Goal: Communication & Community: Answer question/provide support

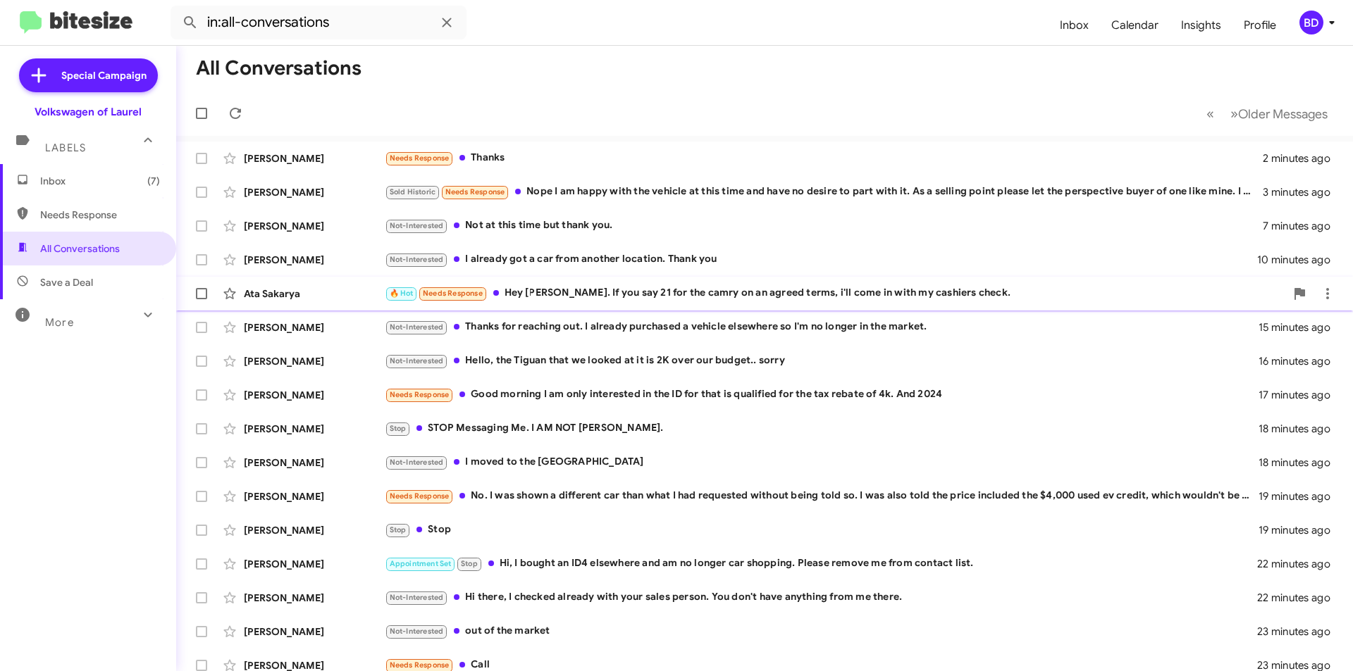
click at [609, 297] on div "🔥 Hot Needs Response Hey Hung. If you say 21 for the camry on an agreed terms, …" at bounding box center [835, 293] width 900 height 16
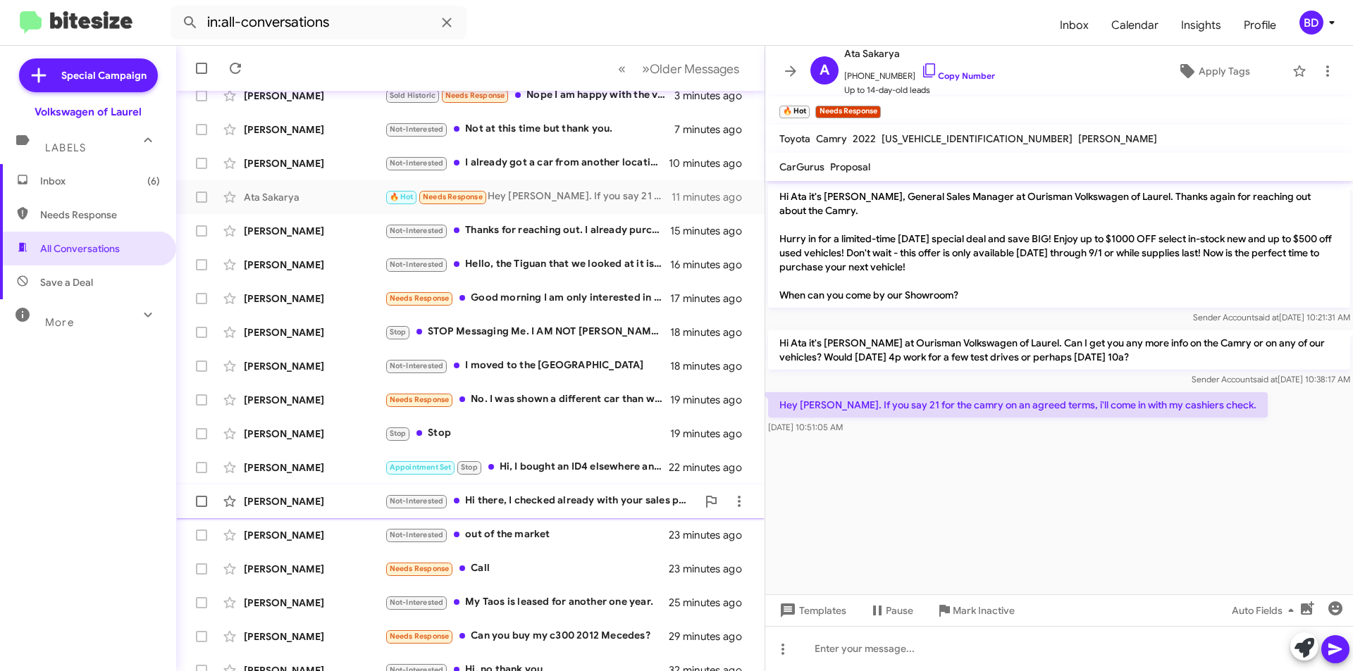
scroll to position [147, 0]
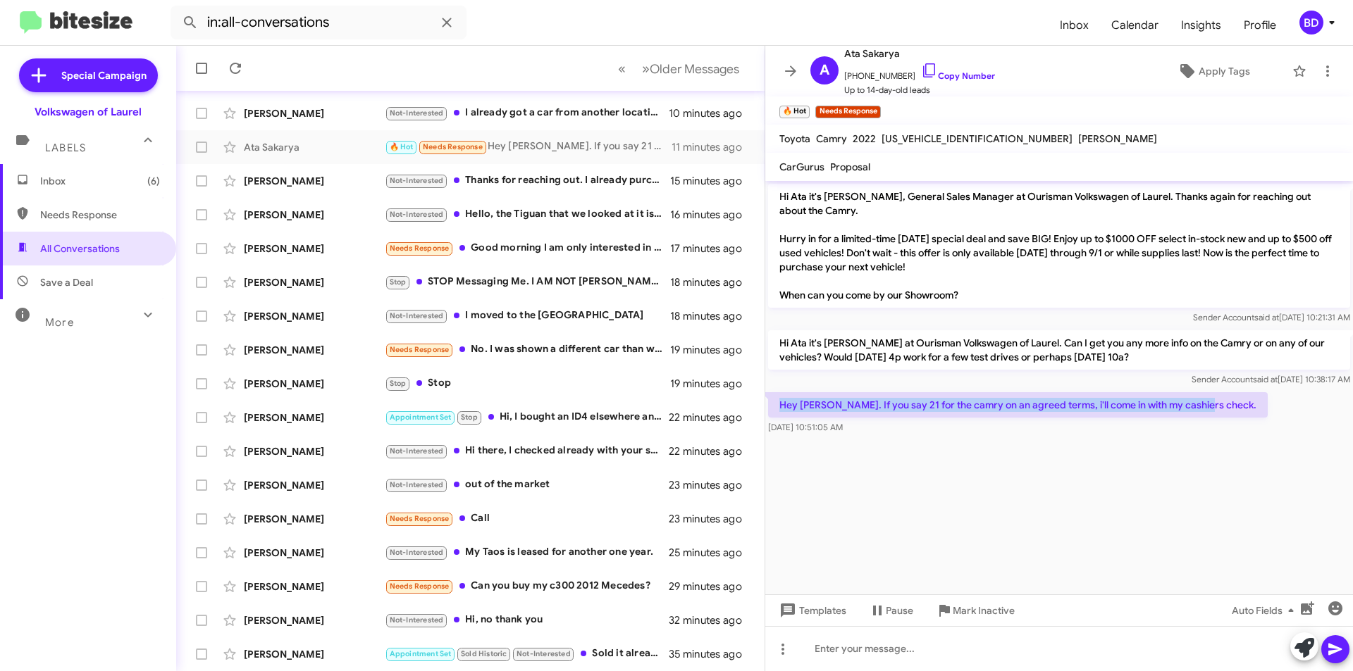
drag, startPoint x: 779, startPoint y: 407, endPoint x: 1213, endPoint y: 401, distance: 434.1
click at [1213, 401] on p "Hey [PERSON_NAME]. If you say 21 for the camry on an agreed terms, i'll come in…" at bounding box center [1018, 404] width 500 height 25
copy p "Hey Hung. If you say 21 for the camry on an agreed terms, i'll come in with my …"
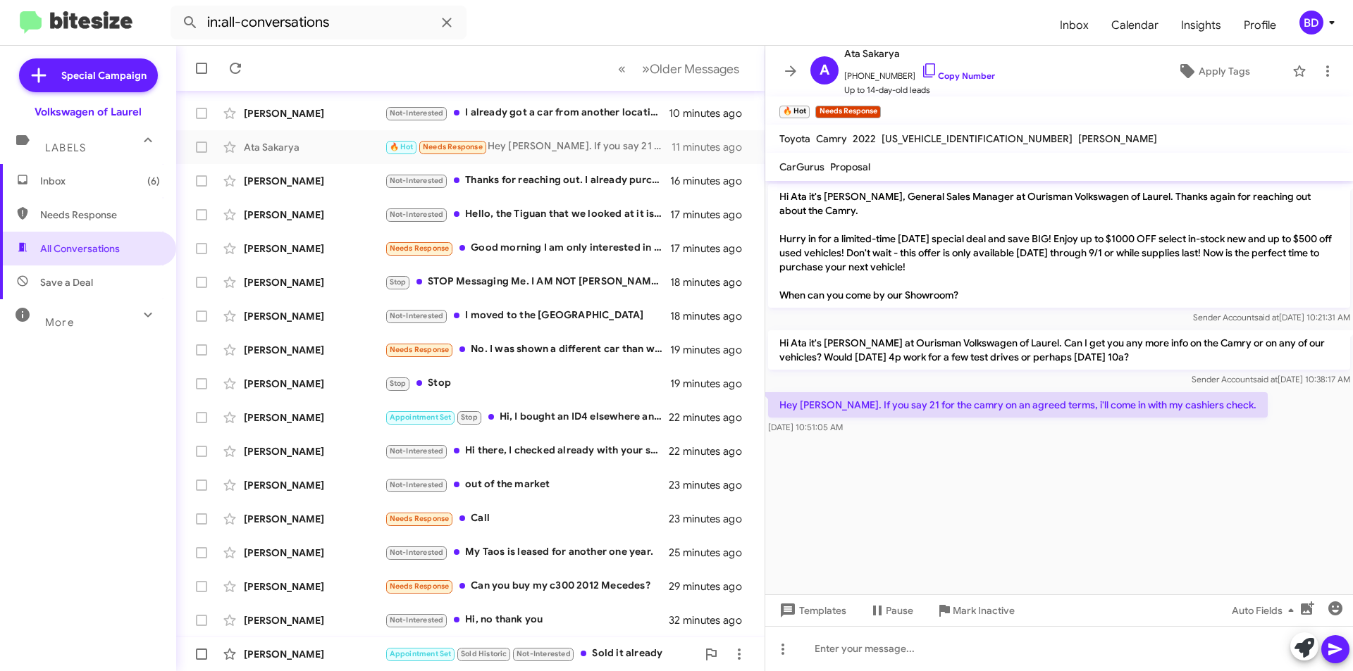
click at [620, 648] on div "Appointment Set Sold Historic Not-Interested Sold it already" at bounding box center [541, 654] width 312 height 16
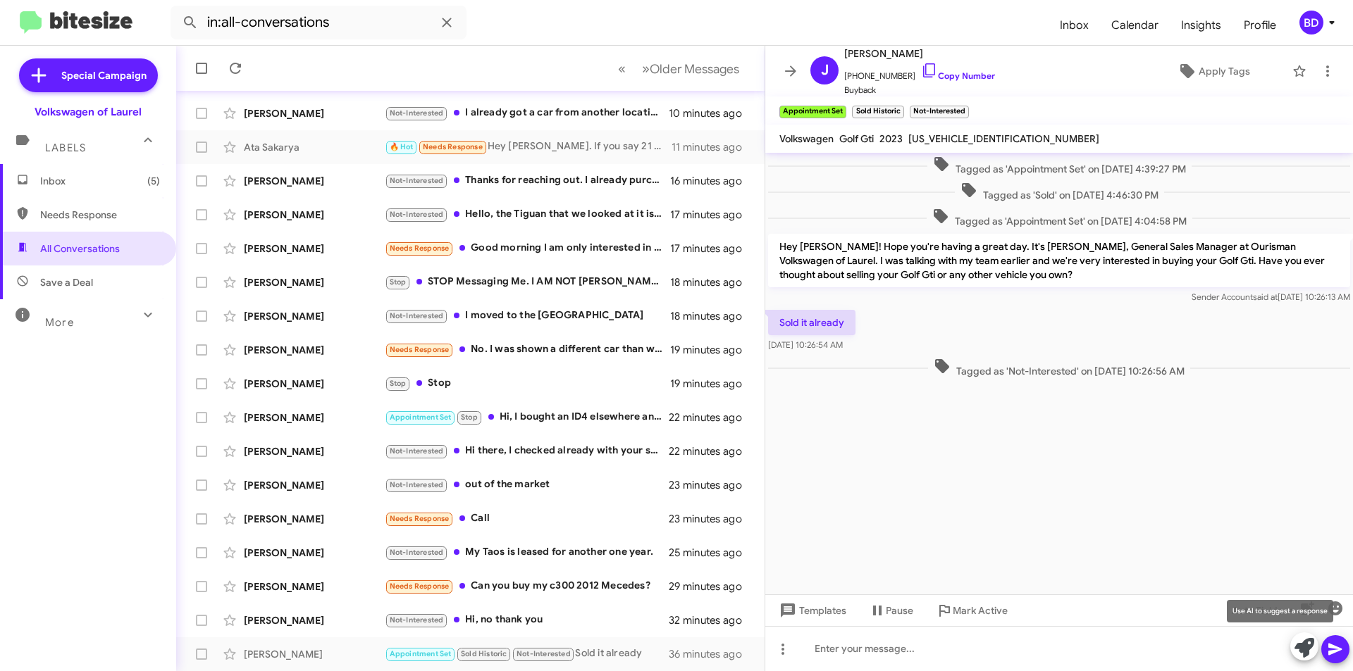
click at [1296, 648] on icon at bounding box center [1304, 648] width 20 height 20
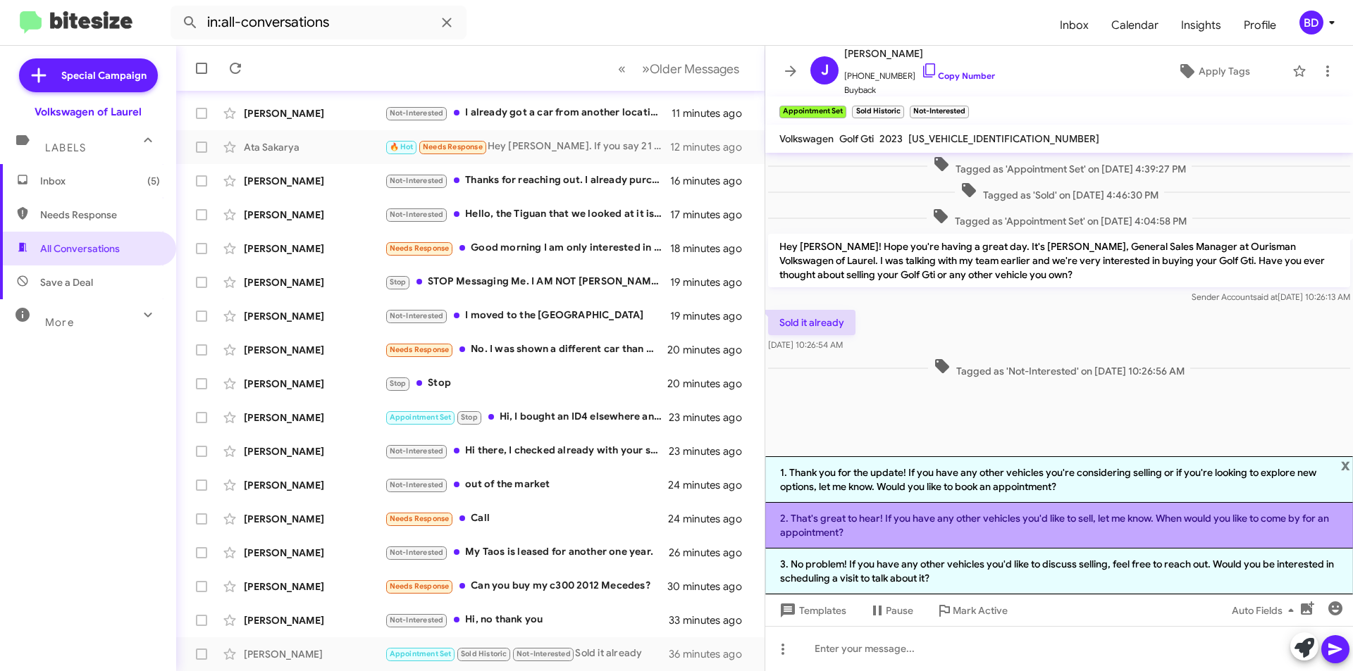
click at [1026, 526] on li "2. That's great to hear! If you have any other vehicles you'd like to sell, let…" at bounding box center [1059, 526] width 588 height 46
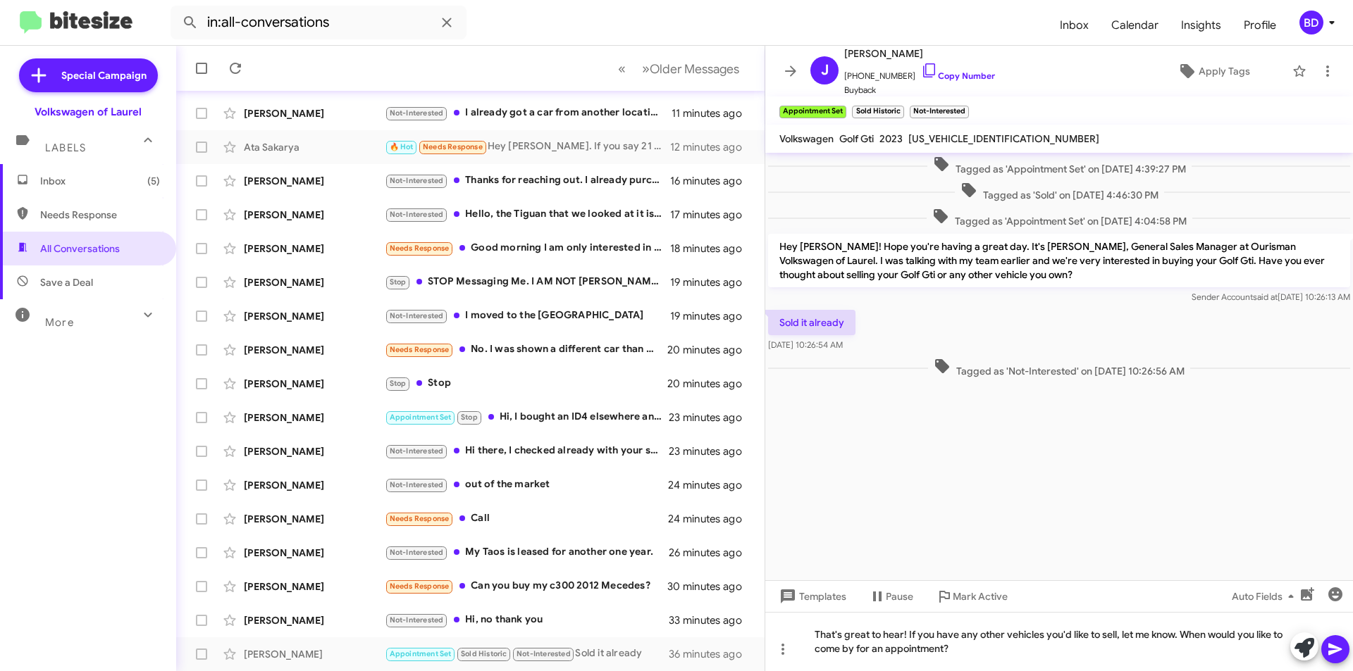
click at [1332, 648] on icon at bounding box center [1334, 650] width 13 height 12
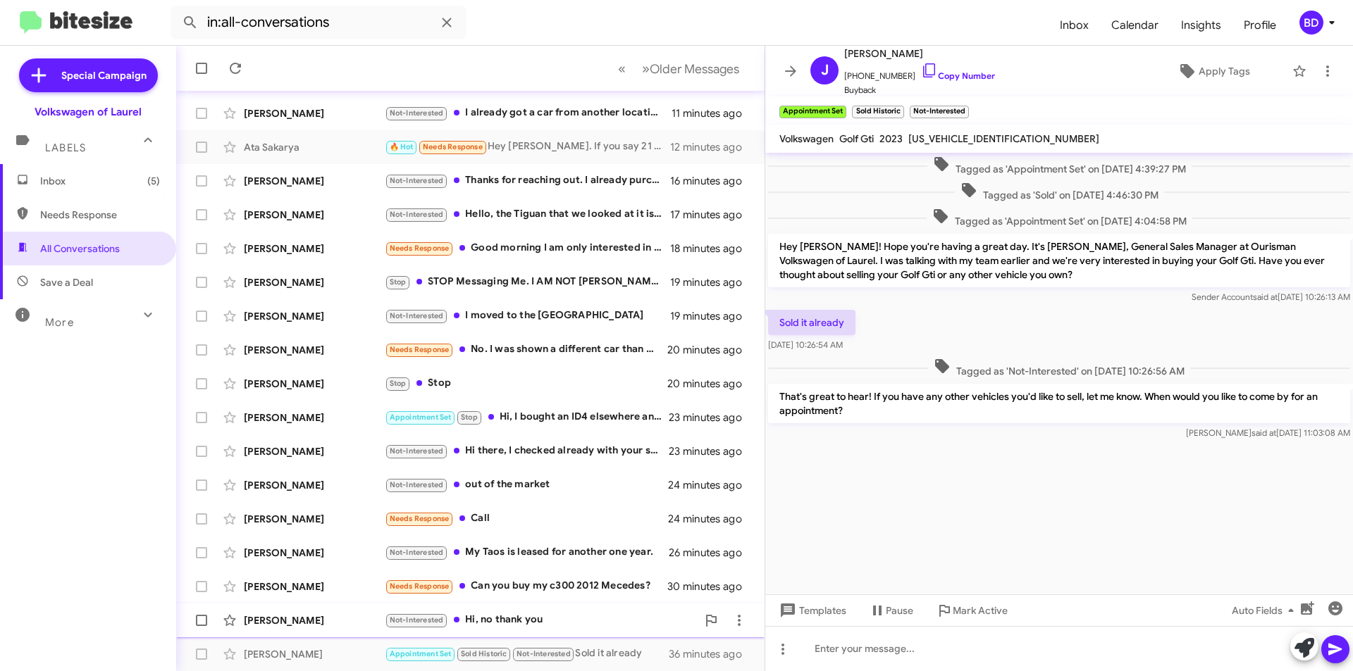
click at [527, 617] on div "Not-Interested Hi, no thank you" at bounding box center [541, 620] width 312 height 16
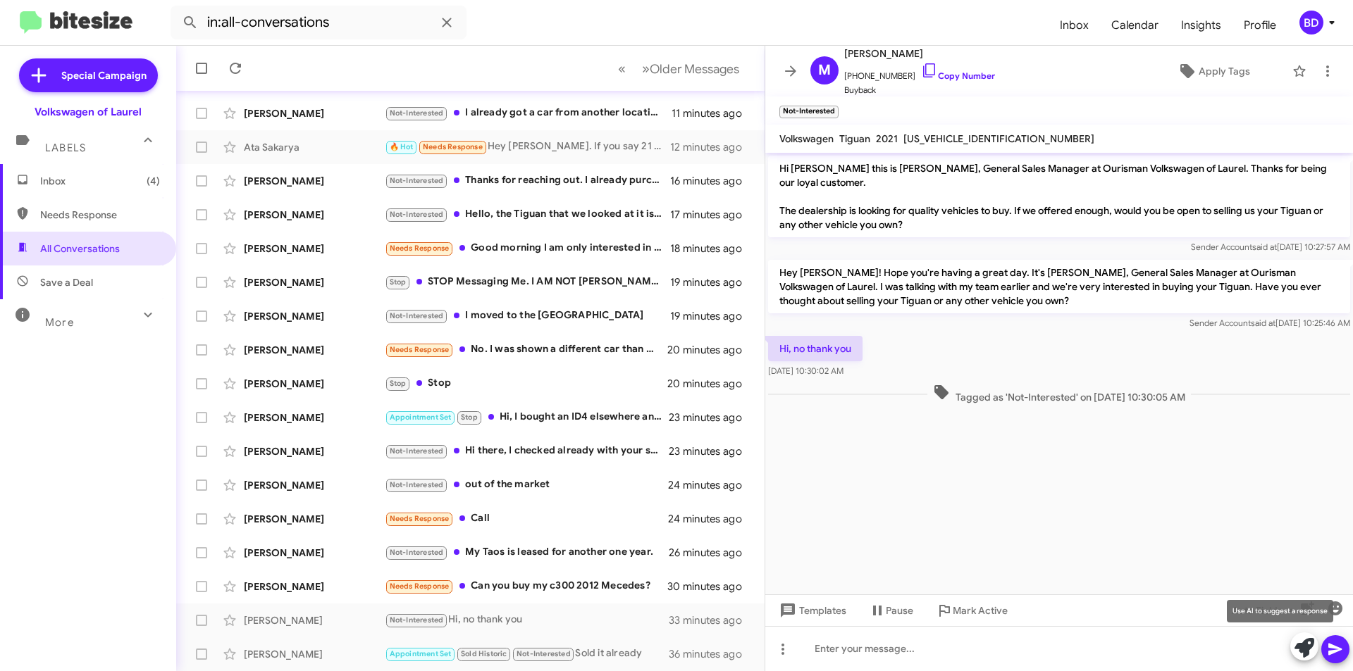
click at [1307, 648] on icon at bounding box center [1304, 648] width 20 height 20
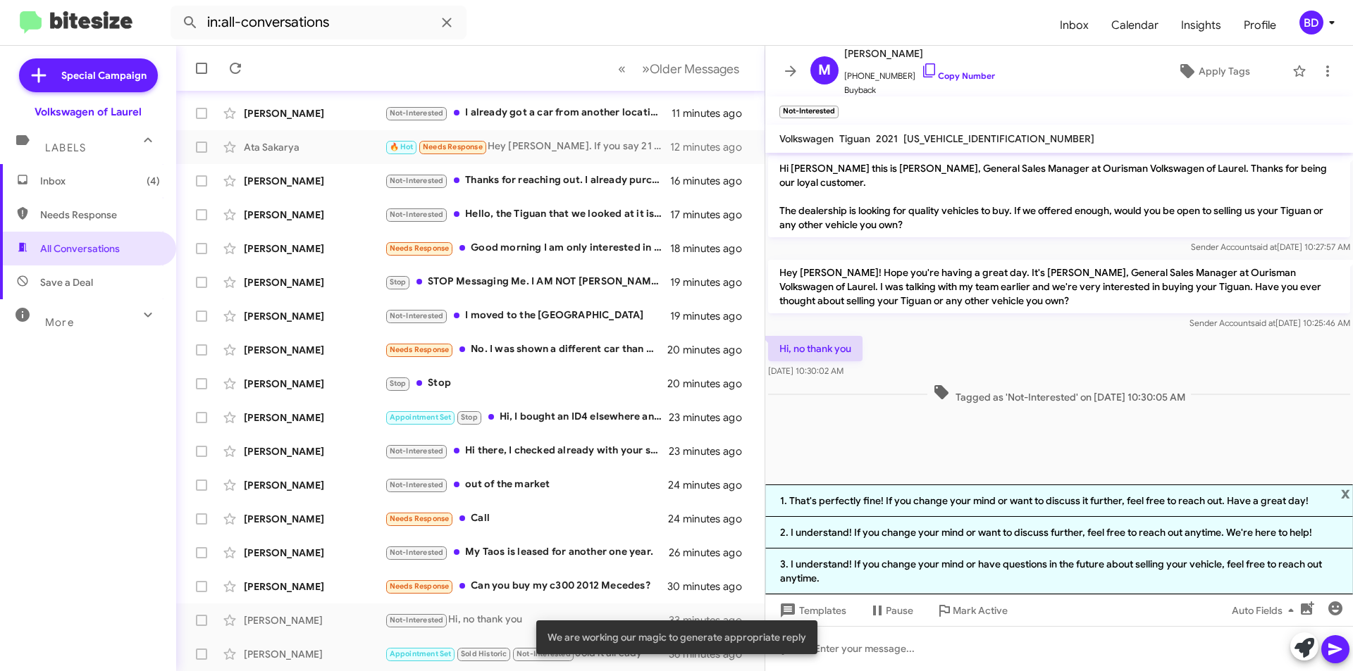
click at [1026, 506] on li "1. That's perfectly fine! If you change your mind or want to discuss it further…" at bounding box center [1059, 501] width 588 height 32
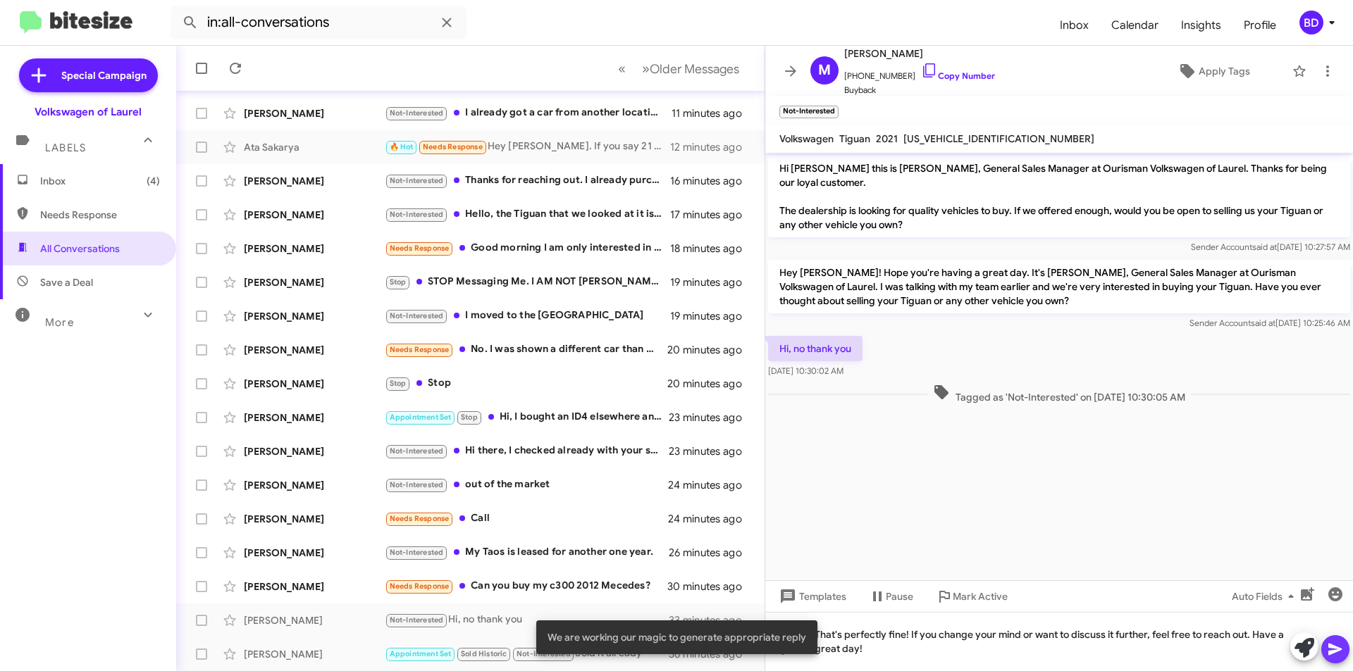
click at [1334, 646] on icon at bounding box center [1334, 650] width 13 height 12
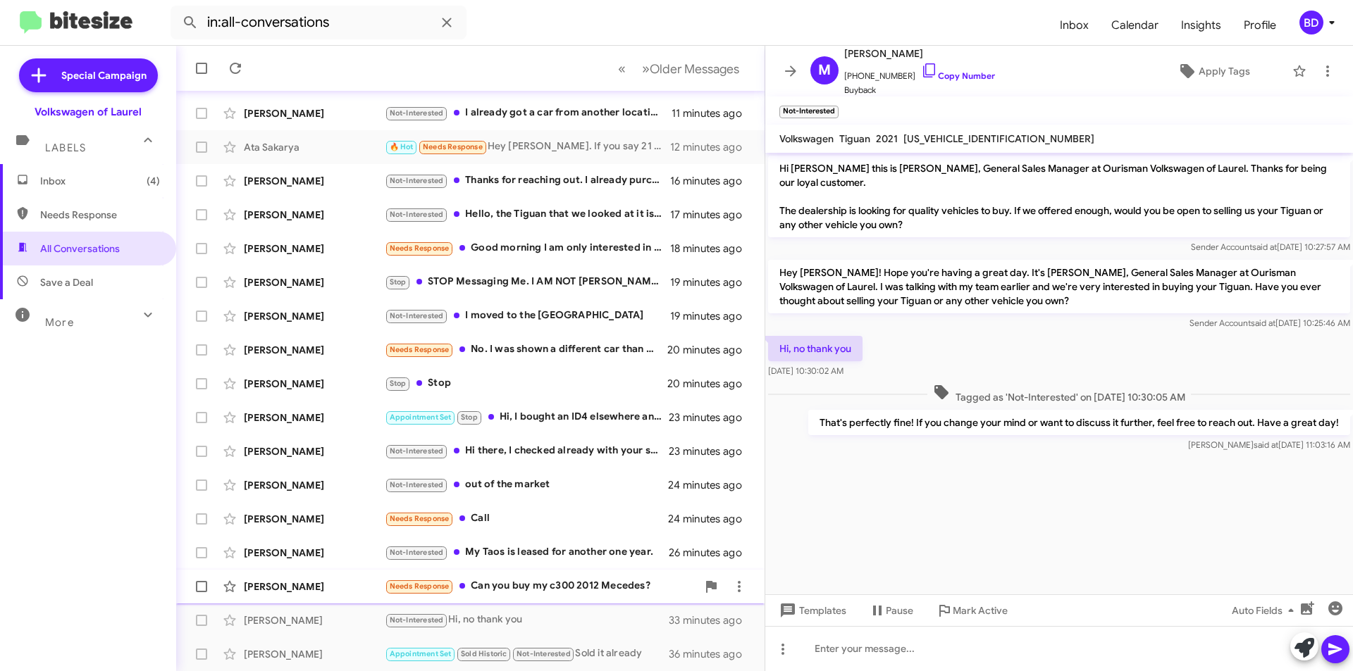
click at [561, 586] on div "Needs Response Can you buy my c300 2012 Mecedes?" at bounding box center [541, 586] width 312 height 16
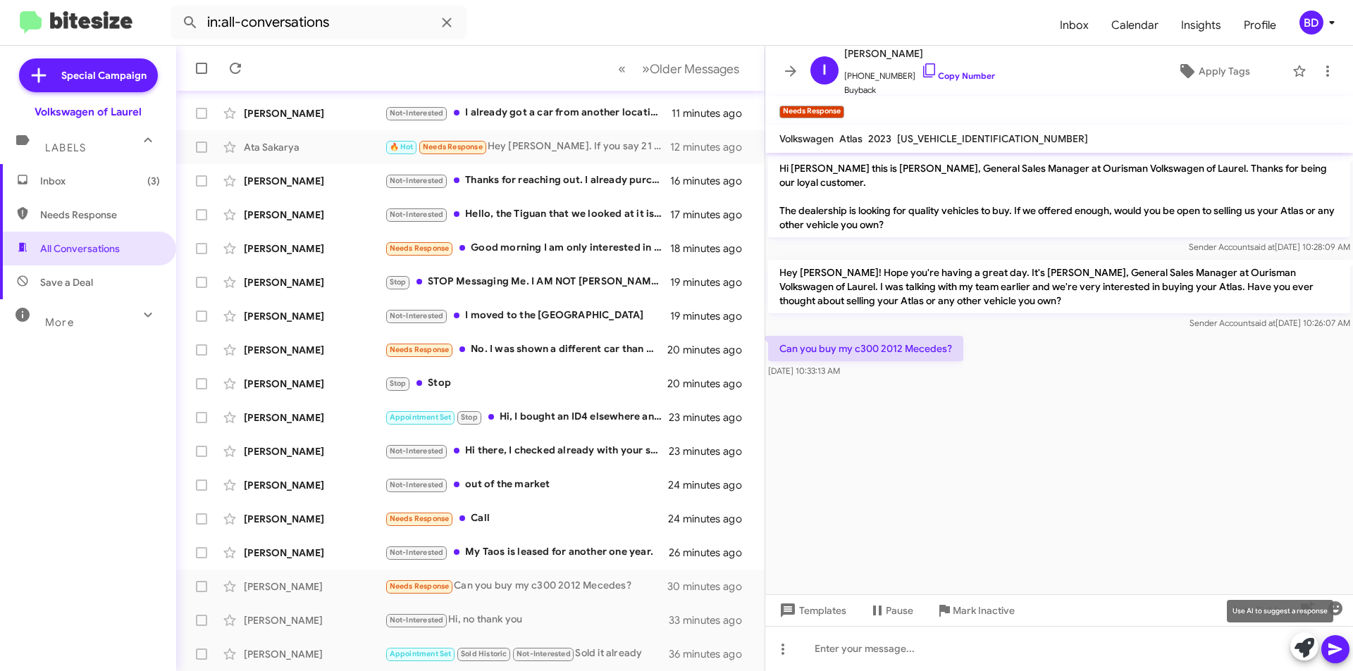
click at [1308, 648] on icon at bounding box center [1304, 648] width 20 height 20
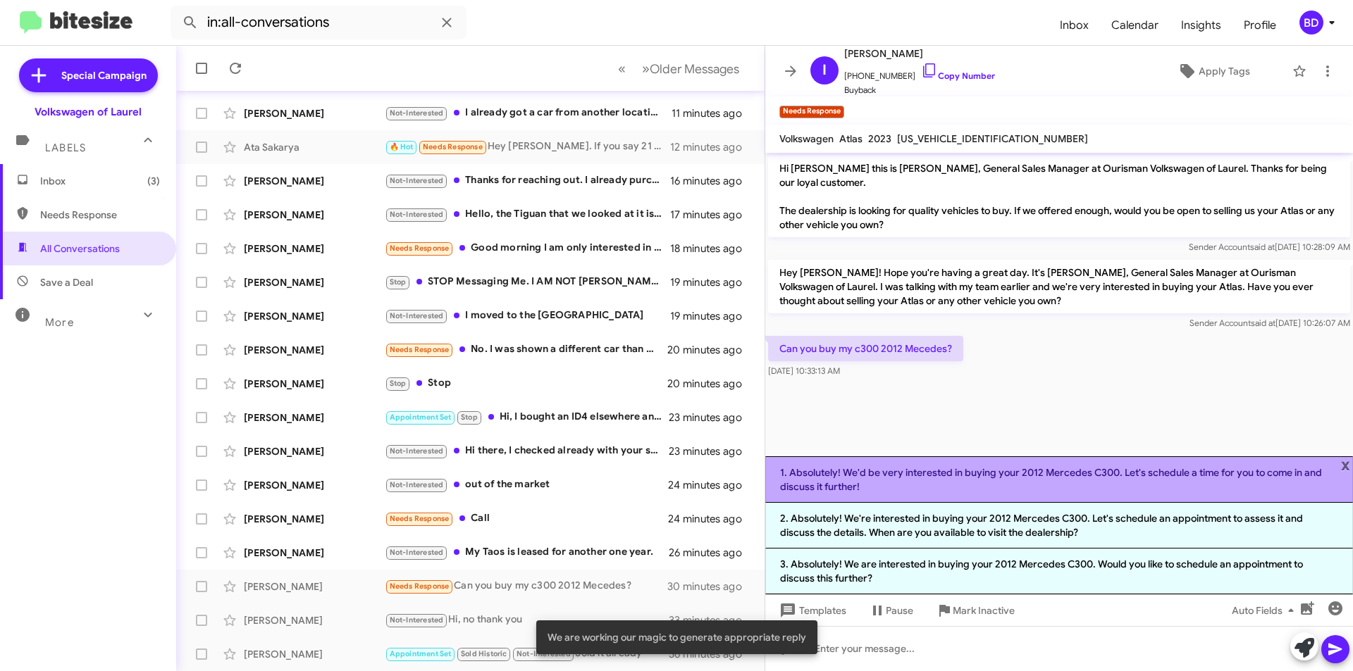
click at [957, 477] on li "1. Absolutely! We'd be very interested in buying your 2012 Mercedes C300. Let's…" at bounding box center [1059, 480] width 588 height 47
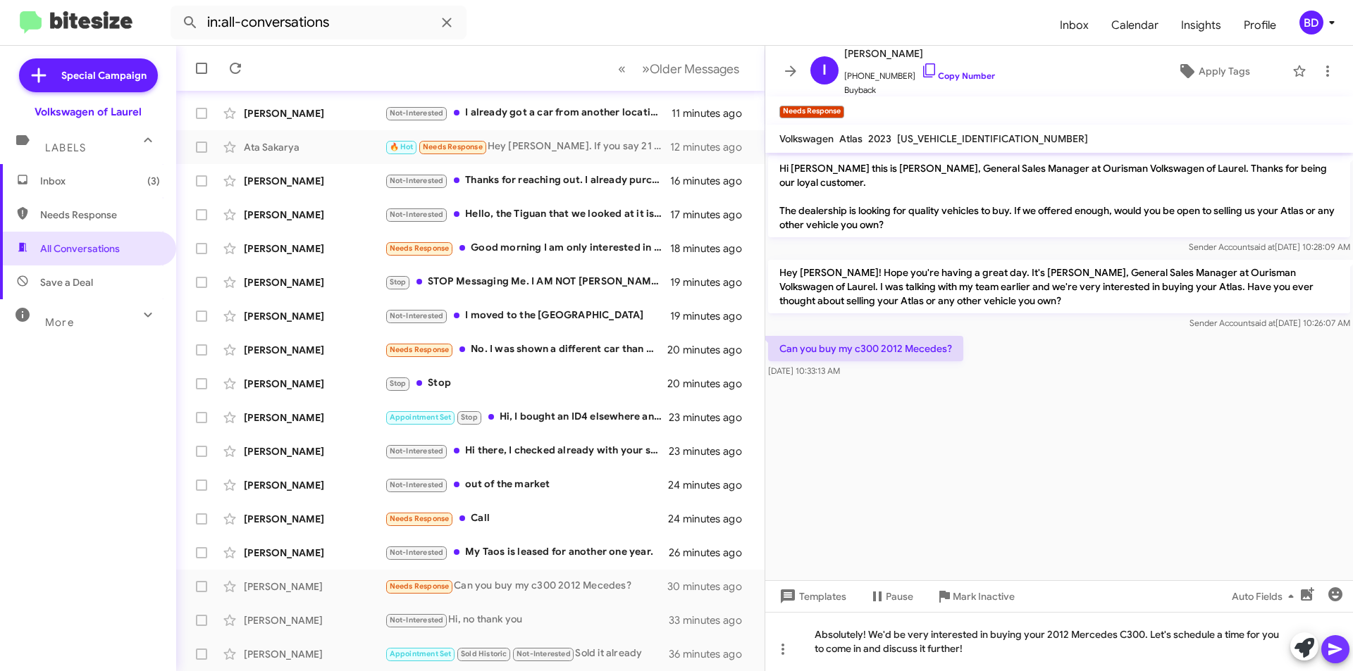
click at [1340, 655] on icon at bounding box center [1335, 649] width 17 height 17
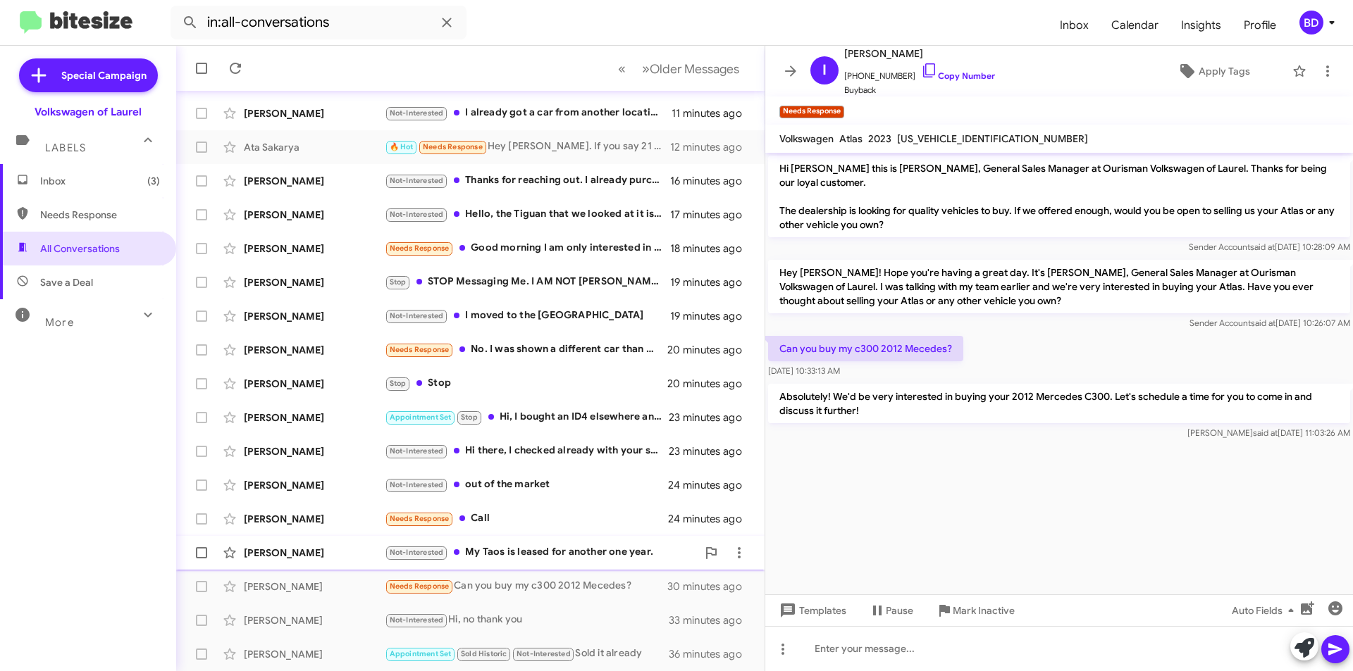
click at [554, 554] on div "Not-Interested My Taos is leased for another one year." at bounding box center [541, 553] width 312 height 16
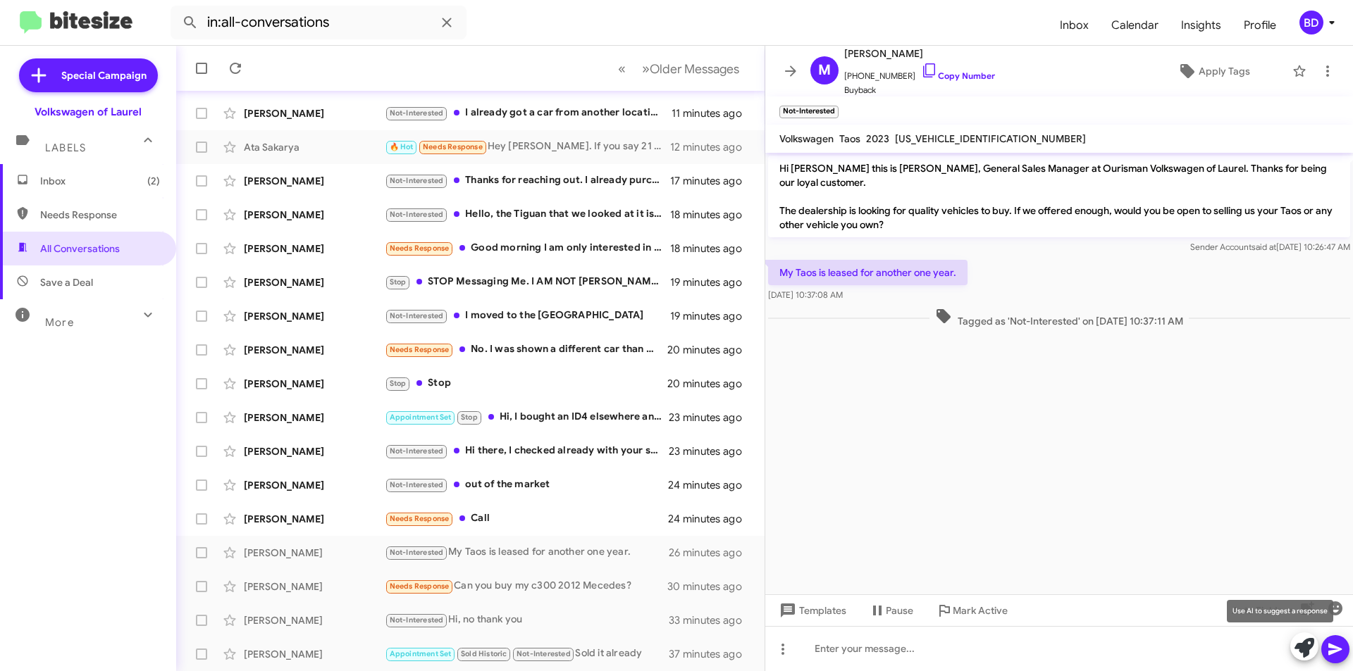
click at [1303, 640] on icon at bounding box center [1304, 648] width 20 height 20
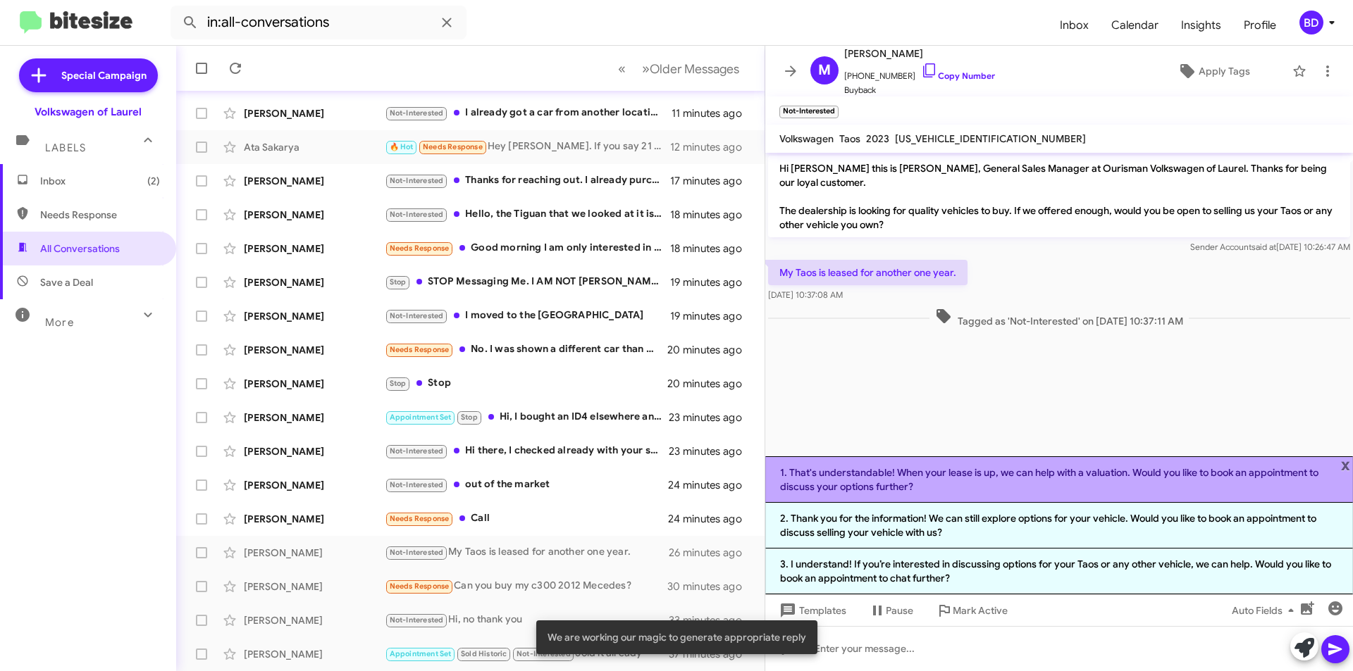
click at [972, 473] on li "1. That's understandable! When your lease is up, we can help with a valuation. …" at bounding box center [1059, 480] width 588 height 47
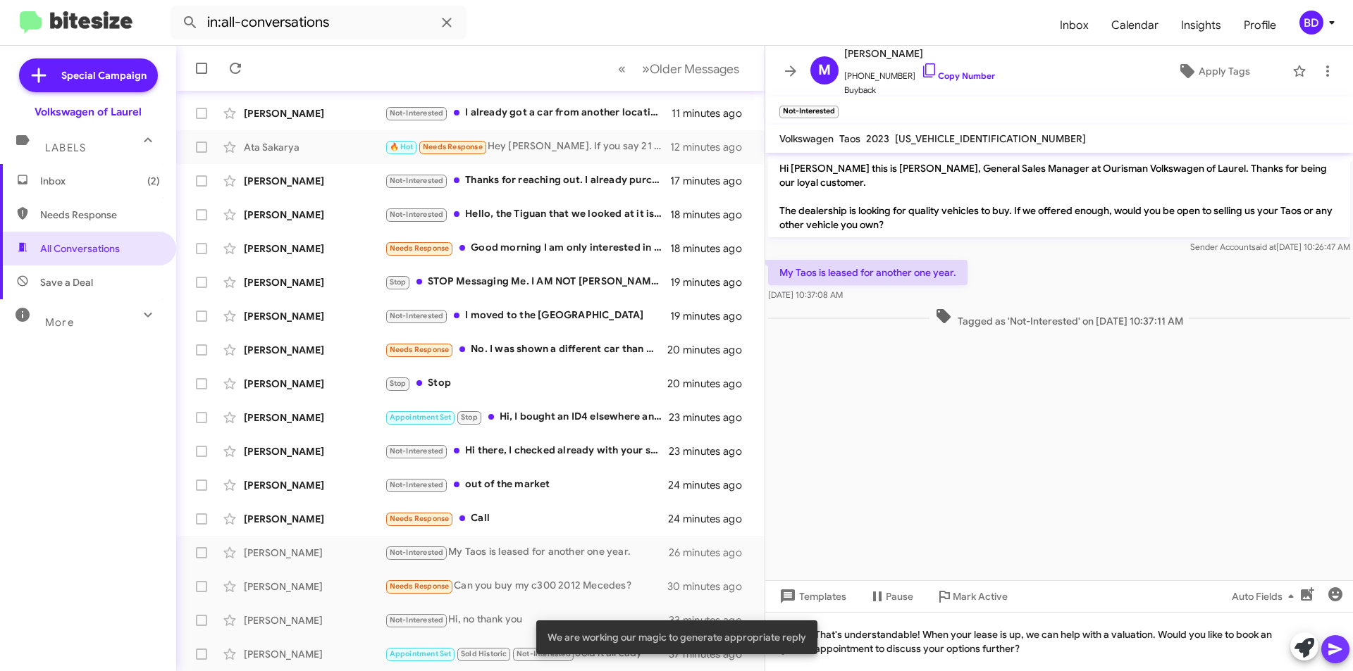
click at [1342, 648] on icon at bounding box center [1335, 649] width 17 height 17
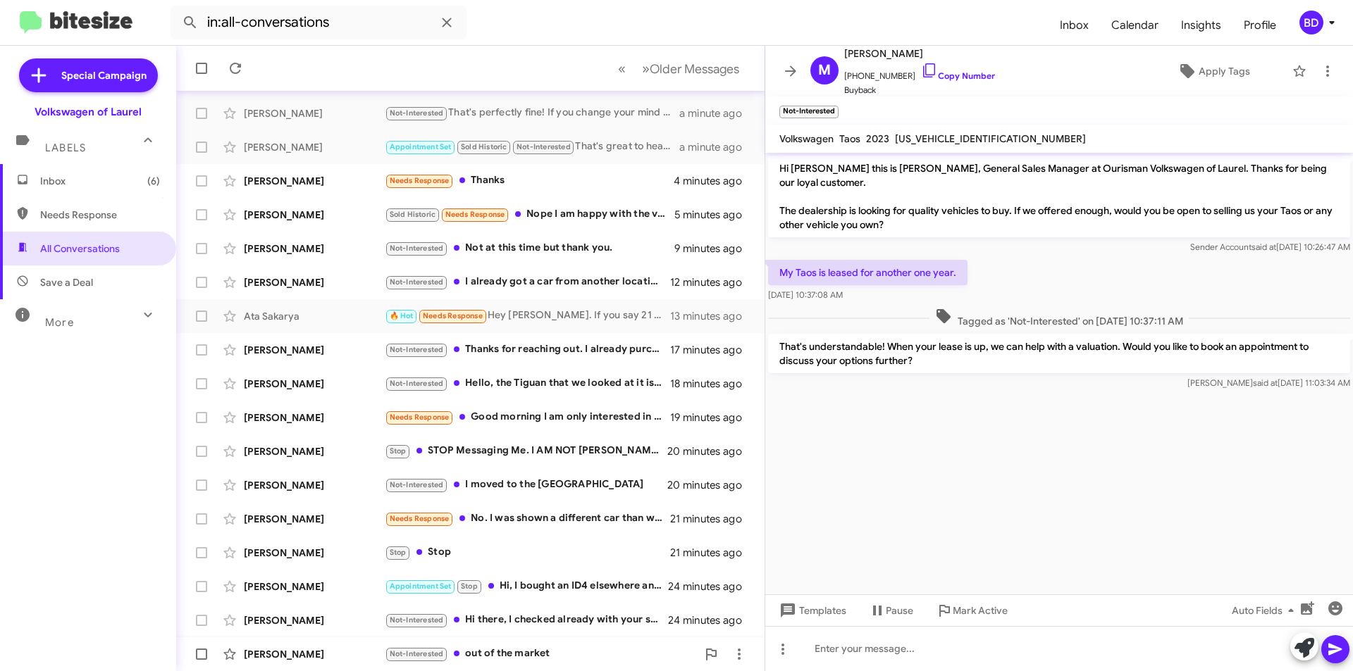
click at [526, 652] on div "Not-Interested out of the market" at bounding box center [541, 654] width 312 height 16
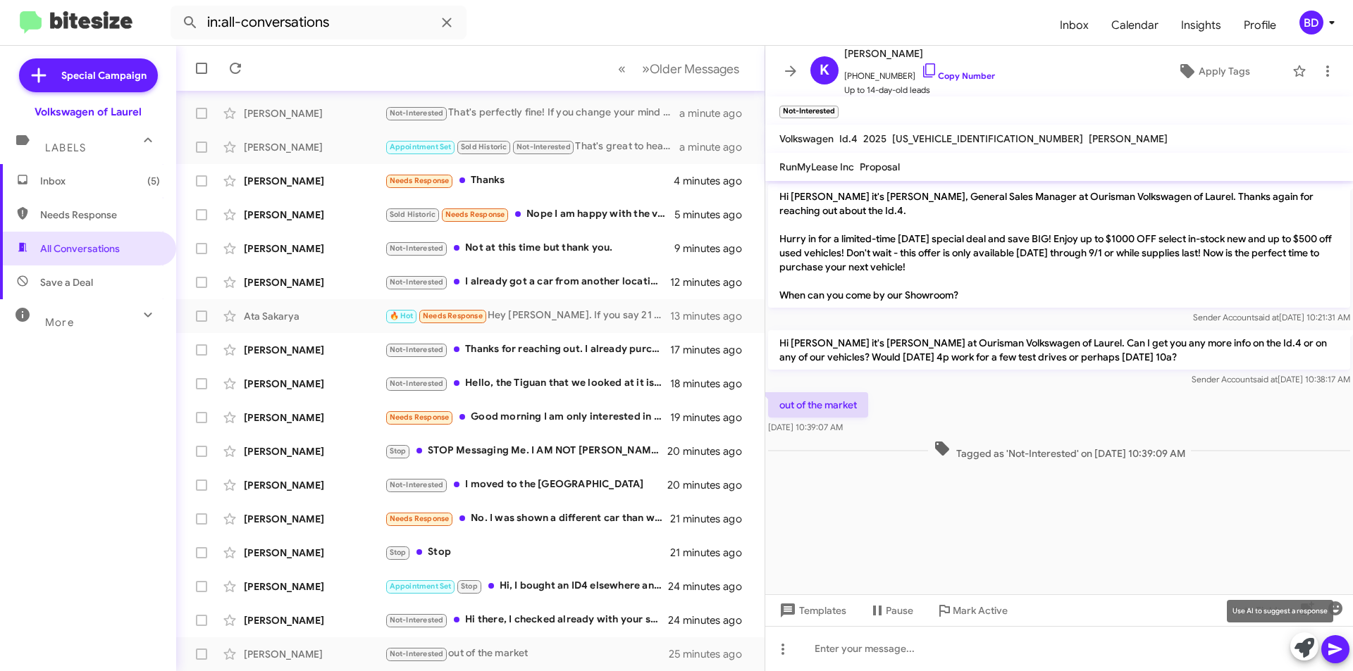
click at [1308, 653] on icon at bounding box center [1304, 648] width 20 height 20
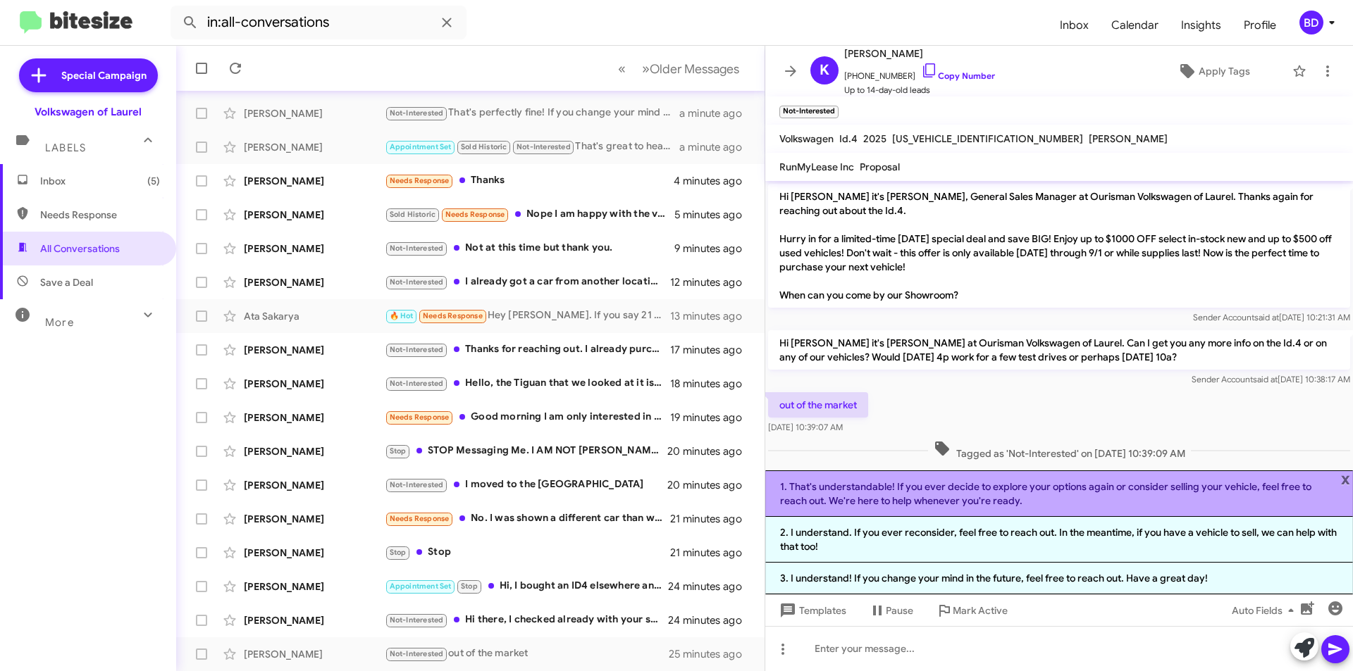
click at [1048, 492] on li "1. That's understandable! If you ever decide to explore your options again or c…" at bounding box center [1059, 494] width 588 height 47
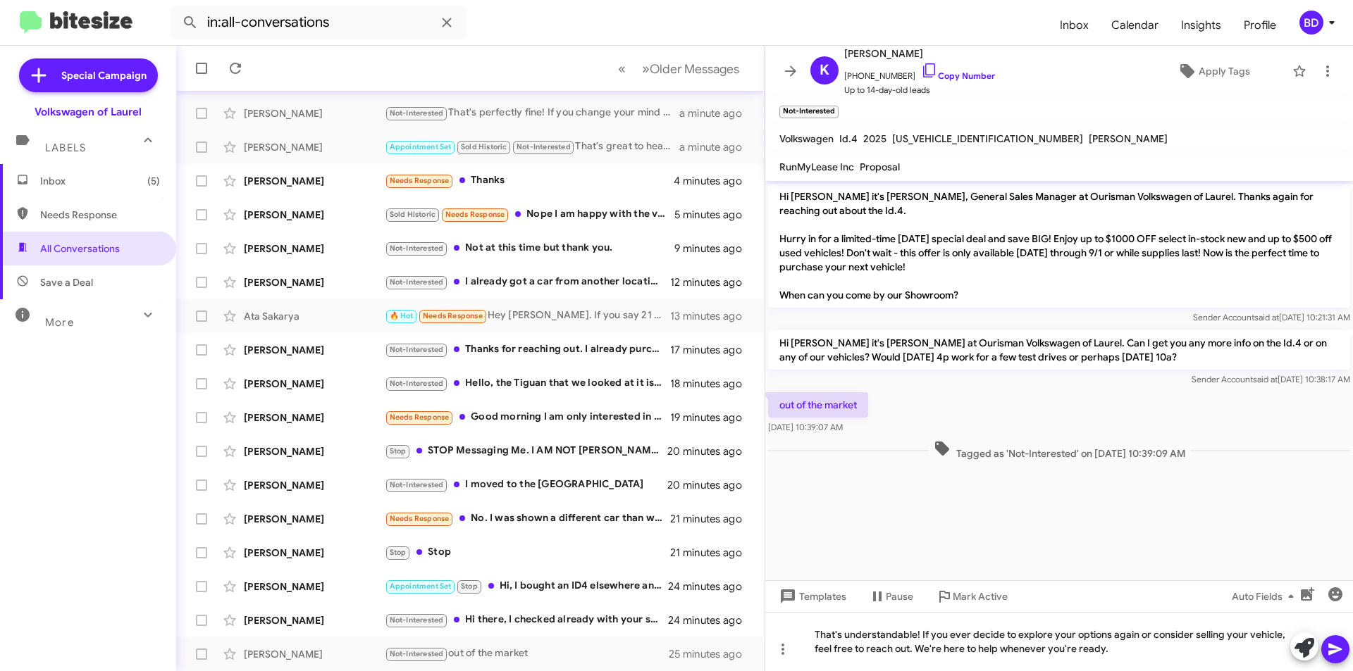
click at [1331, 650] on icon at bounding box center [1335, 649] width 17 height 17
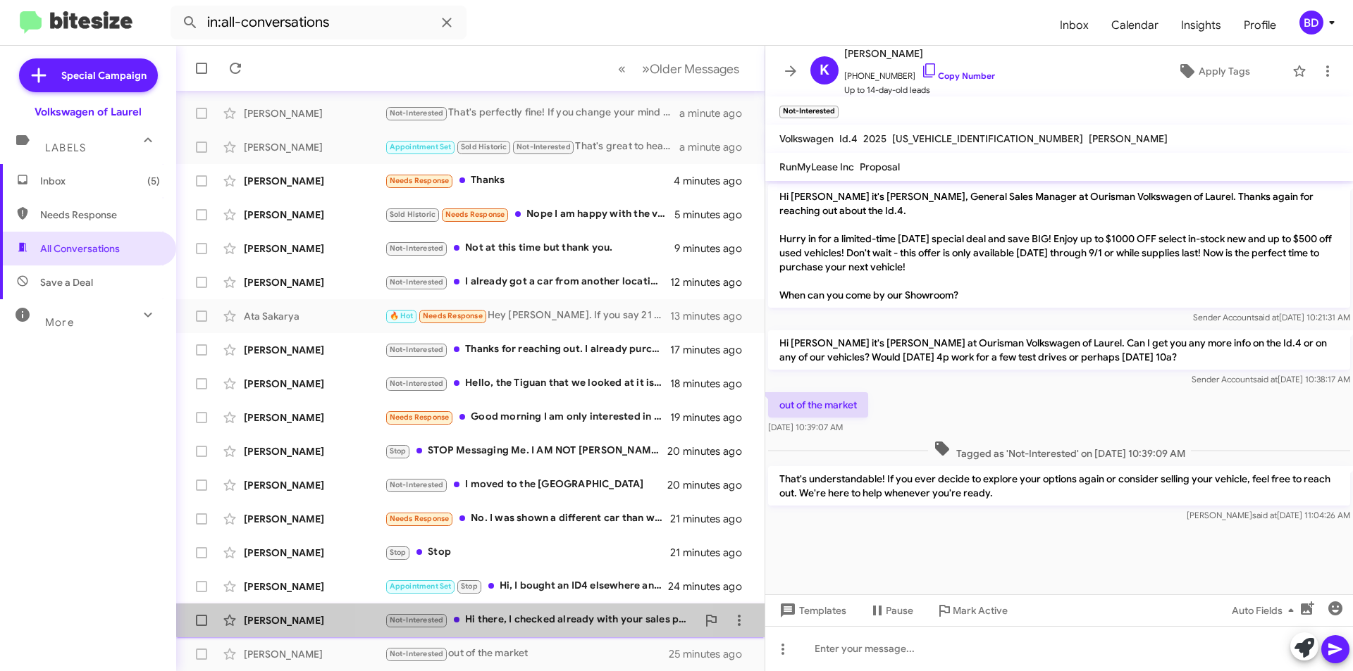
click at [537, 615] on div "Not-Interested Hi there, I checked already with your sales person. You don't ha…" at bounding box center [541, 620] width 312 height 16
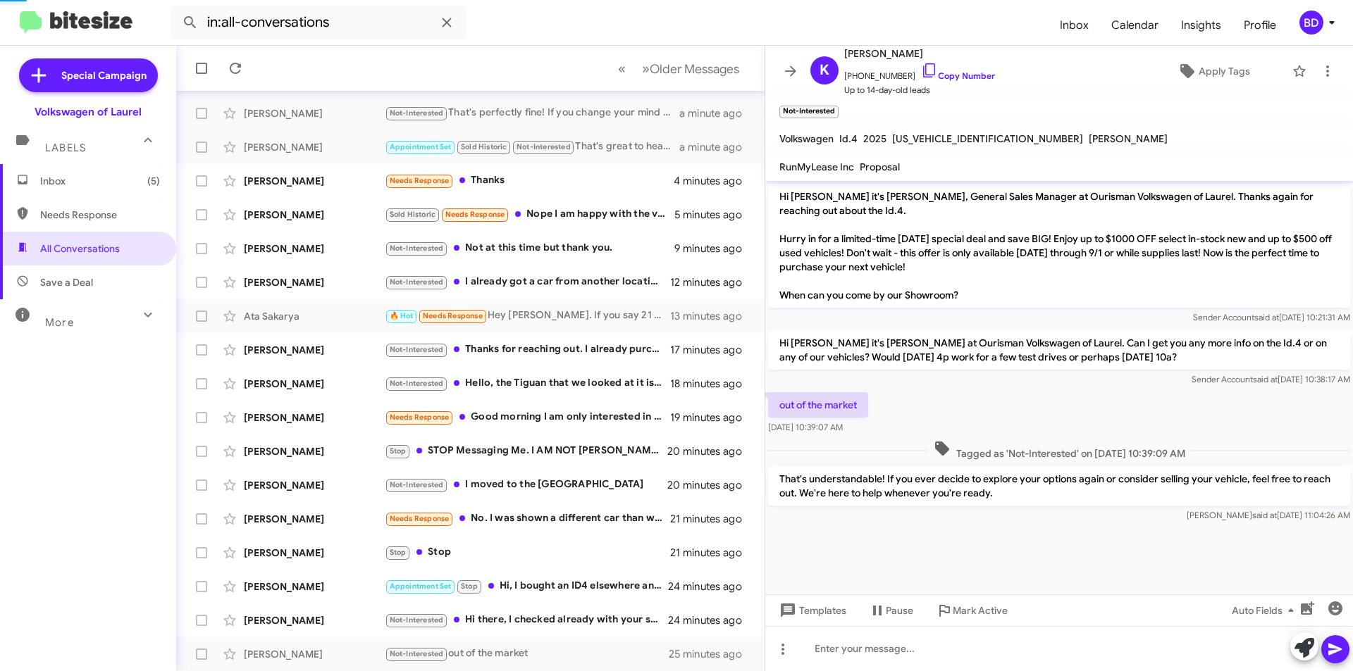
scroll to position [1111, 0]
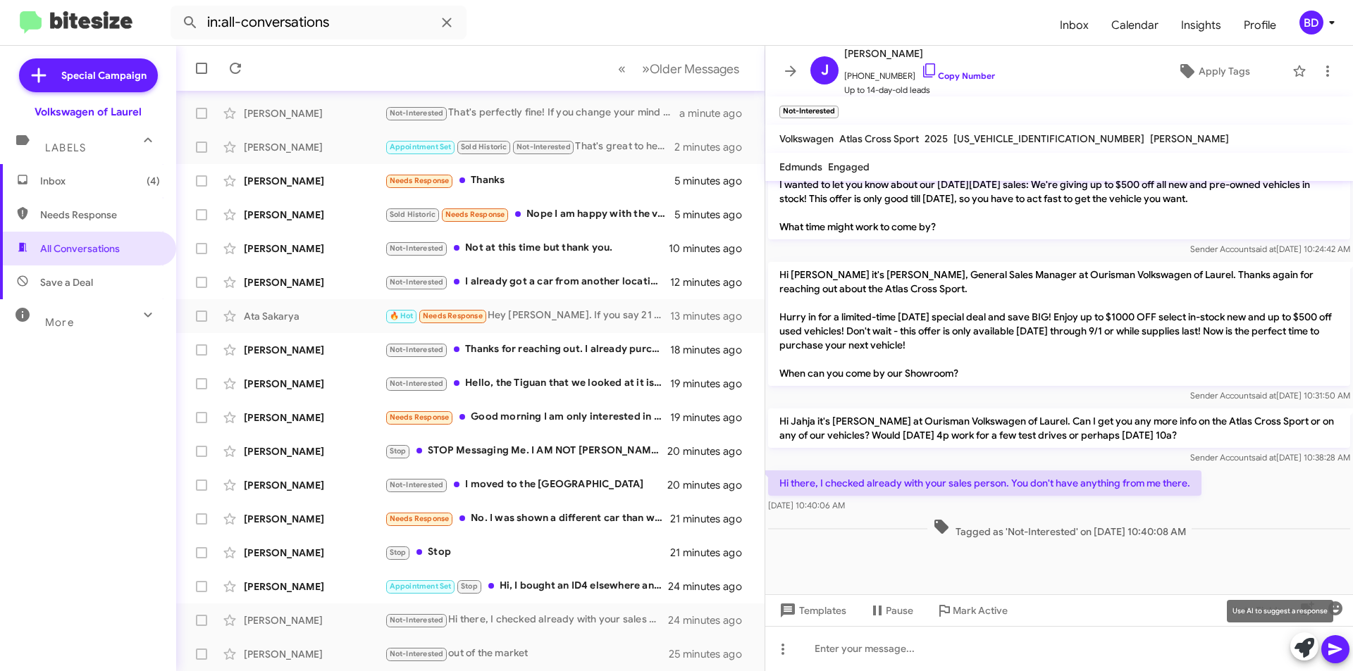
click at [1307, 644] on icon at bounding box center [1304, 648] width 20 height 20
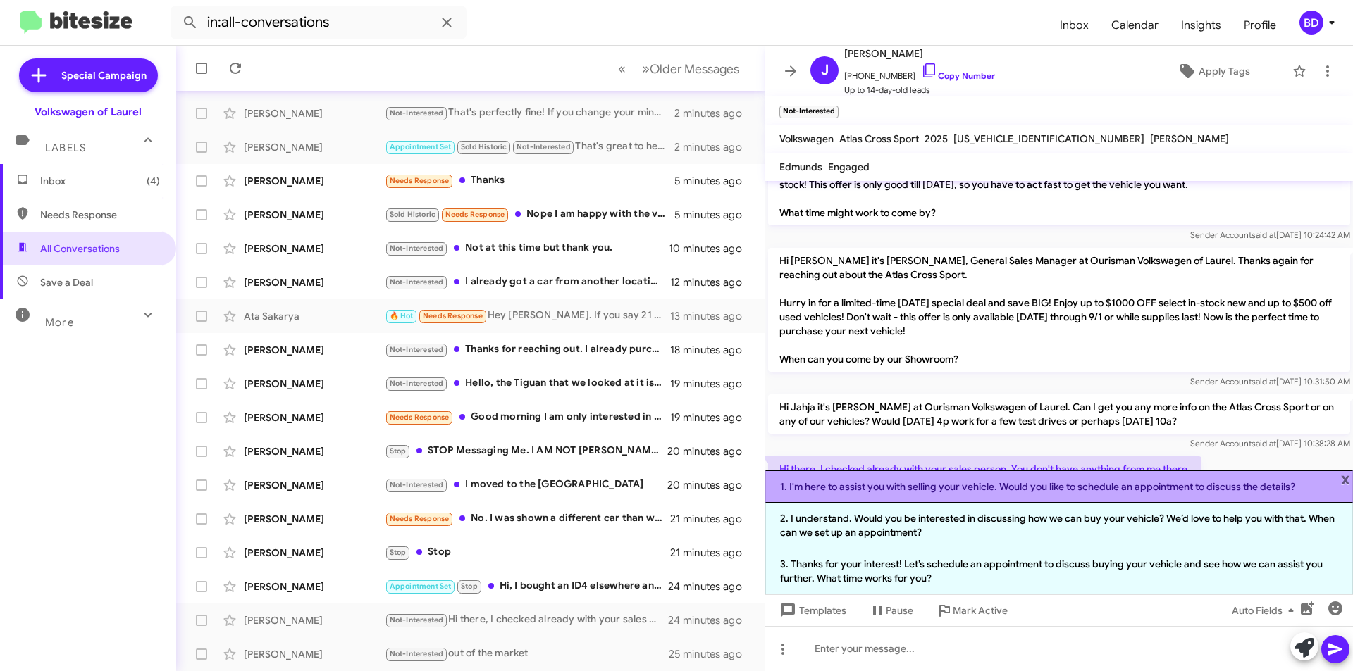
click at [1026, 488] on li "1. I'm here to assist you with selling your vehicle. Would you like to schedule…" at bounding box center [1059, 487] width 588 height 32
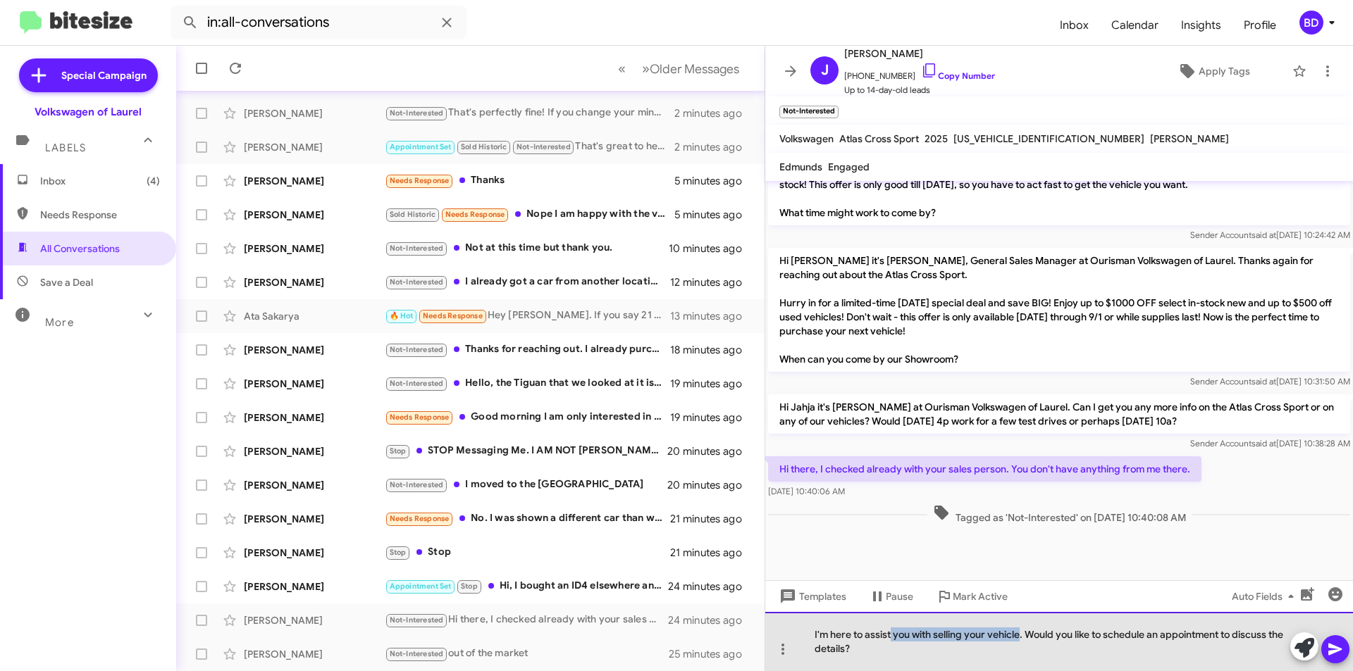
drag, startPoint x: 892, startPoint y: 636, endPoint x: 1020, endPoint y: 636, distance: 128.2
click at [1021, 636] on div "I'm here to assist you with selling your vehicle. Would you like to schedule an…" at bounding box center [1059, 641] width 588 height 59
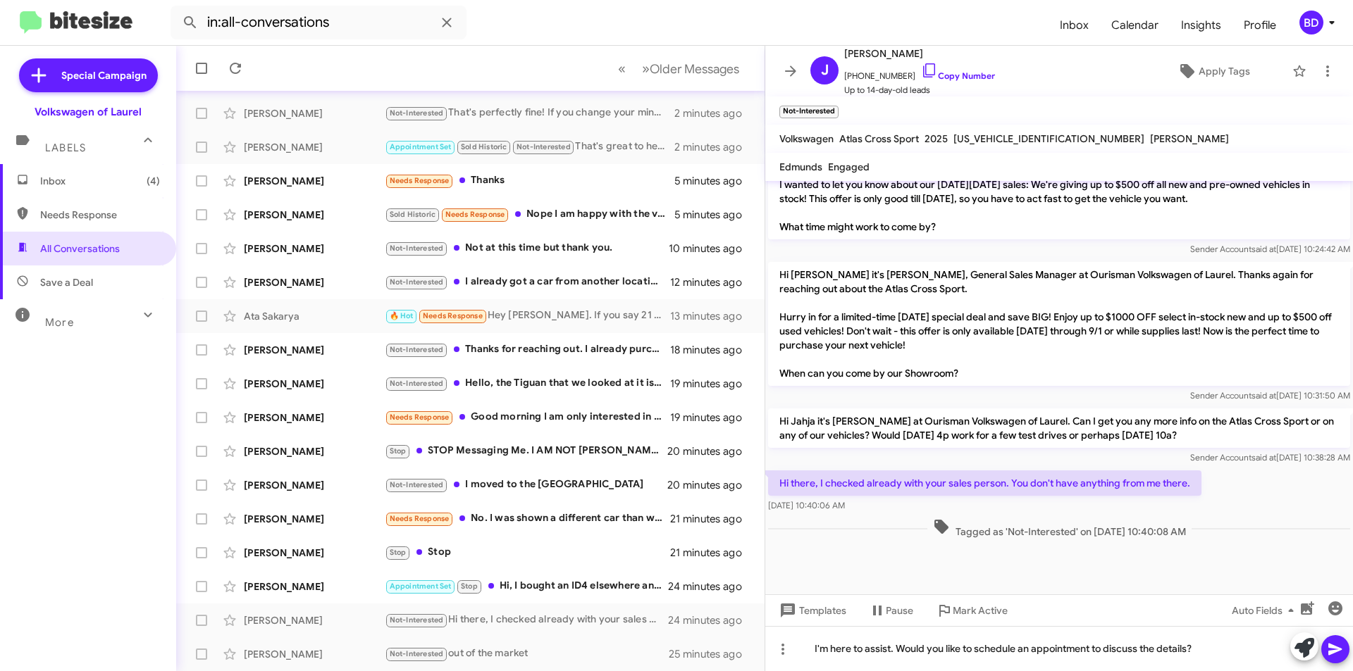
click at [1334, 652] on icon at bounding box center [1334, 650] width 13 height 12
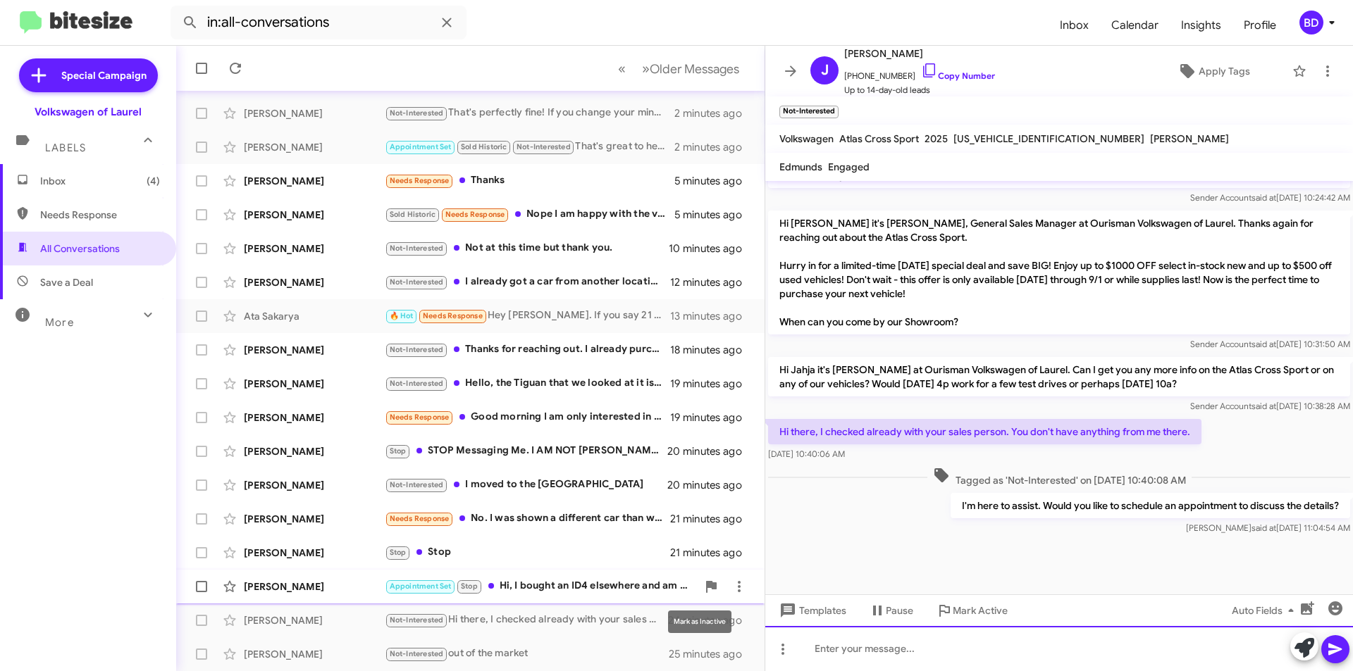
scroll to position [1163, 0]
click at [600, 588] on div "Appointment Set Stop Hi, I bought an ID4 elsewhere and am no longer car shoppin…" at bounding box center [541, 586] width 312 height 16
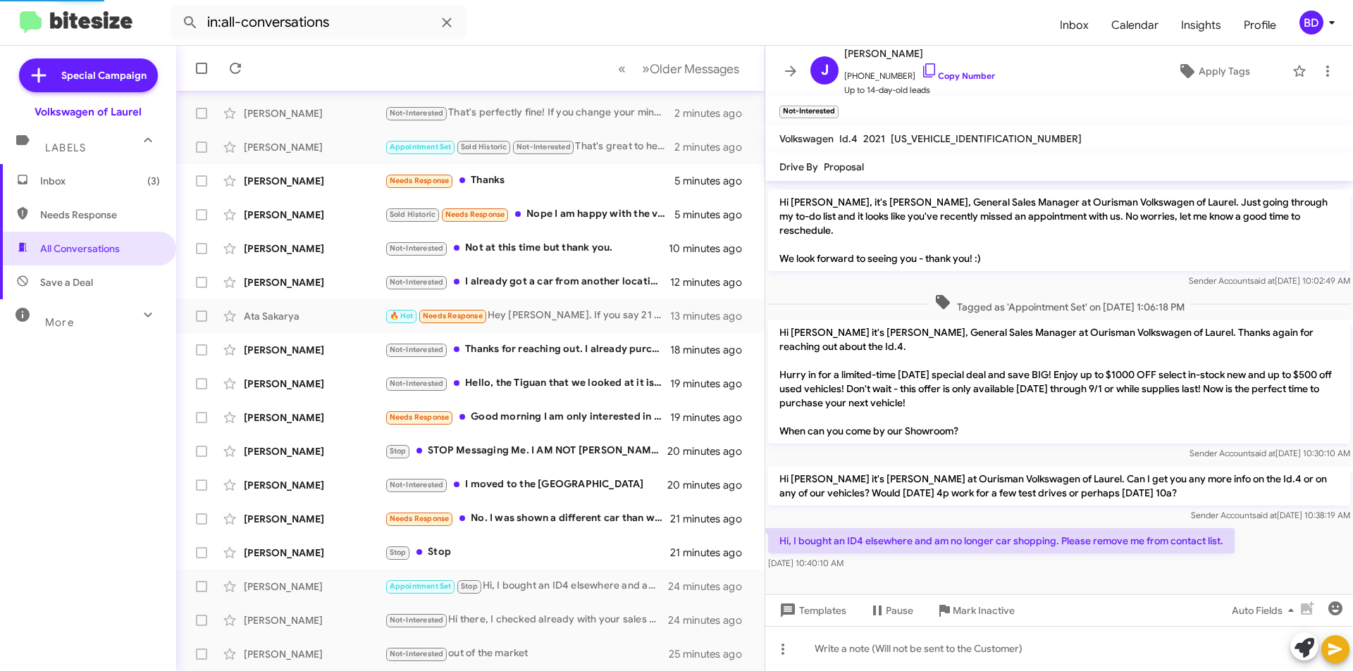
scroll to position [42, 0]
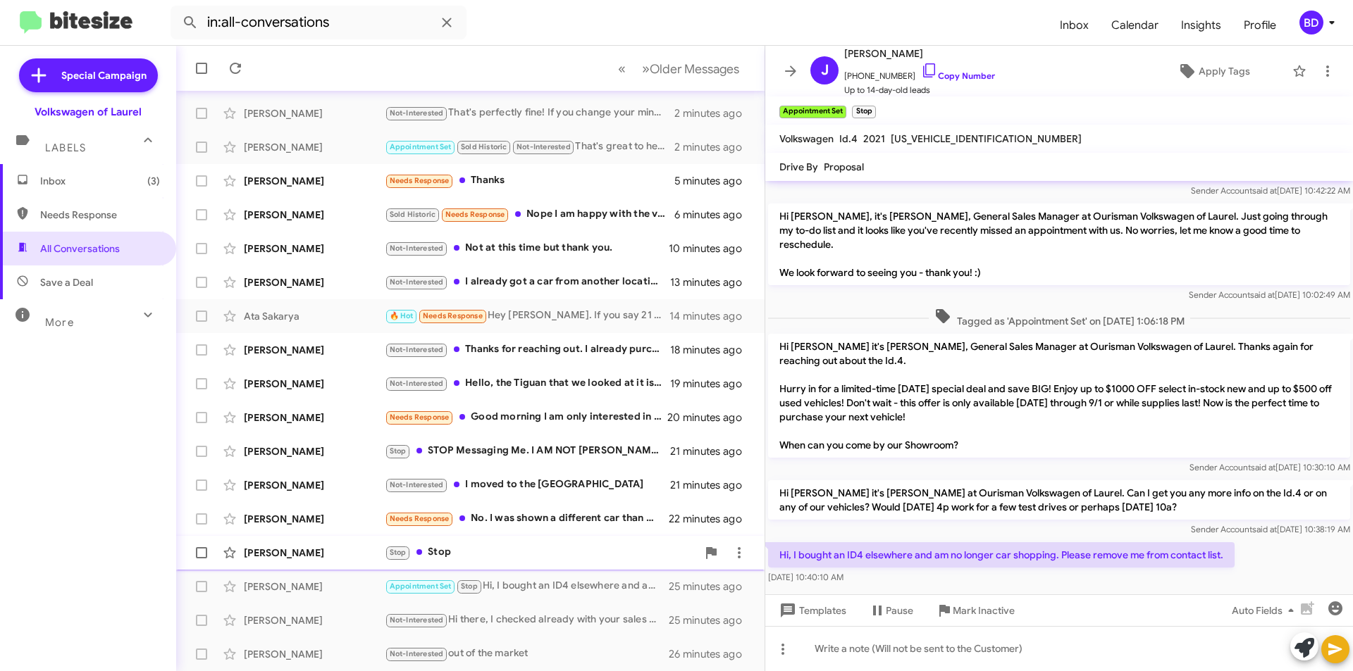
click at [502, 550] on div "Stop Stop" at bounding box center [541, 553] width 312 height 16
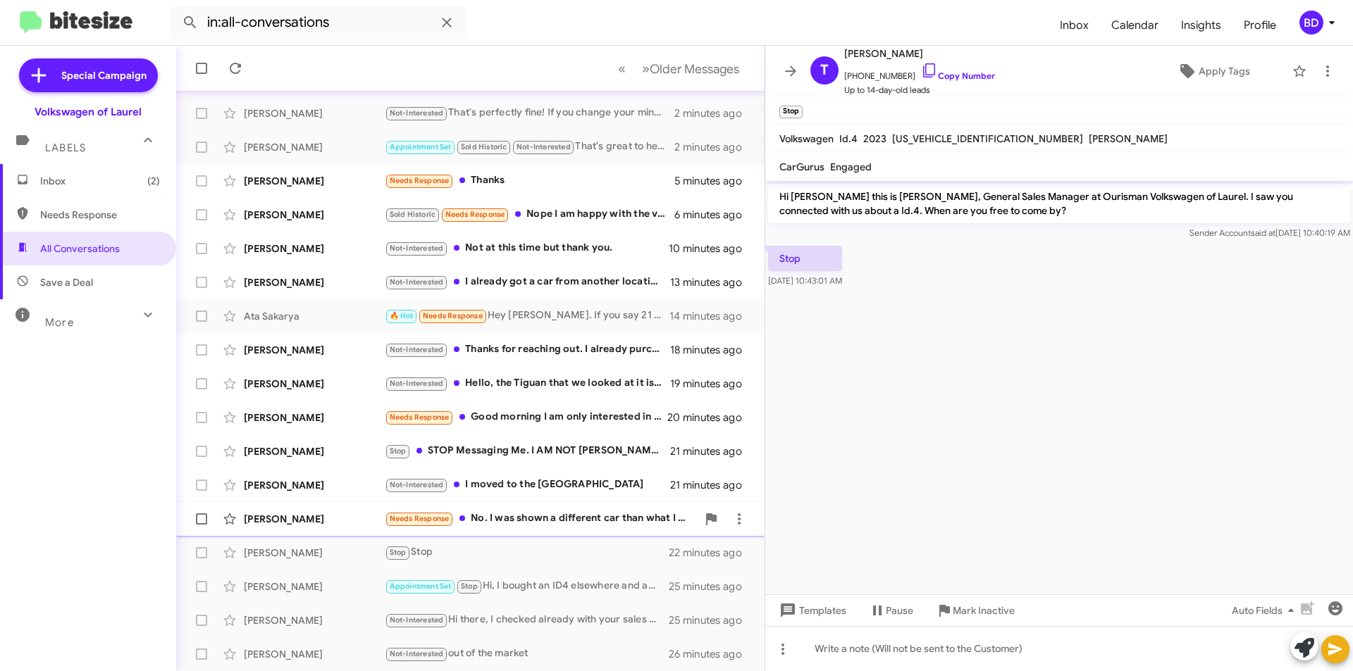
click at [531, 521] on div "Needs Response No. I was shown a different car than what I had requested withou…" at bounding box center [541, 519] width 312 height 16
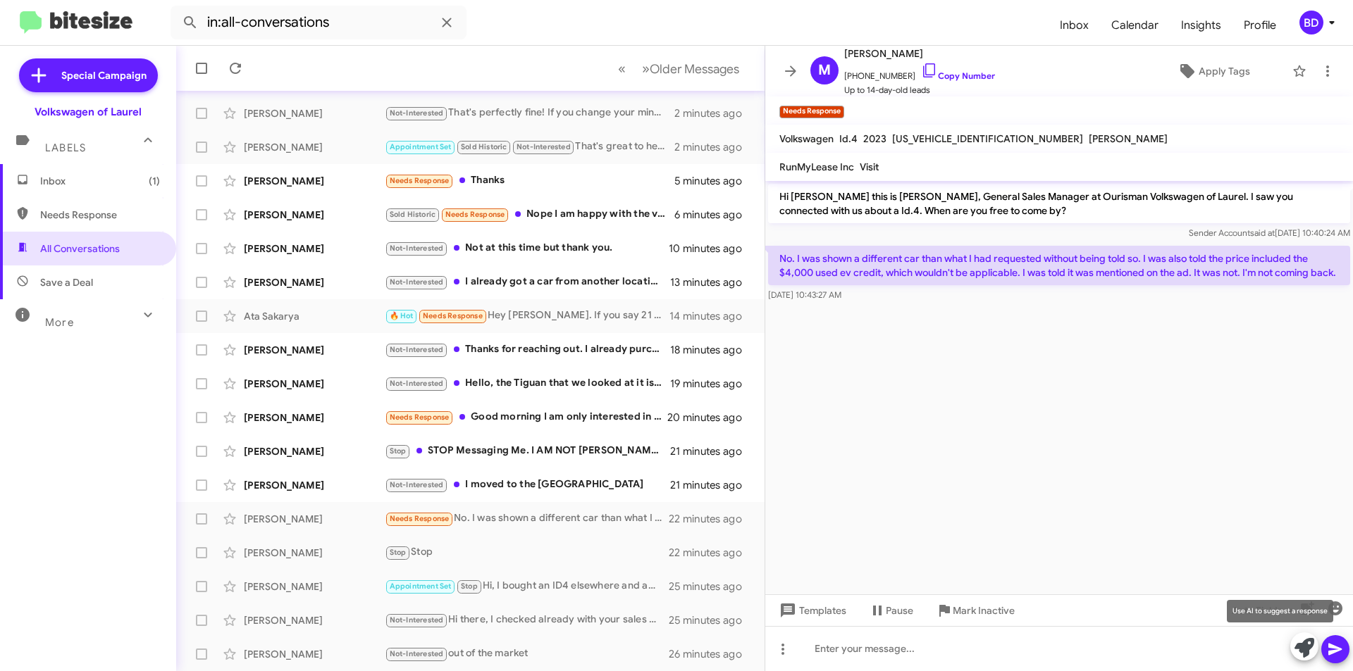
click at [1299, 648] on icon at bounding box center [1304, 648] width 20 height 20
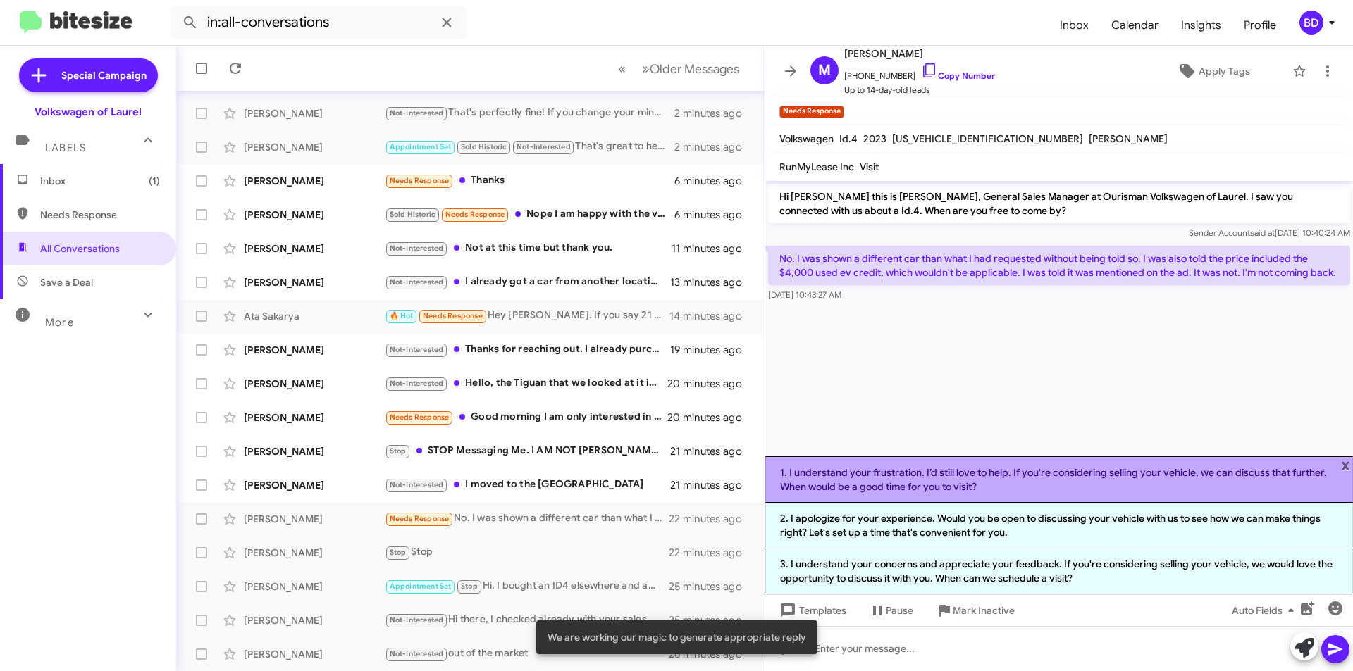
click at [1017, 485] on li "1. I understand your frustration. I’d still love to help. If you're considering…" at bounding box center [1059, 480] width 588 height 47
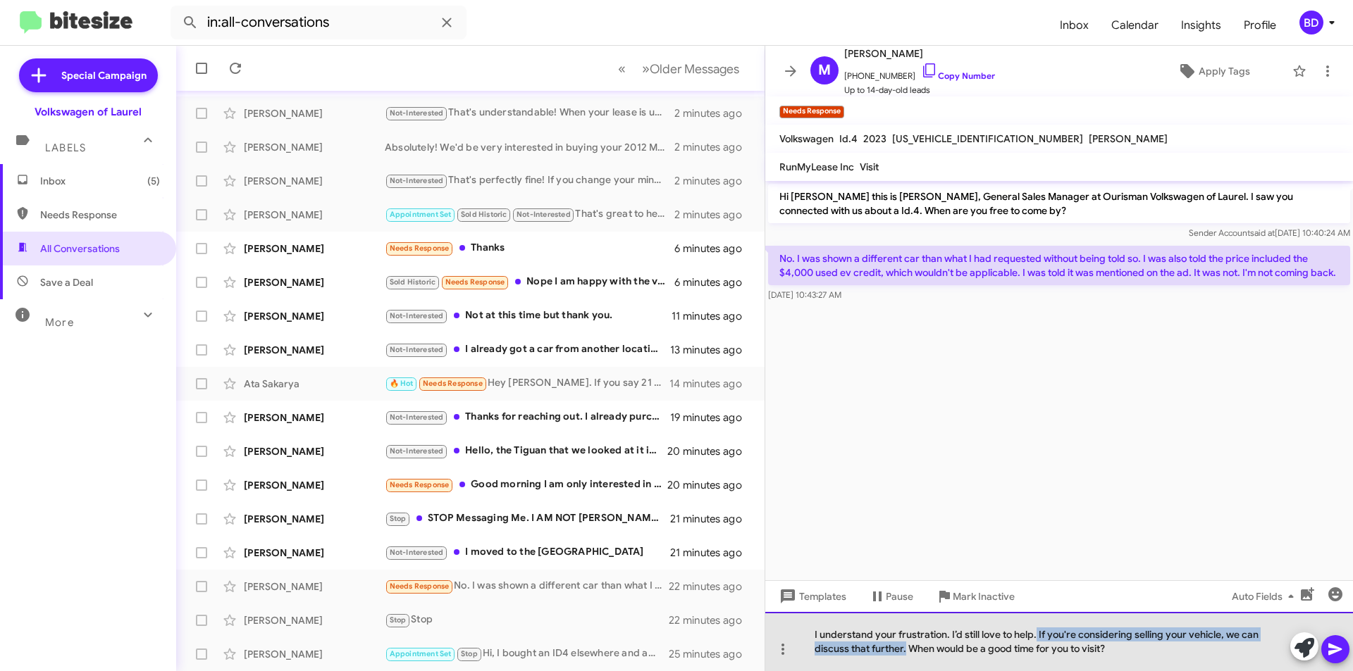
drag, startPoint x: 1036, startPoint y: 633, endPoint x: 906, endPoint y: 643, distance: 130.7
click at [906, 644] on div "I understand your frustration. I’d still love to help. If you're considering se…" at bounding box center [1059, 641] width 588 height 59
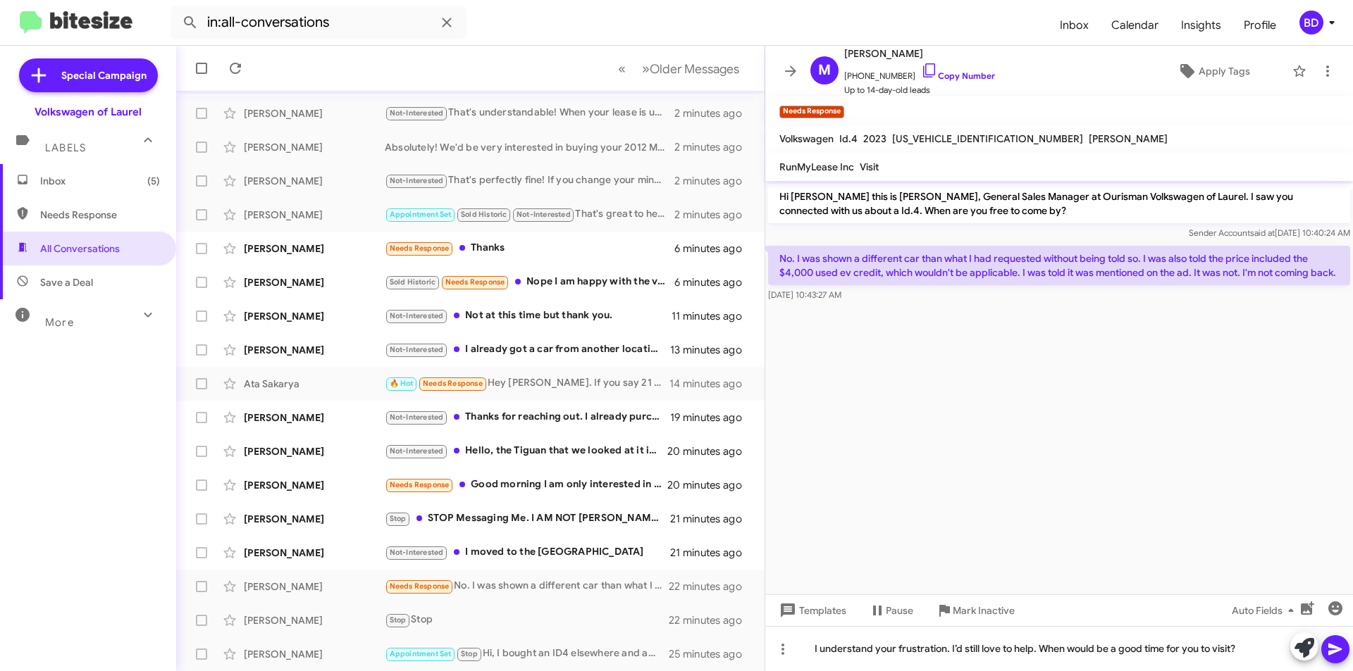
click at [1337, 649] on icon at bounding box center [1334, 650] width 13 height 12
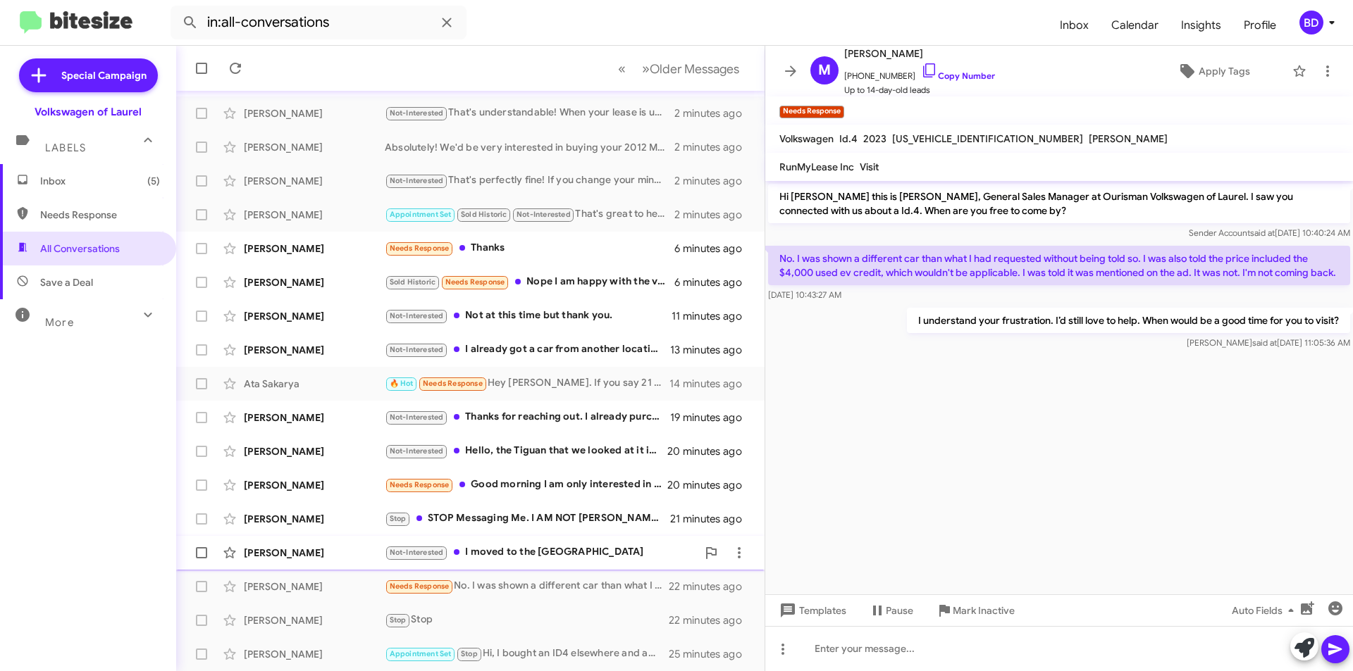
click at [523, 556] on div "Not-Interested I moved to the west coast" at bounding box center [541, 553] width 312 height 16
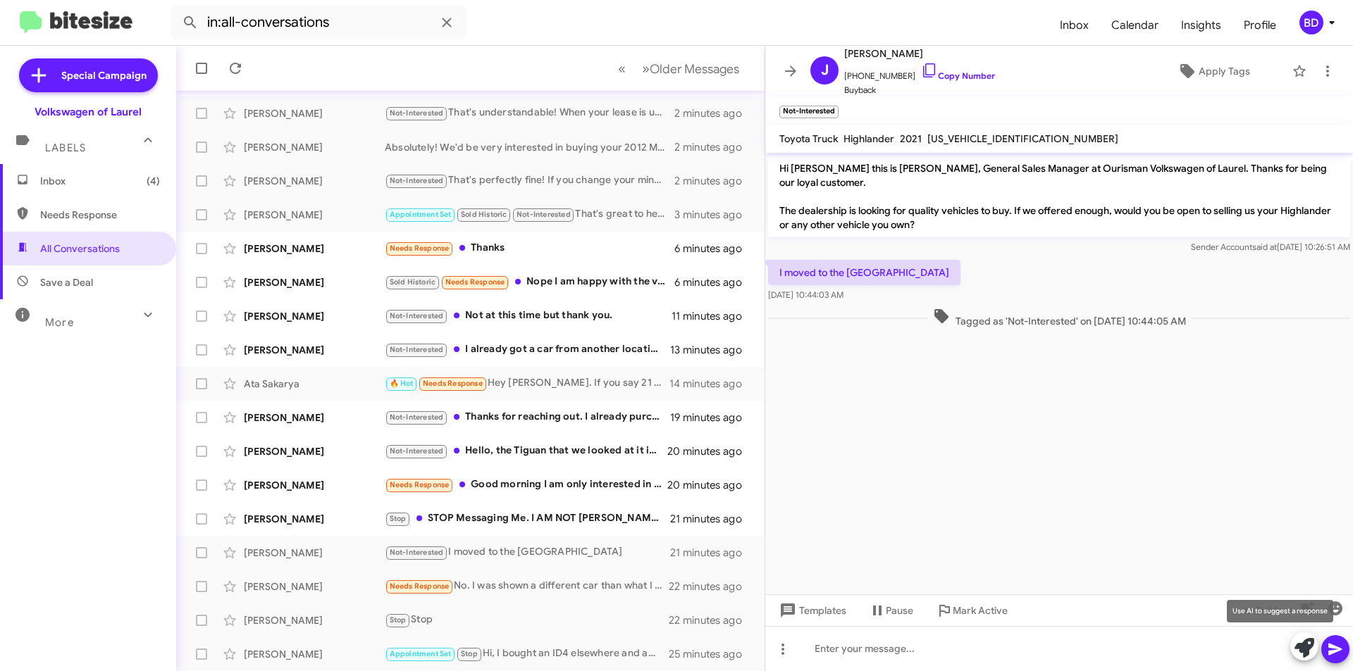
click at [1306, 646] on icon at bounding box center [1304, 648] width 20 height 20
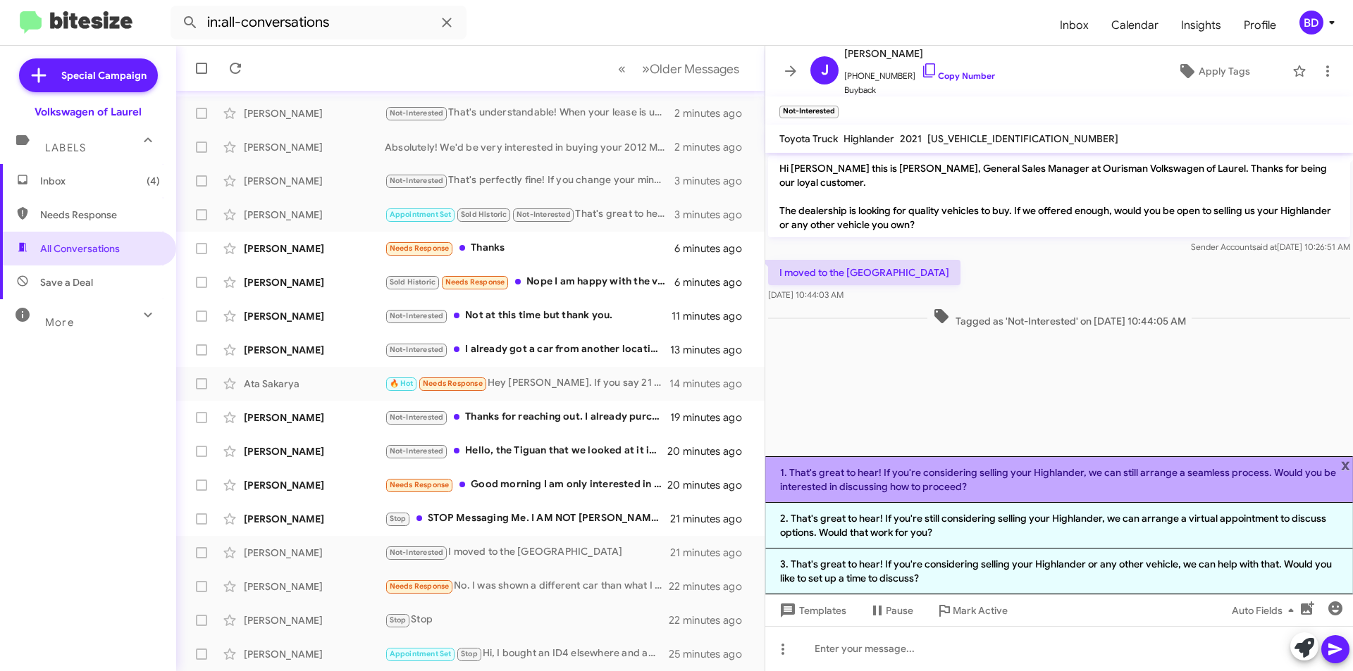
click at [954, 478] on li "1. That's great to hear! If you're considering selling your Highlander, we can …" at bounding box center [1059, 480] width 588 height 47
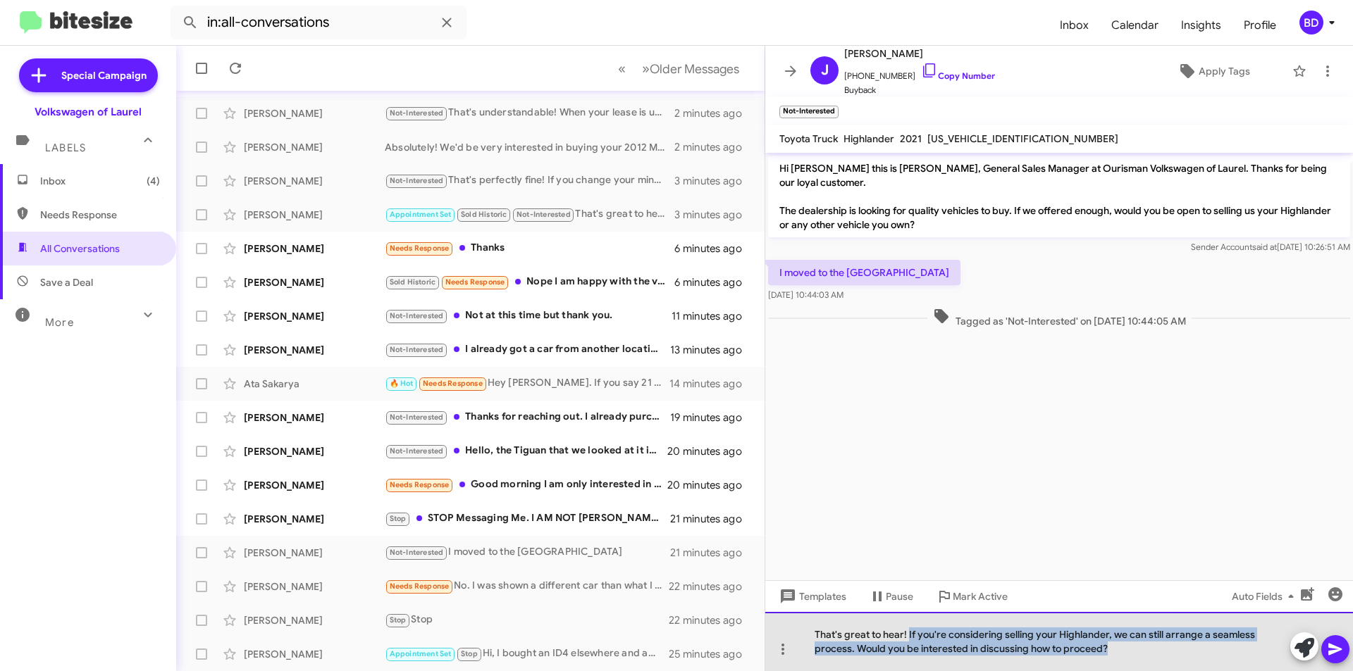
drag, startPoint x: 907, startPoint y: 636, endPoint x: 1153, endPoint y: 664, distance: 247.4
click at [1153, 664] on div "That's great to hear! If you're considering selling your Highlander, we can sti…" at bounding box center [1059, 641] width 588 height 59
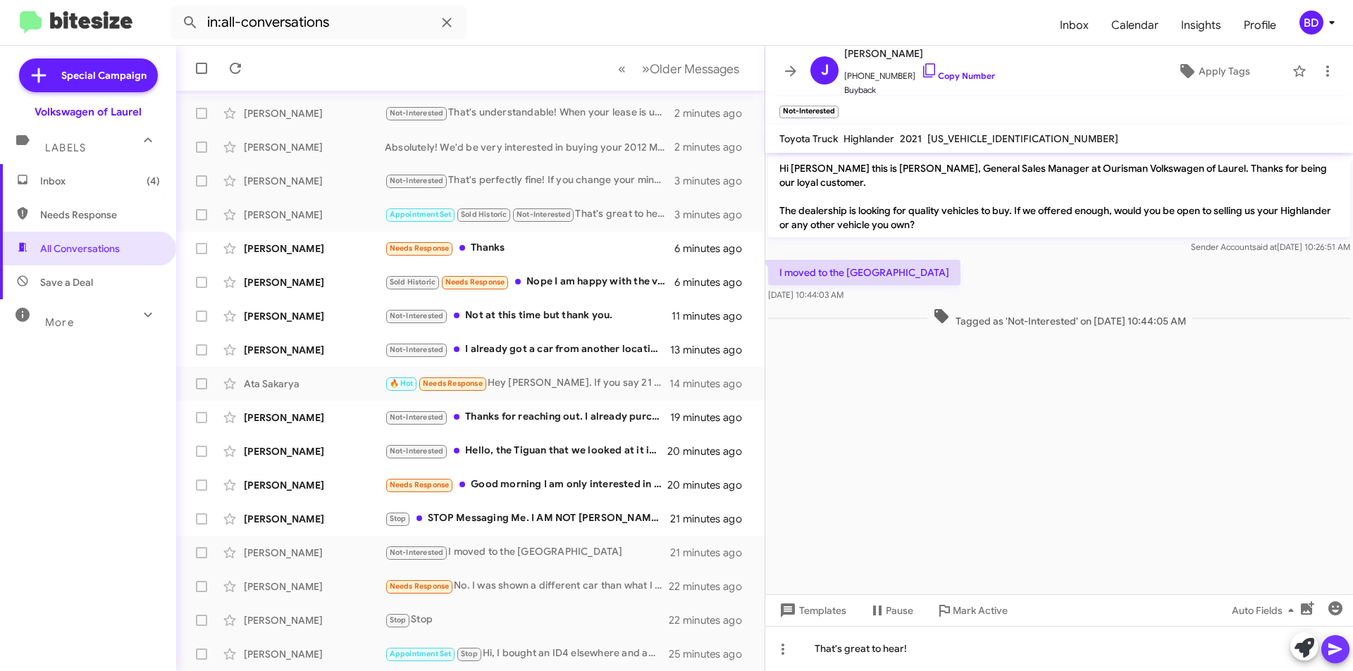
click at [1326, 648] on button at bounding box center [1335, 650] width 28 height 28
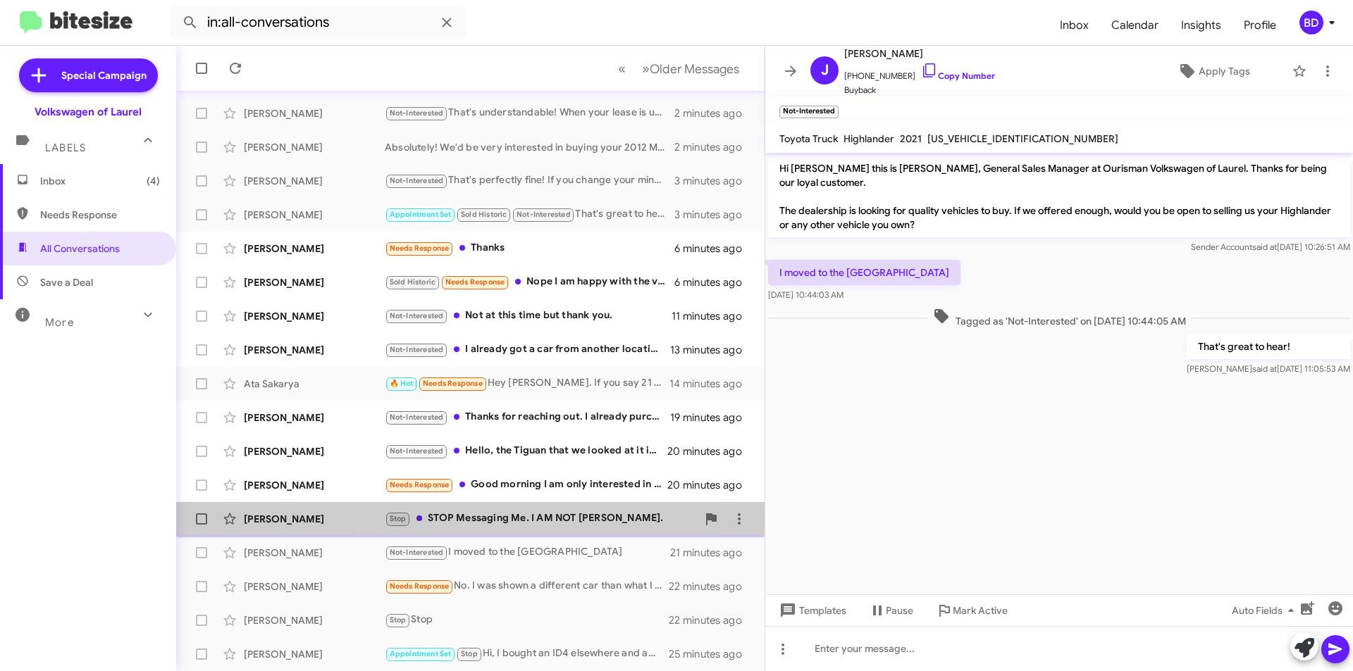
click at [529, 519] on div "Stop STOP Messaging Me. I AM NOT MICHAEL." at bounding box center [541, 519] width 312 height 16
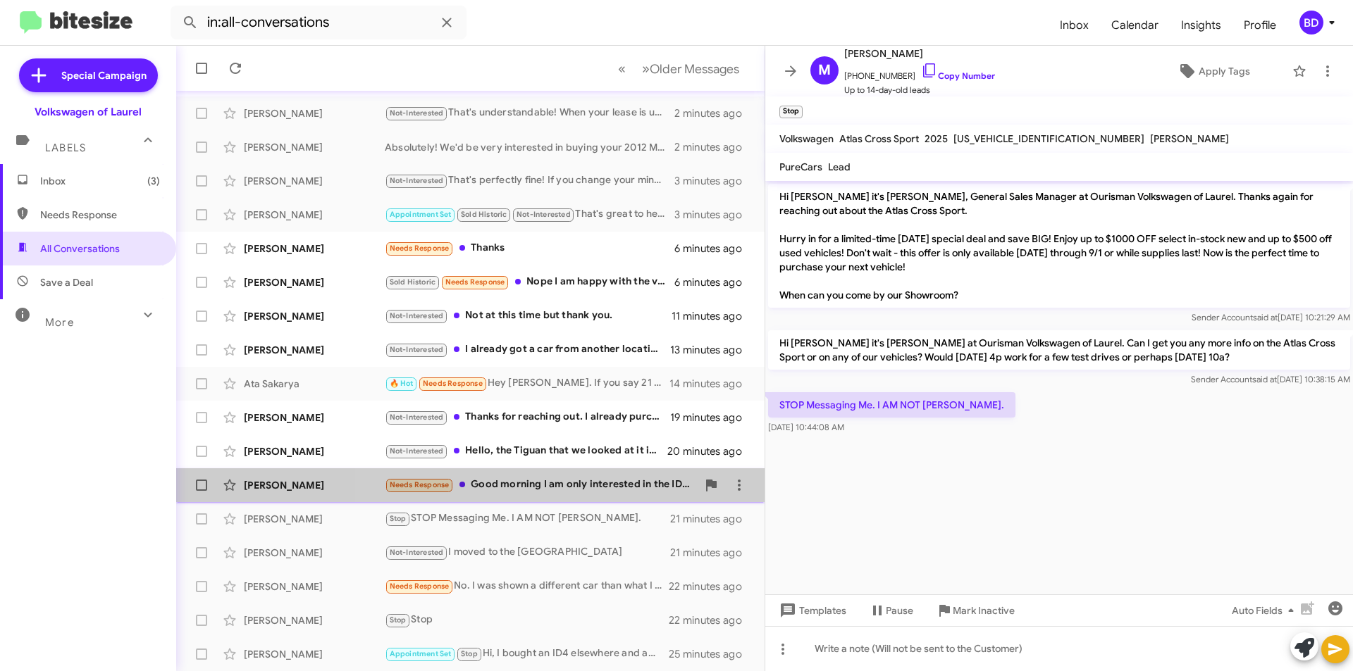
click at [562, 482] on div "Needs Response Good morning I am only interested in the ID for that is qualifie…" at bounding box center [541, 485] width 312 height 16
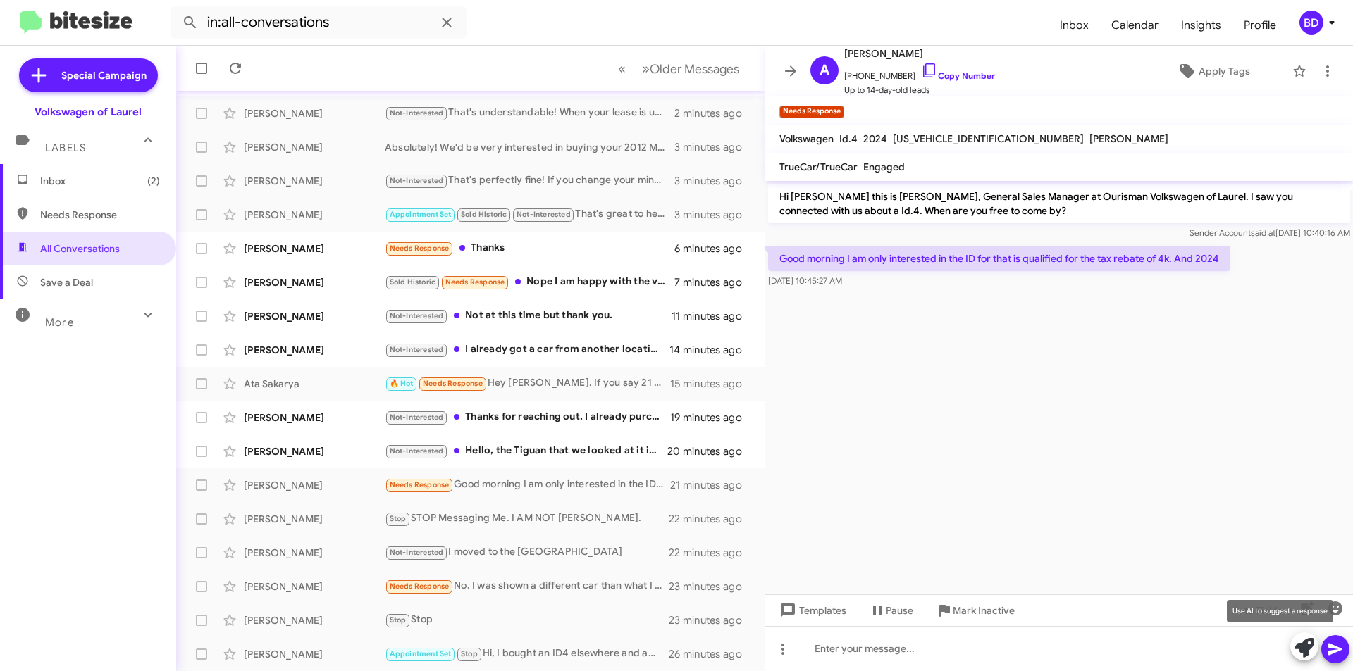
click at [1306, 650] on icon at bounding box center [1304, 648] width 20 height 20
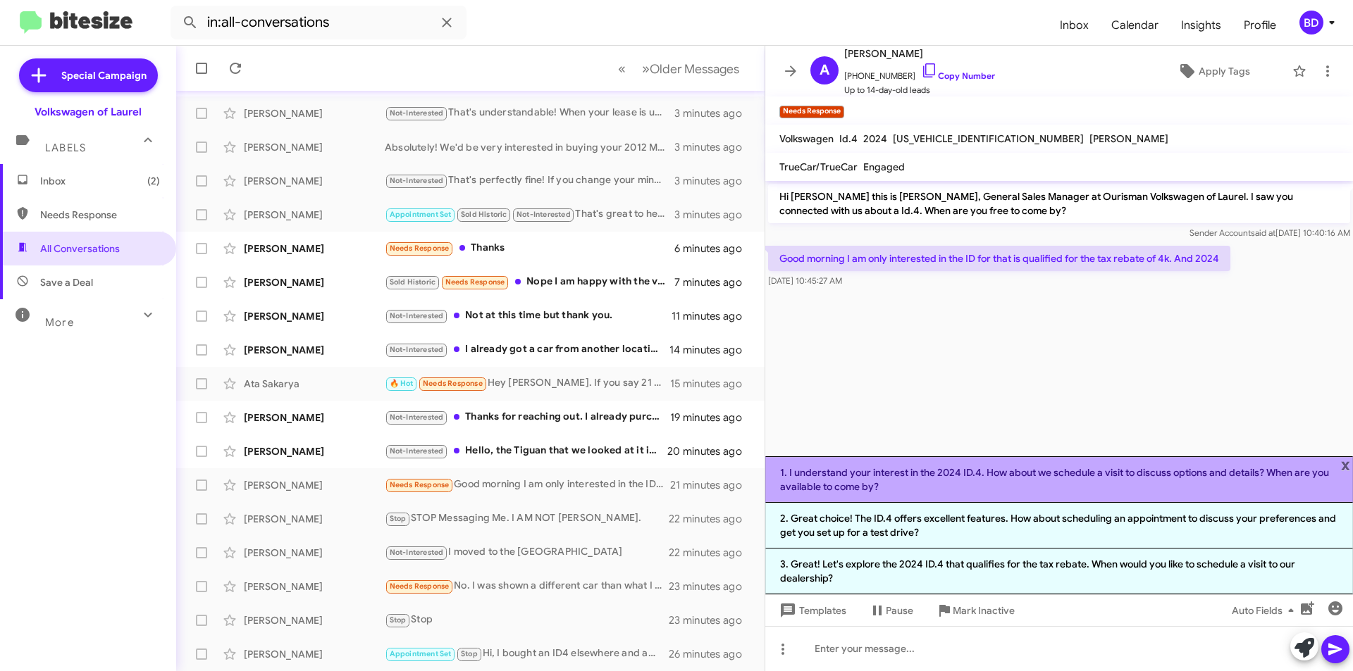
click at [1055, 480] on li "1. I understand your interest in the 2024 ID.4. How about we schedule a visit t…" at bounding box center [1059, 480] width 588 height 47
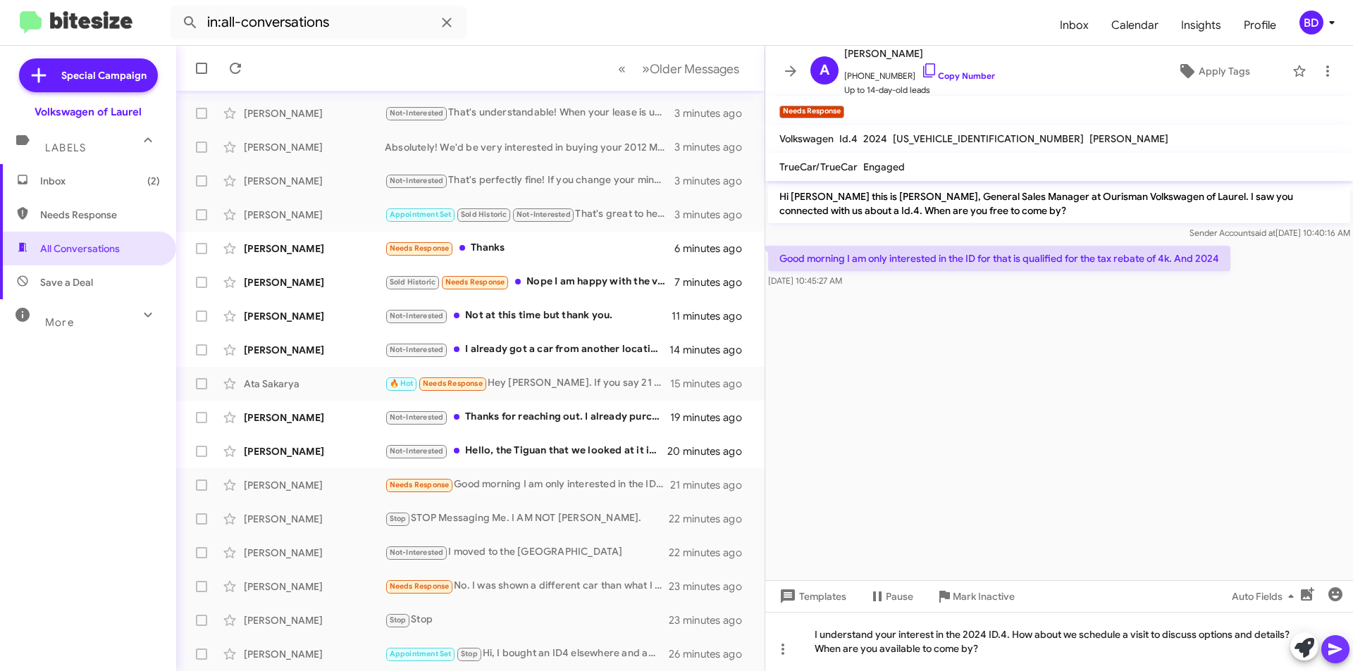
click at [1334, 646] on icon at bounding box center [1335, 649] width 17 height 17
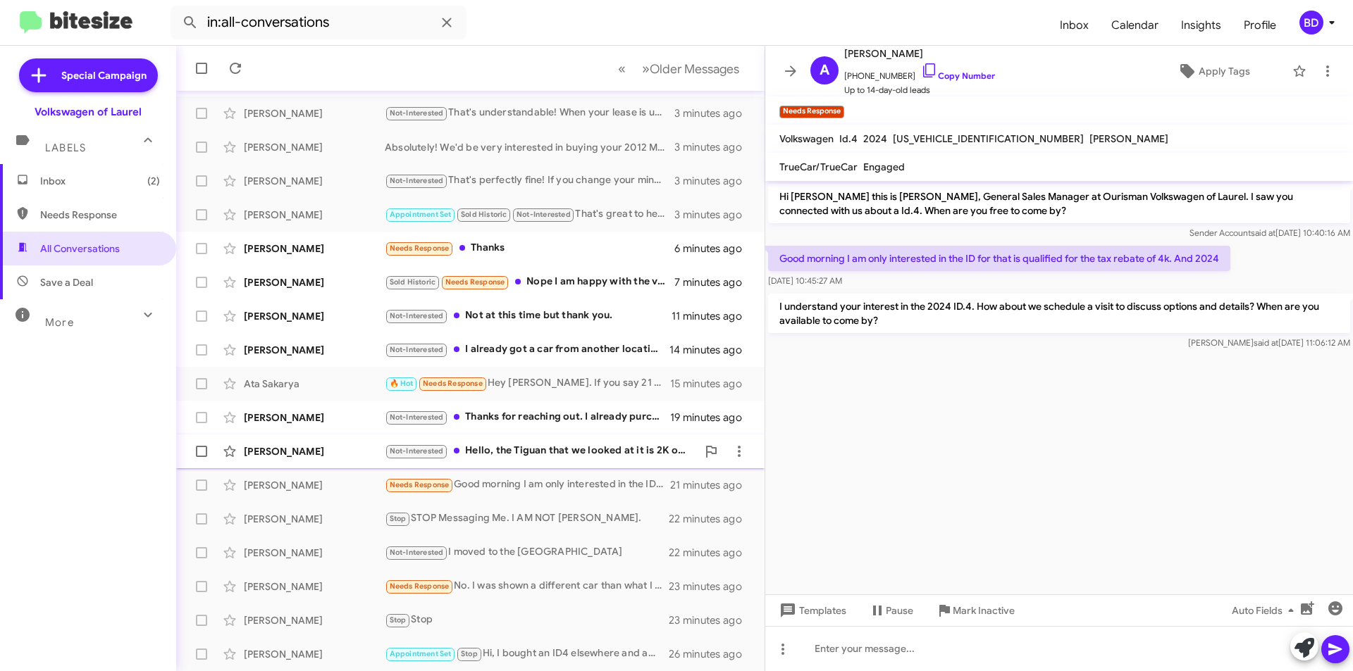
click at [576, 450] on div "Not-Interested Hello, the Tiguan that we looked at it is 2K over our budget.. s…" at bounding box center [541, 451] width 312 height 16
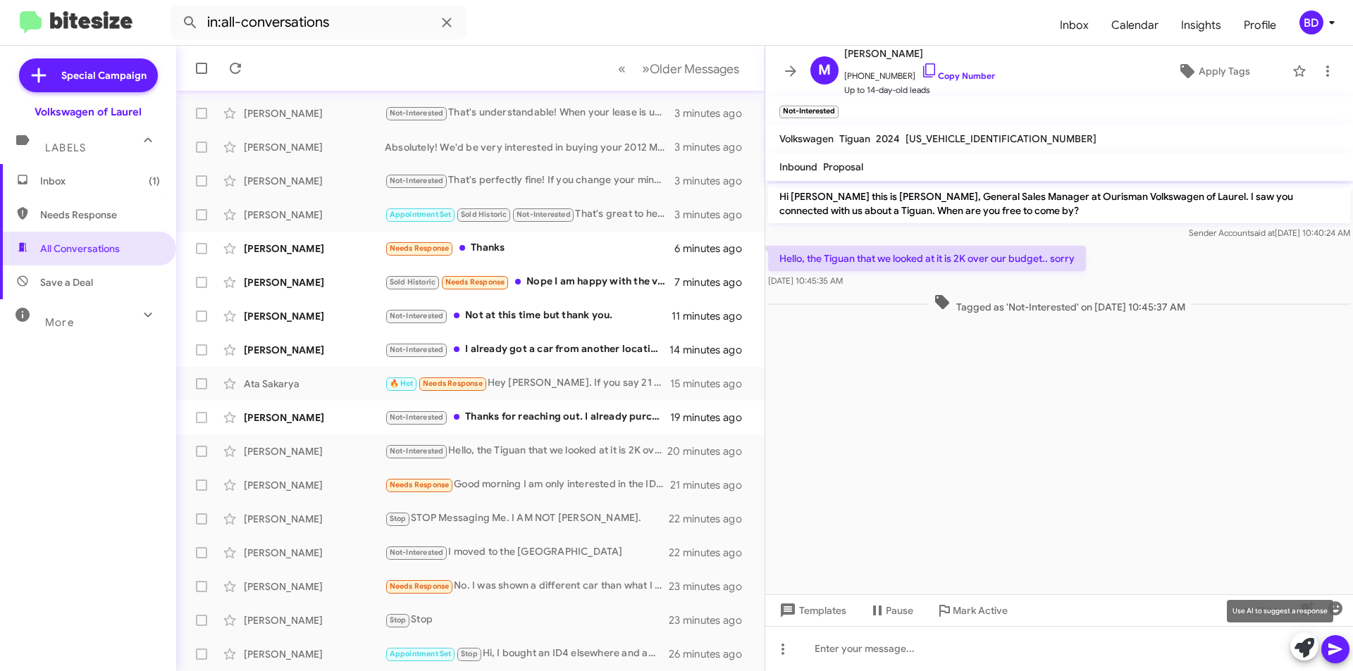
click at [1305, 648] on icon at bounding box center [1304, 648] width 20 height 20
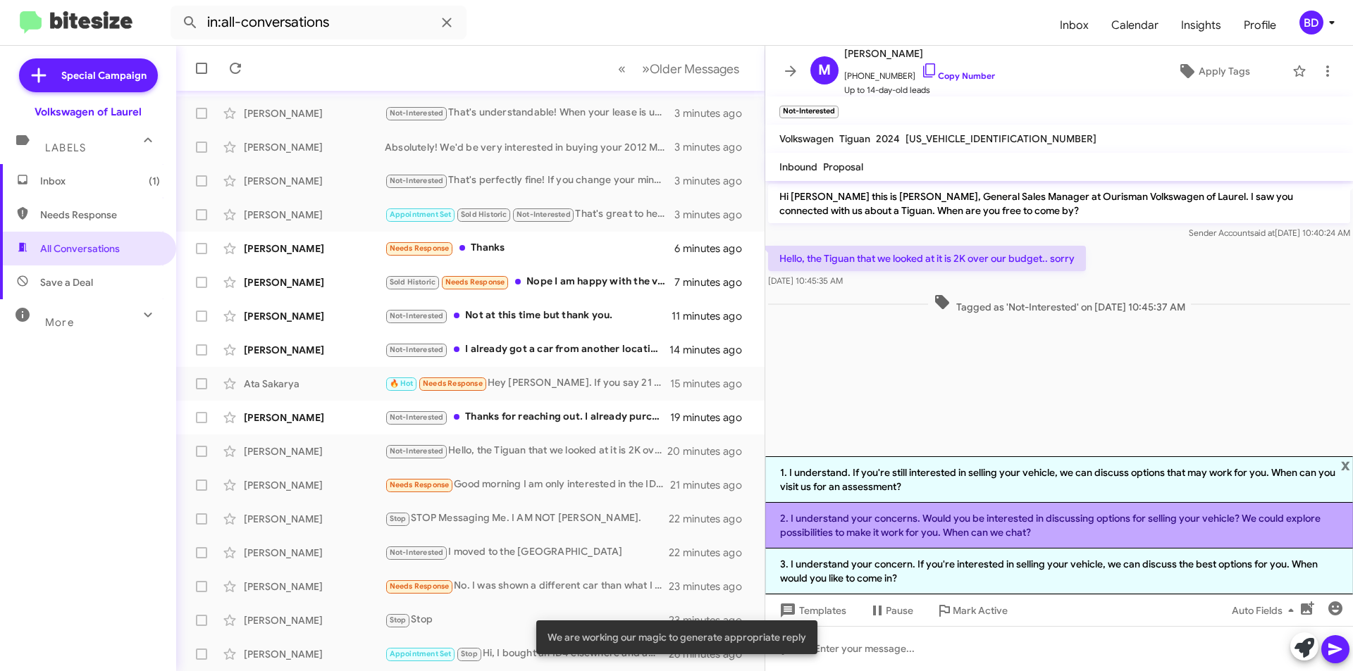
click at [1031, 528] on li "2. I understand your concerns. Would you be interested in discussing options fo…" at bounding box center [1059, 526] width 588 height 46
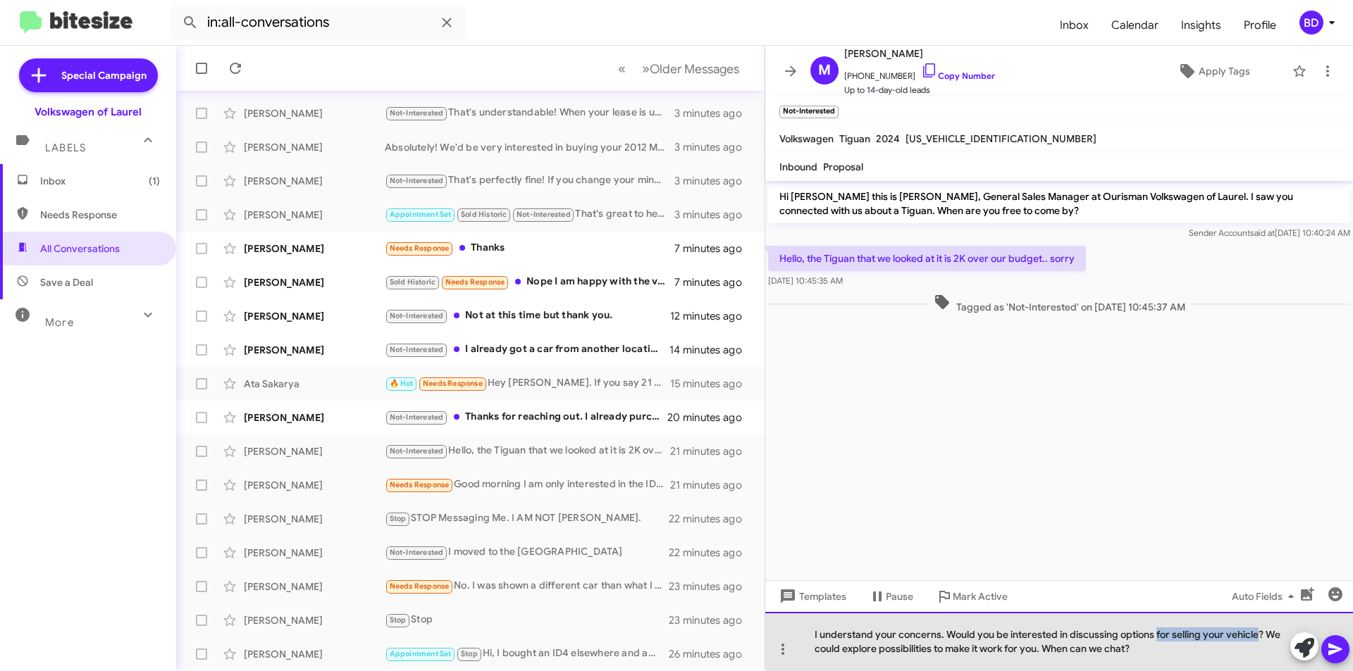
drag, startPoint x: 1154, startPoint y: 636, endPoint x: 1257, endPoint y: 632, distance: 102.9
click at [1257, 632] on div "I understand your concerns. Would you be interested in discussing options for s…" at bounding box center [1059, 641] width 588 height 59
click at [1105, 651] on div "I understand your concerns. Would you be interested in discussing options ? We …" at bounding box center [1059, 641] width 588 height 59
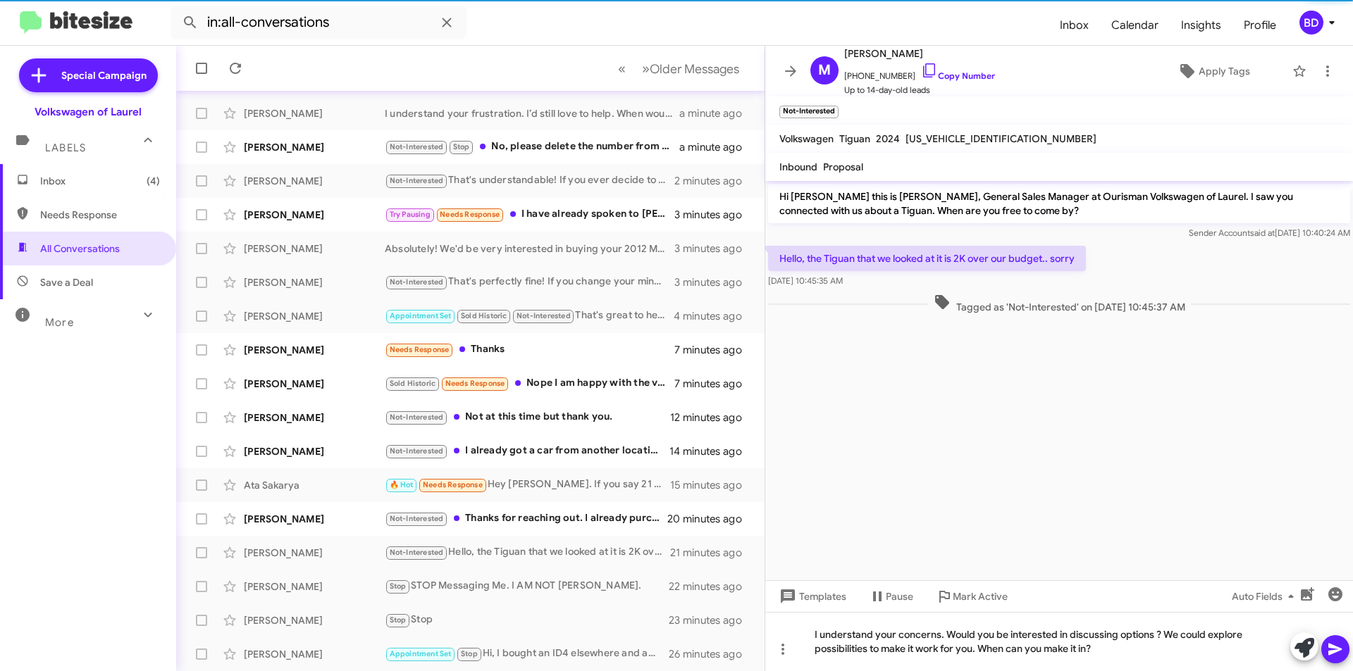
click at [1339, 643] on icon at bounding box center [1335, 649] width 17 height 17
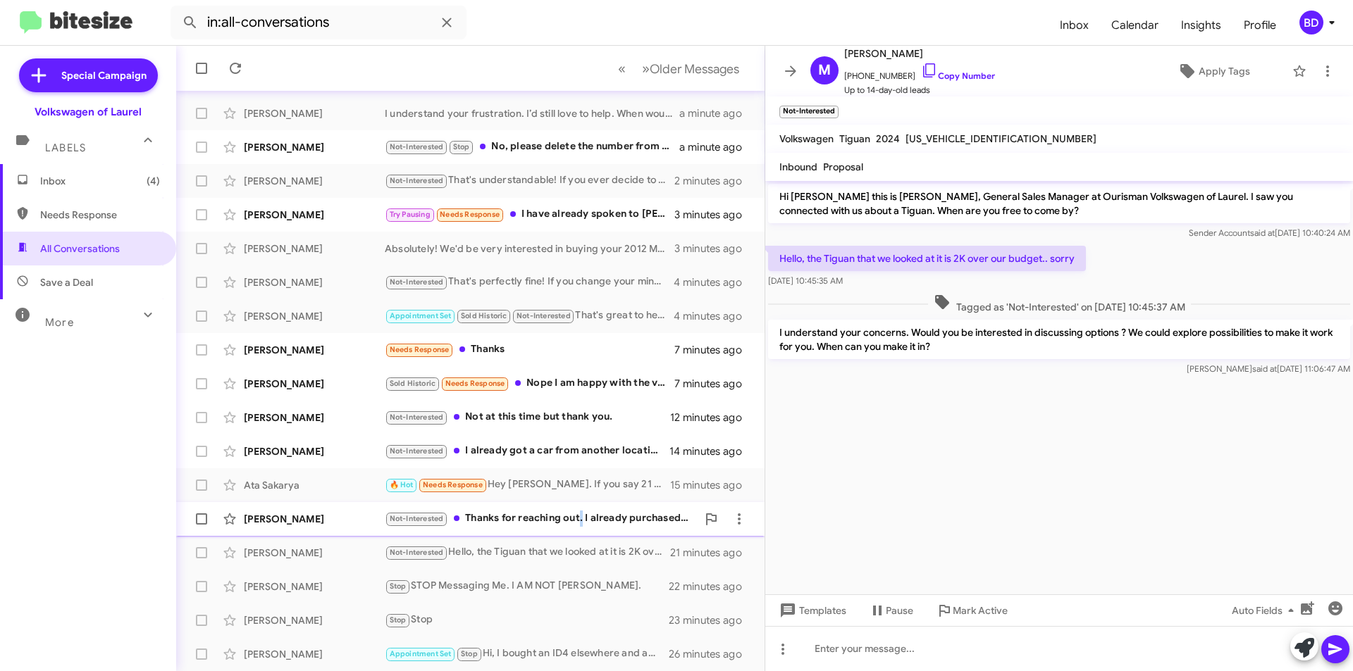
click at [581, 519] on div "Not-Interested Thanks for reaching out. I already purchased a vehicle elsewhere…" at bounding box center [541, 519] width 312 height 16
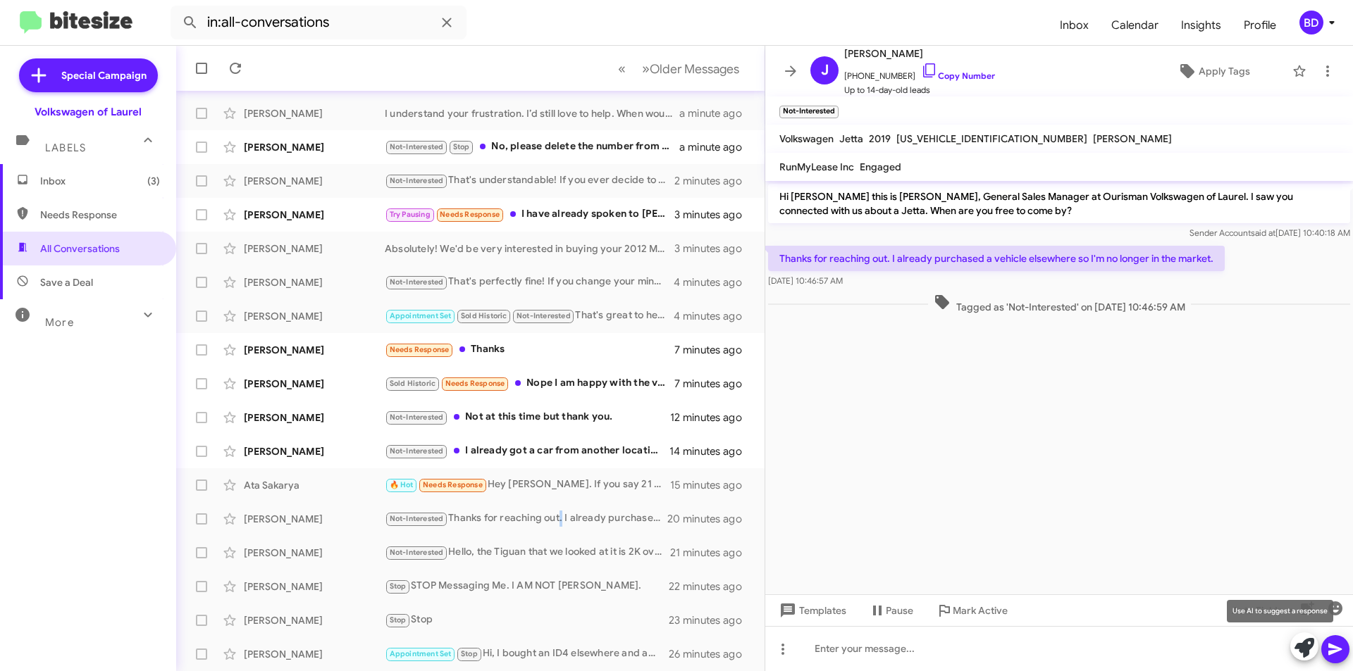
click at [1310, 647] on icon at bounding box center [1304, 648] width 20 height 20
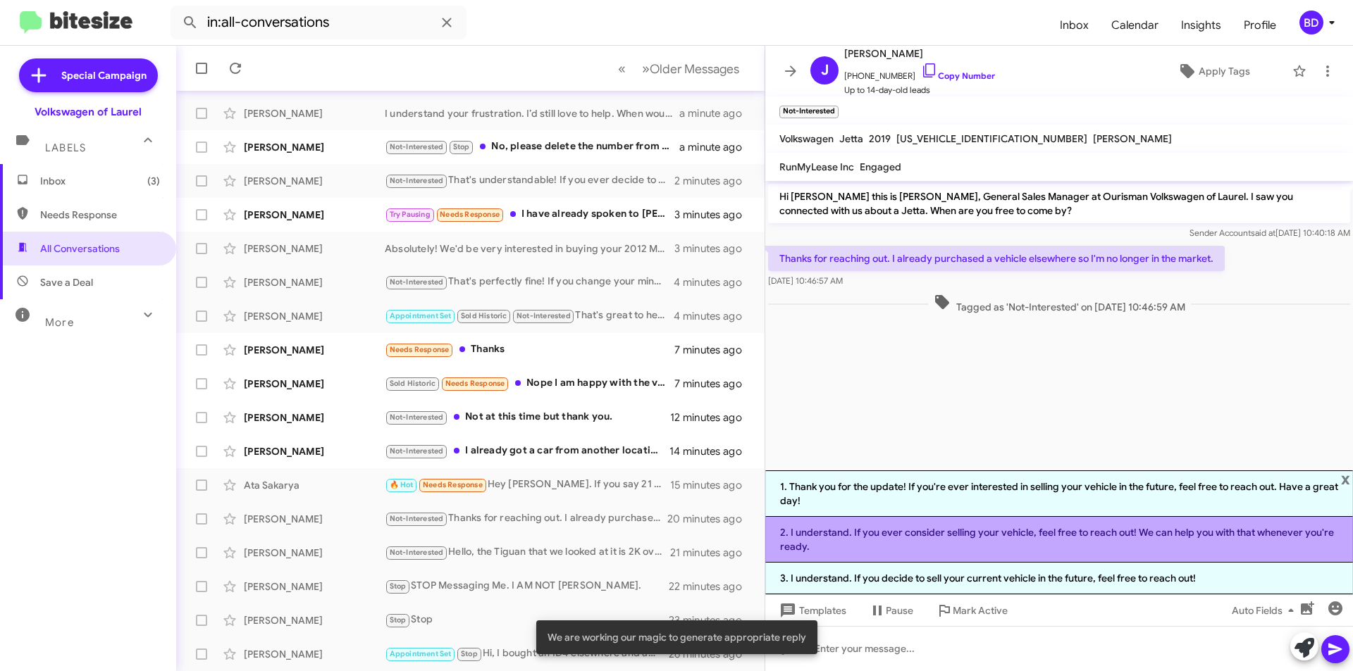
click at [1019, 528] on li "2. I understand. If you ever consider selling your vehicle, feel free to reach …" at bounding box center [1059, 540] width 588 height 46
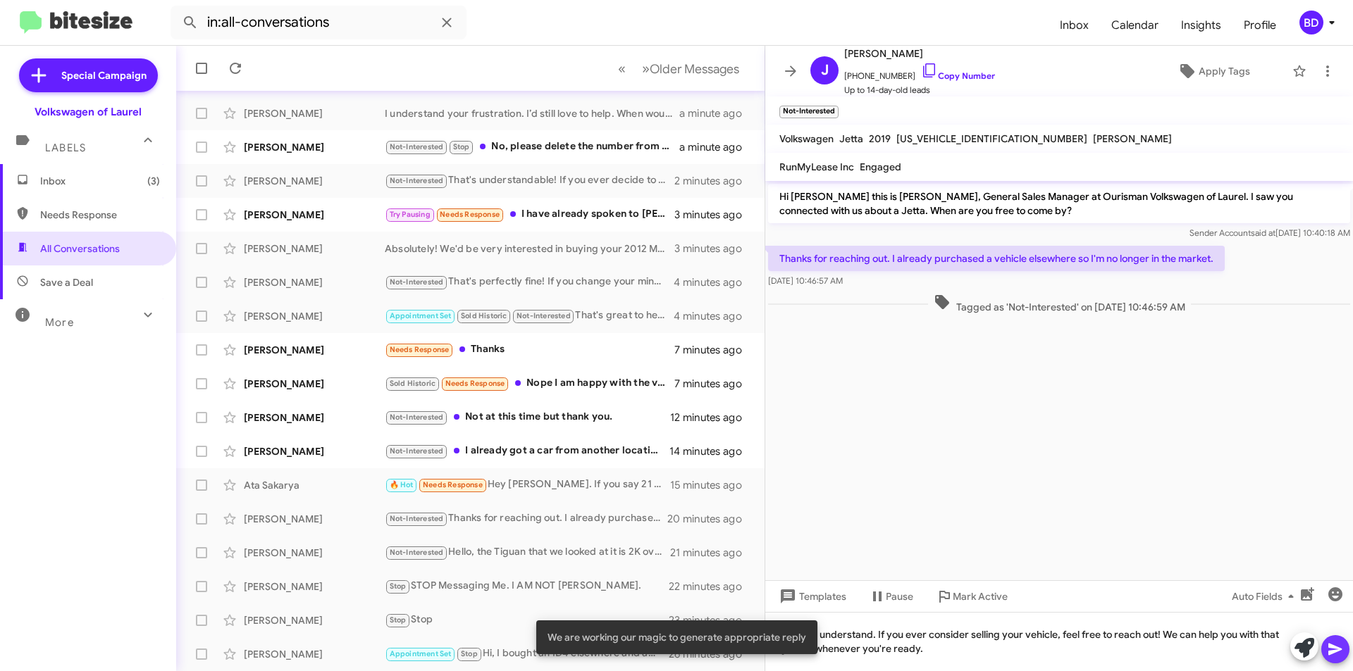
click at [1335, 647] on icon at bounding box center [1334, 650] width 13 height 12
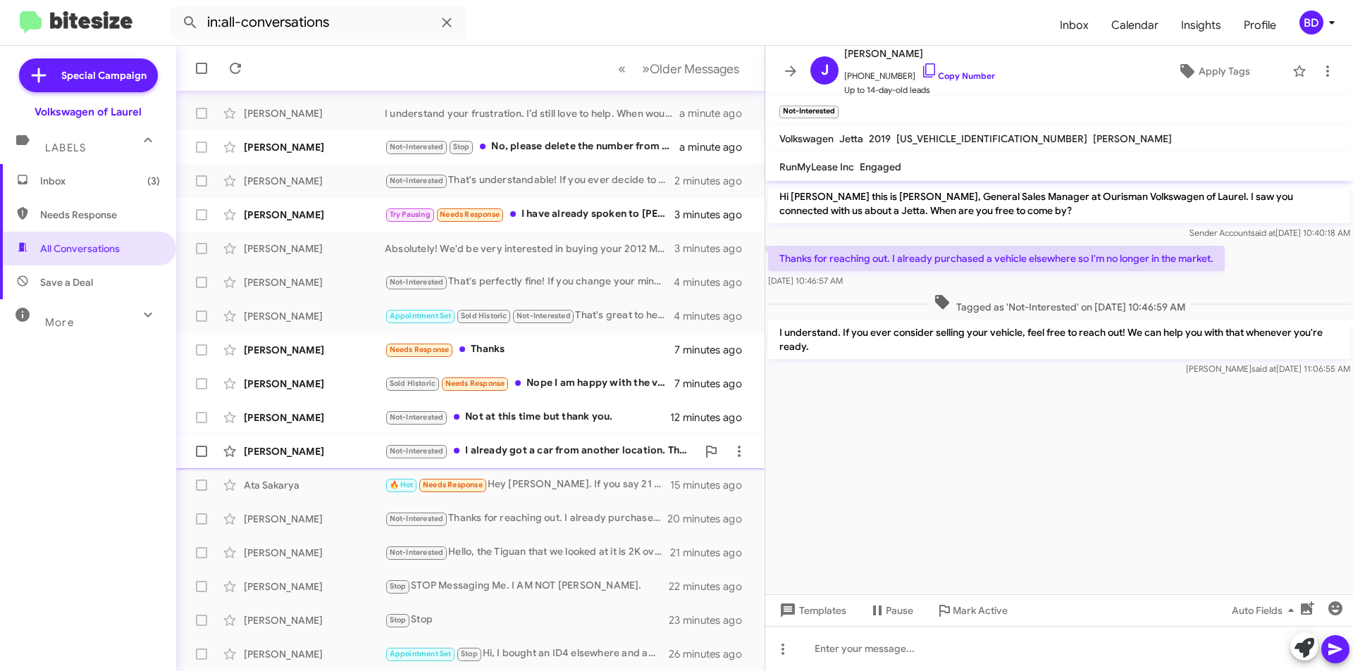
click at [586, 456] on div "Not-Interested I already got a car from another location. Thank you" at bounding box center [541, 451] width 312 height 16
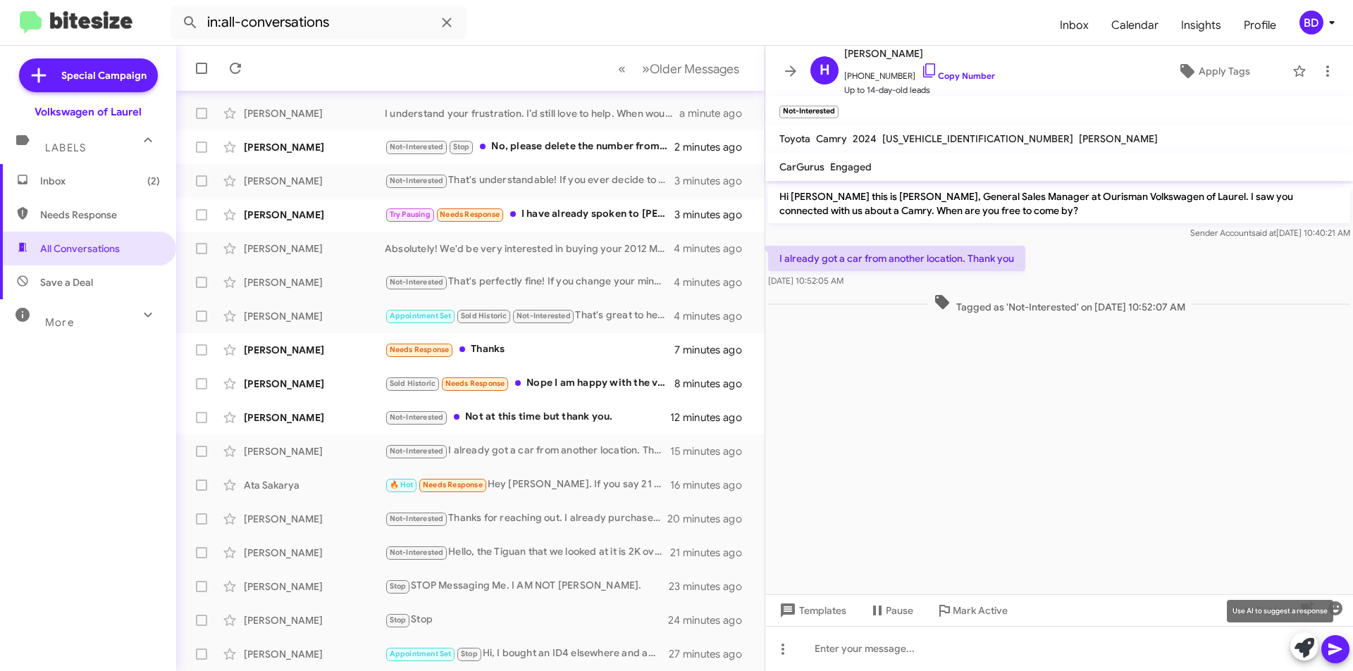
click at [1304, 650] on icon at bounding box center [1304, 648] width 20 height 20
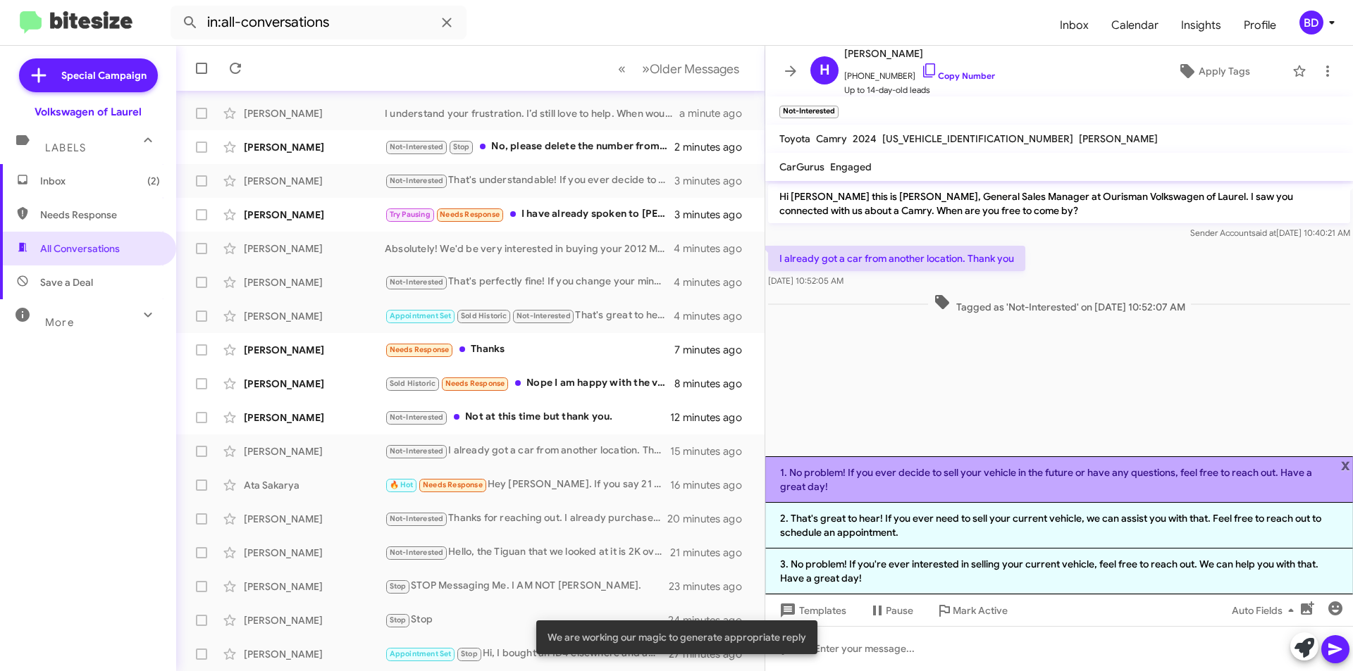
click at [951, 466] on li "1. No problem! If you ever decide to sell your vehicle in the future or have an…" at bounding box center [1059, 480] width 588 height 47
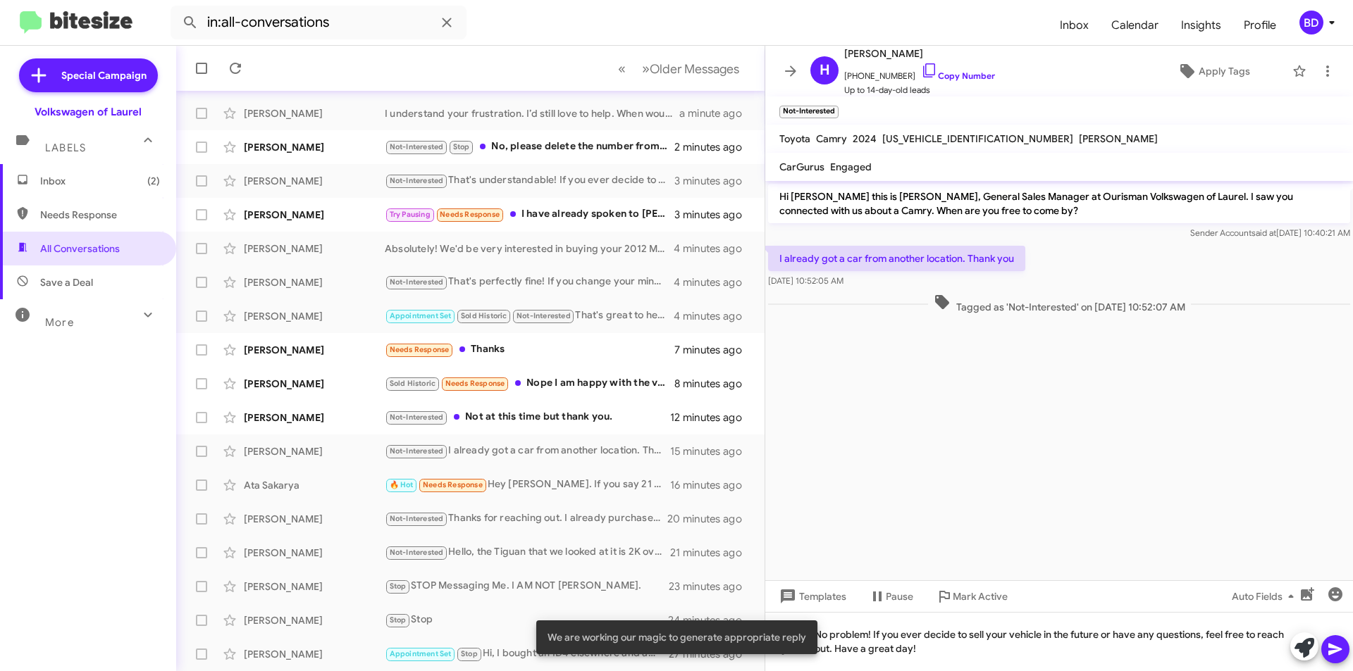
click at [1330, 647] on icon at bounding box center [1334, 650] width 13 height 12
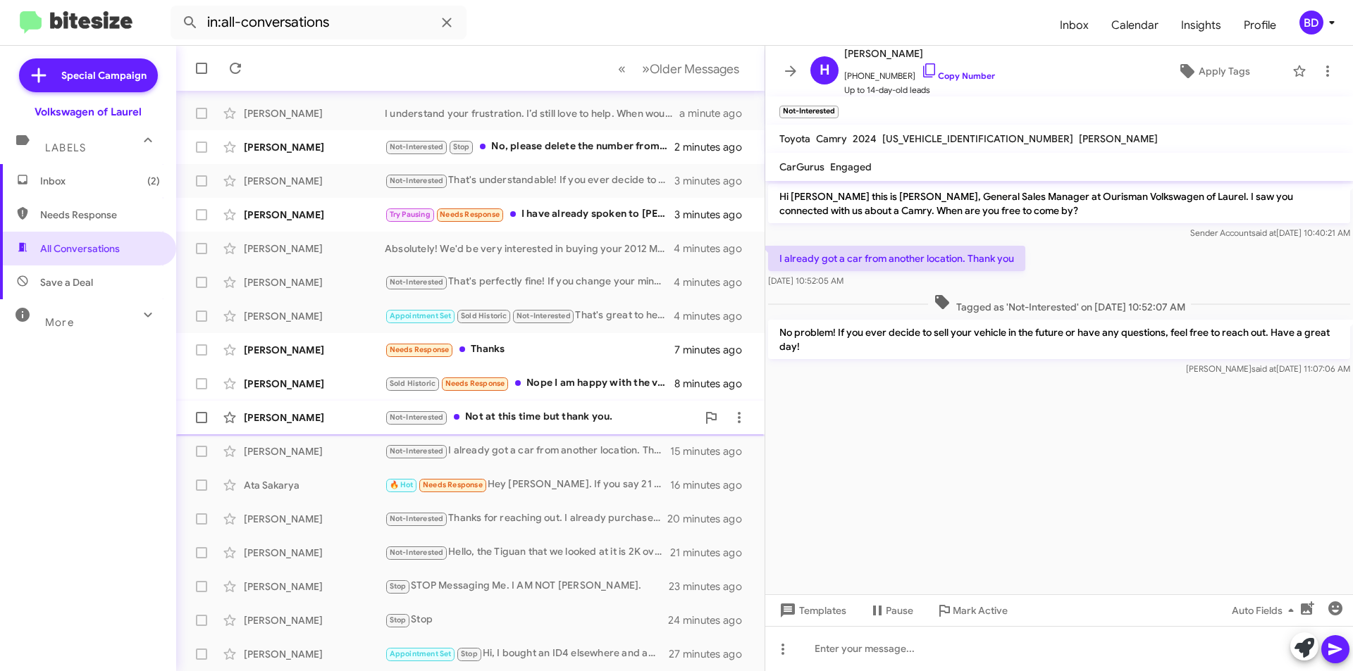
click at [523, 413] on div "Not-Interested Not at this time but thank you." at bounding box center [541, 417] width 312 height 16
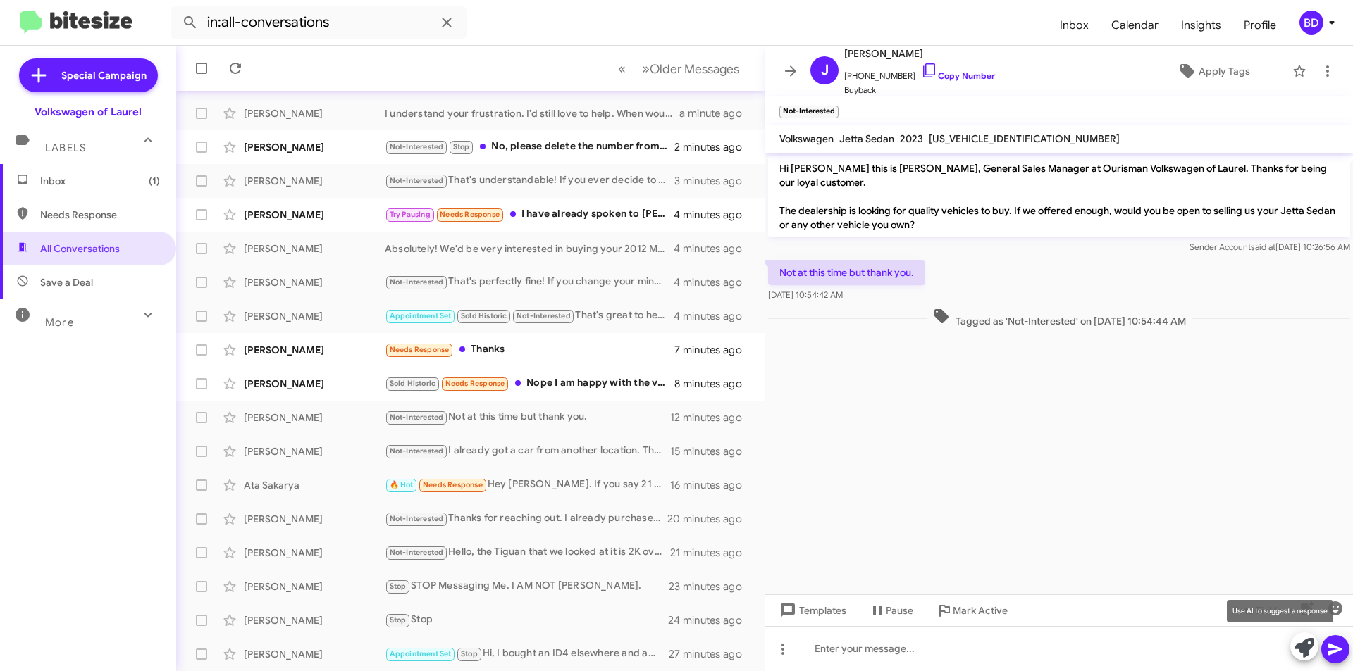
click at [1306, 645] on icon at bounding box center [1304, 648] width 20 height 20
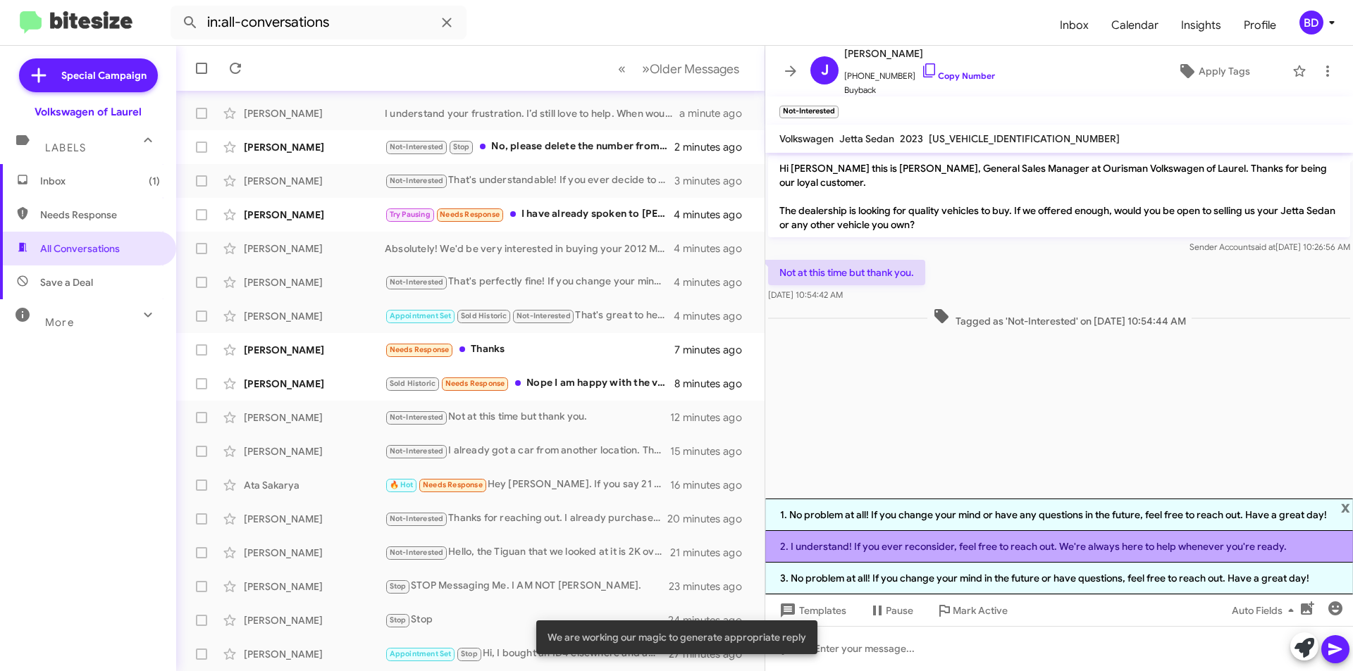
click at [1009, 548] on li "2. I understand! If you ever reconsider, feel free to reach out. We're always h…" at bounding box center [1059, 547] width 588 height 32
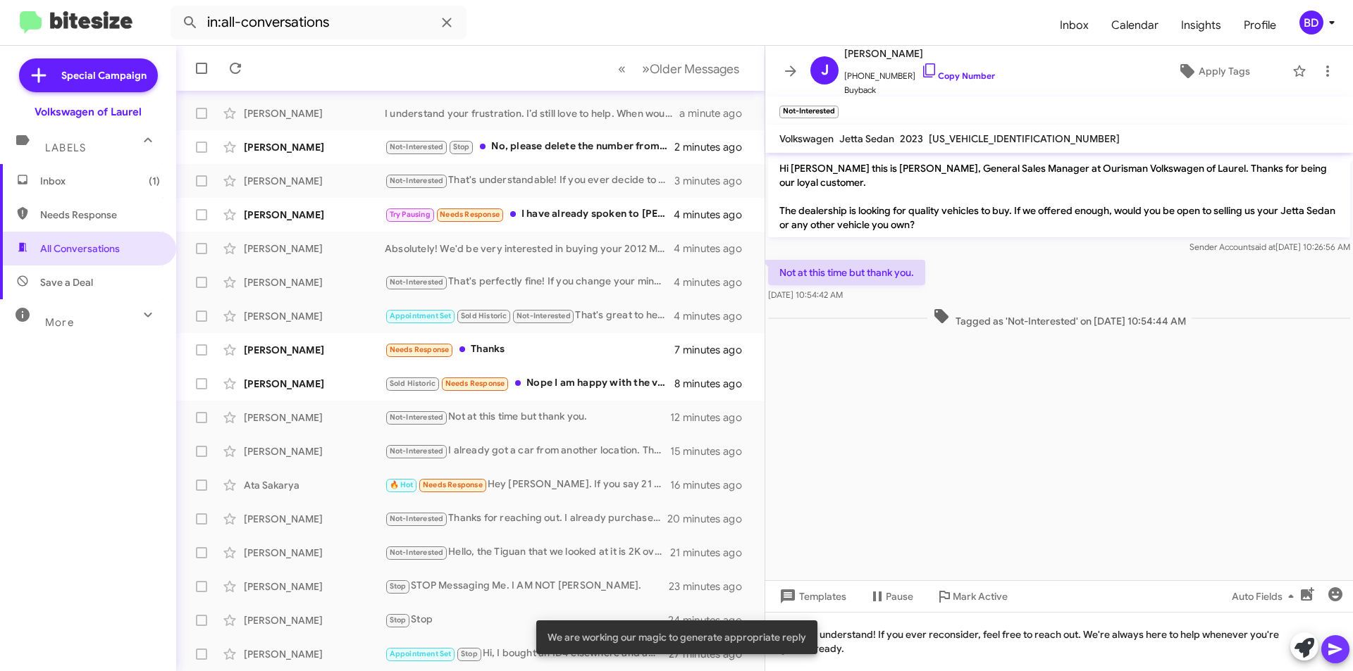
click at [1337, 648] on icon at bounding box center [1335, 649] width 17 height 17
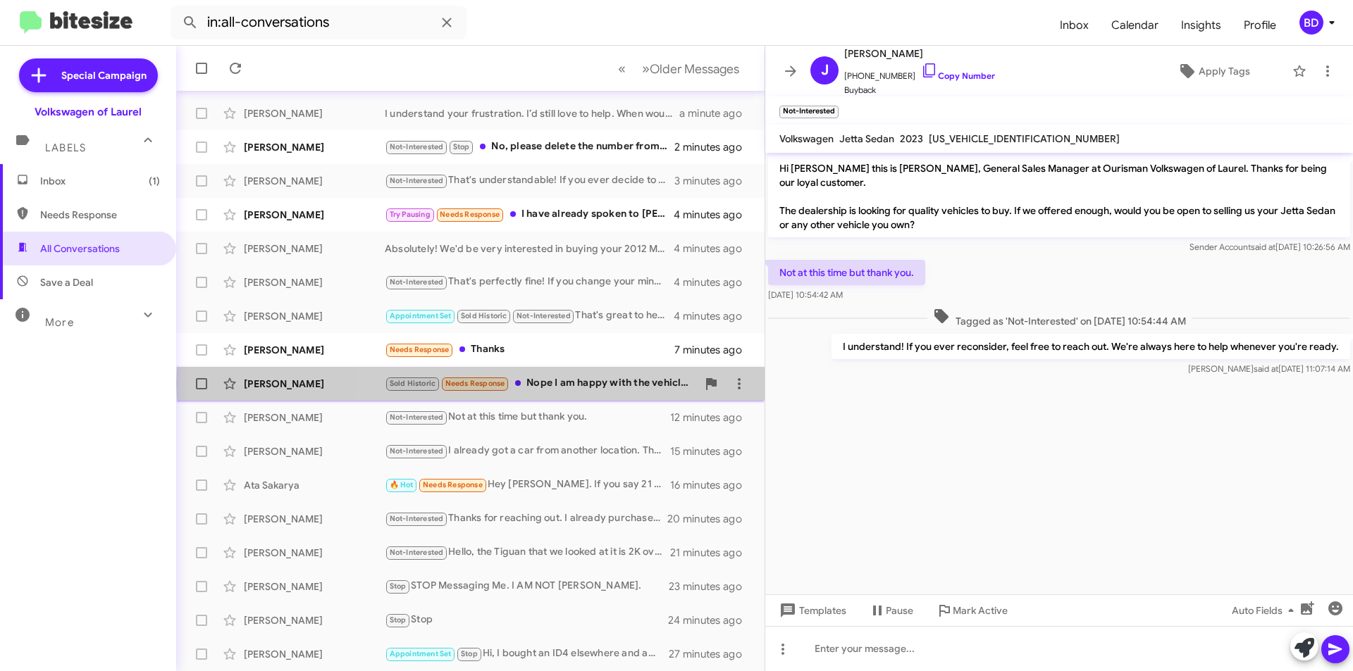
click at [607, 384] on div "Sold Historic Needs Response Nope I am happy with the vehicle at this time and …" at bounding box center [541, 384] width 312 height 16
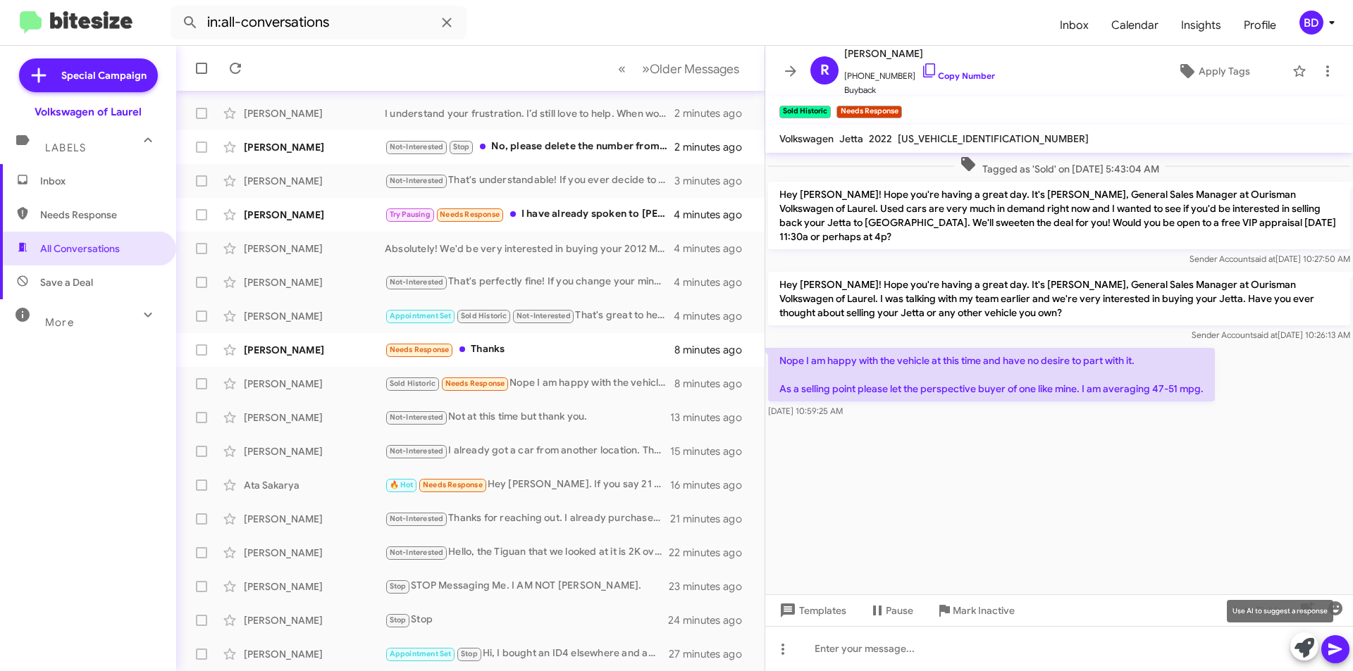
click at [1308, 652] on icon at bounding box center [1304, 648] width 20 height 20
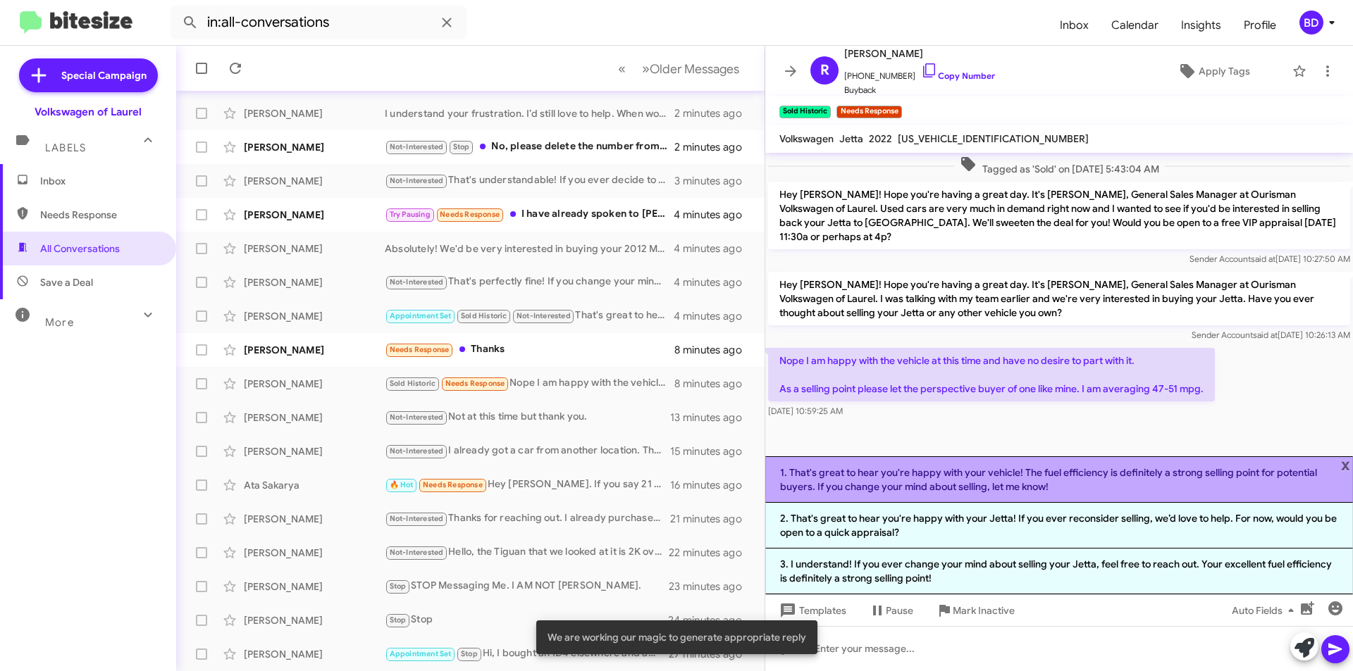
click at [1062, 481] on li "1. That's great to hear you're happy with your vehicle! The fuel efficiency is …" at bounding box center [1059, 480] width 588 height 47
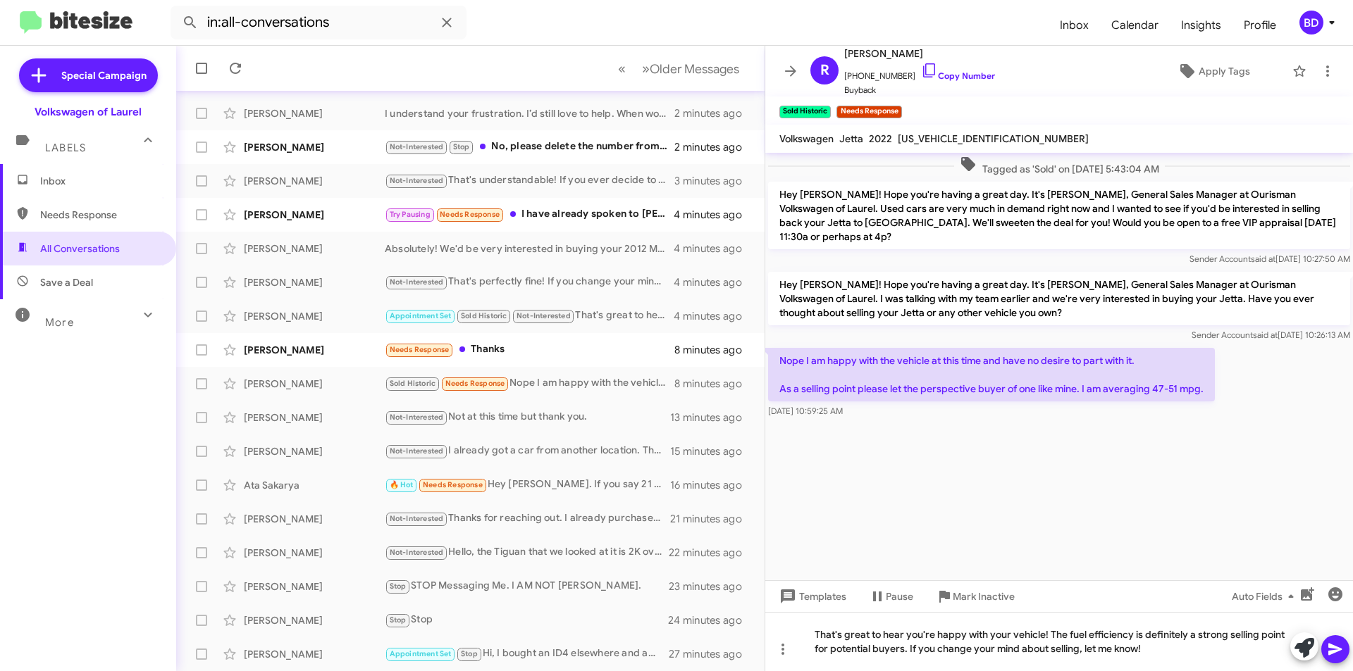
click at [1334, 655] on icon at bounding box center [1335, 649] width 17 height 17
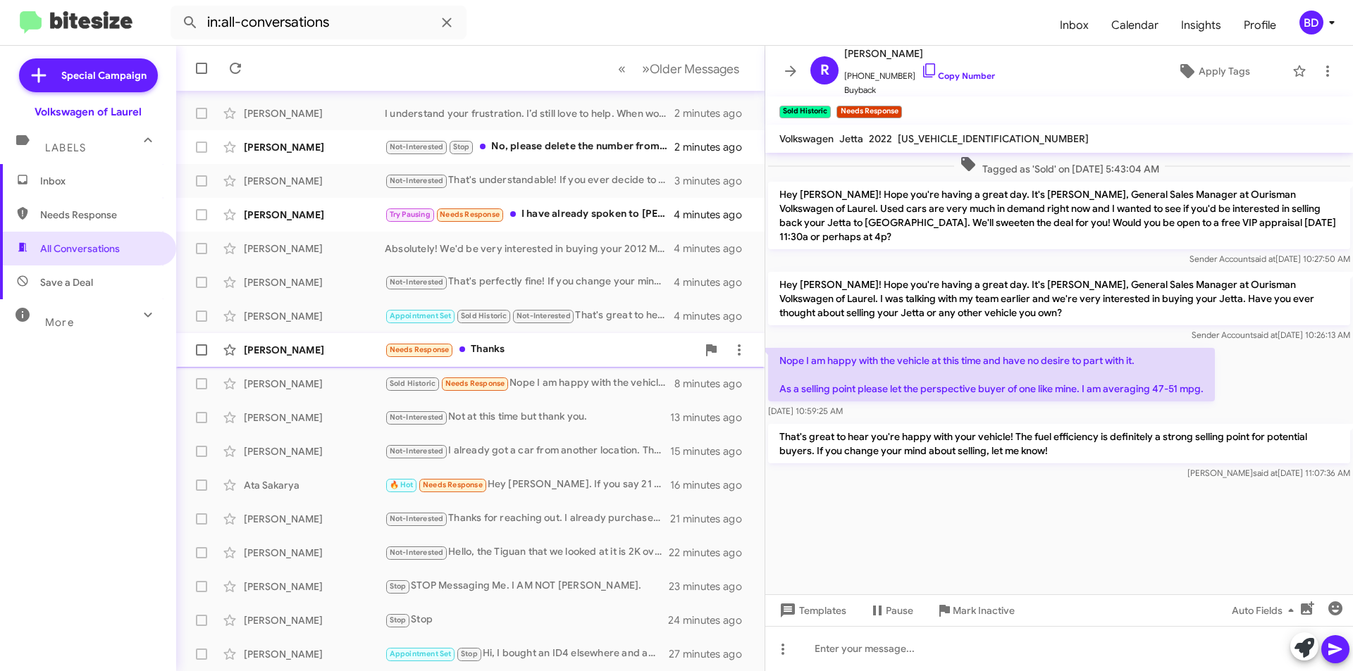
click at [597, 355] on div "Needs Response Thanks" at bounding box center [541, 350] width 312 height 16
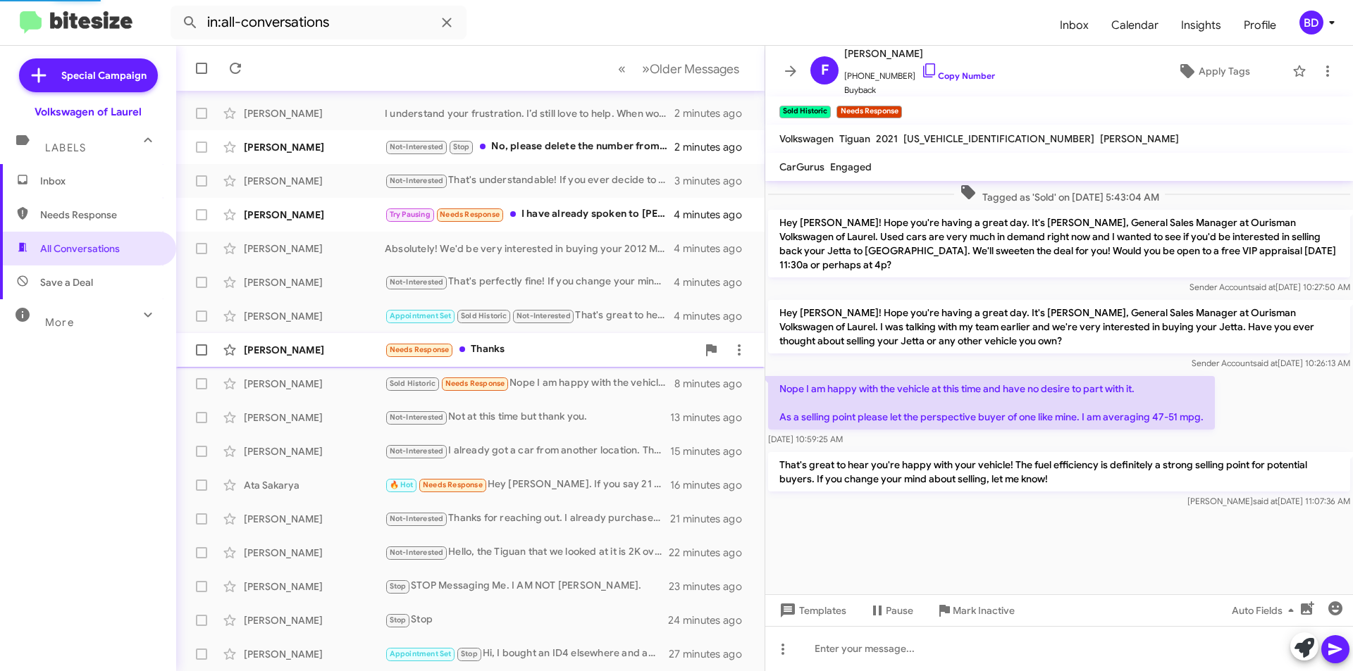
scroll to position [22, 0]
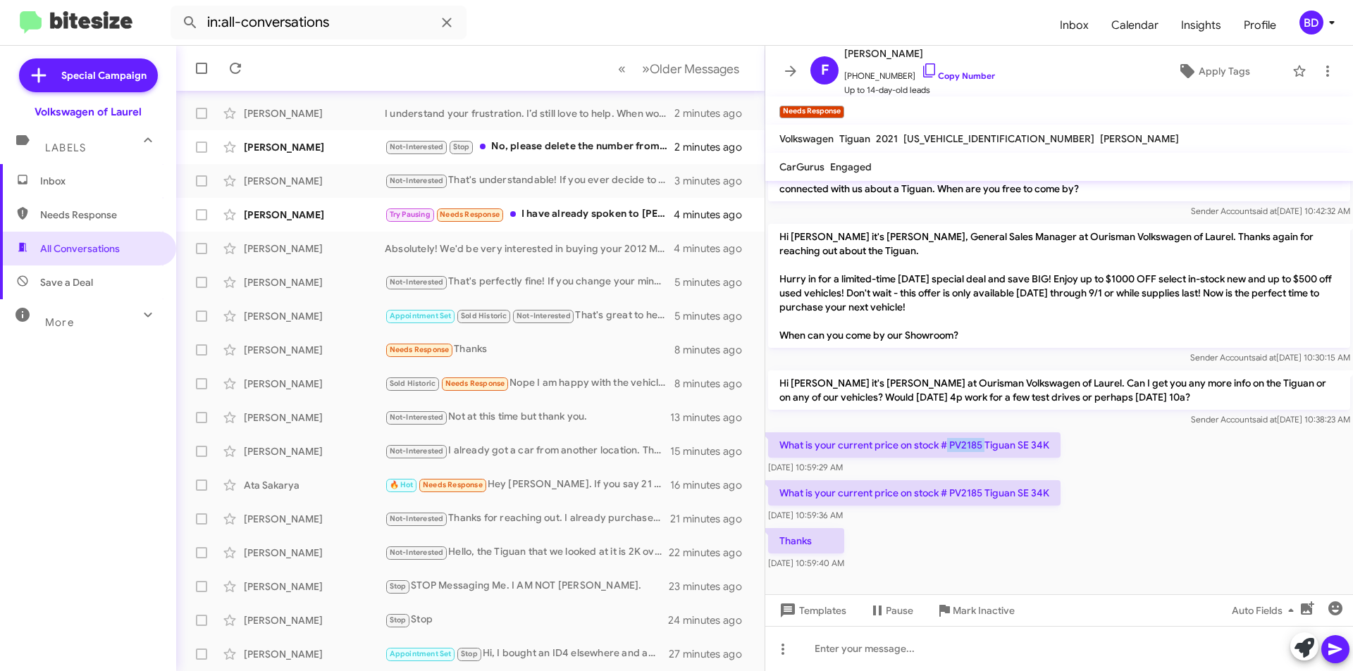
drag, startPoint x: 948, startPoint y: 444, endPoint x: 979, endPoint y: 445, distance: 30.3
click at [984, 446] on p "What is your current price on stock # PV2185 Tiguan SE 34K" at bounding box center [914, 445] width 292 height 25
copy p "PV2185"
click at [905, 650] on div at bounding box center [1059, 648] width 588 height 45
click at [1335, 653] on icon at bounding box center [1335, 649] width 17 height 17
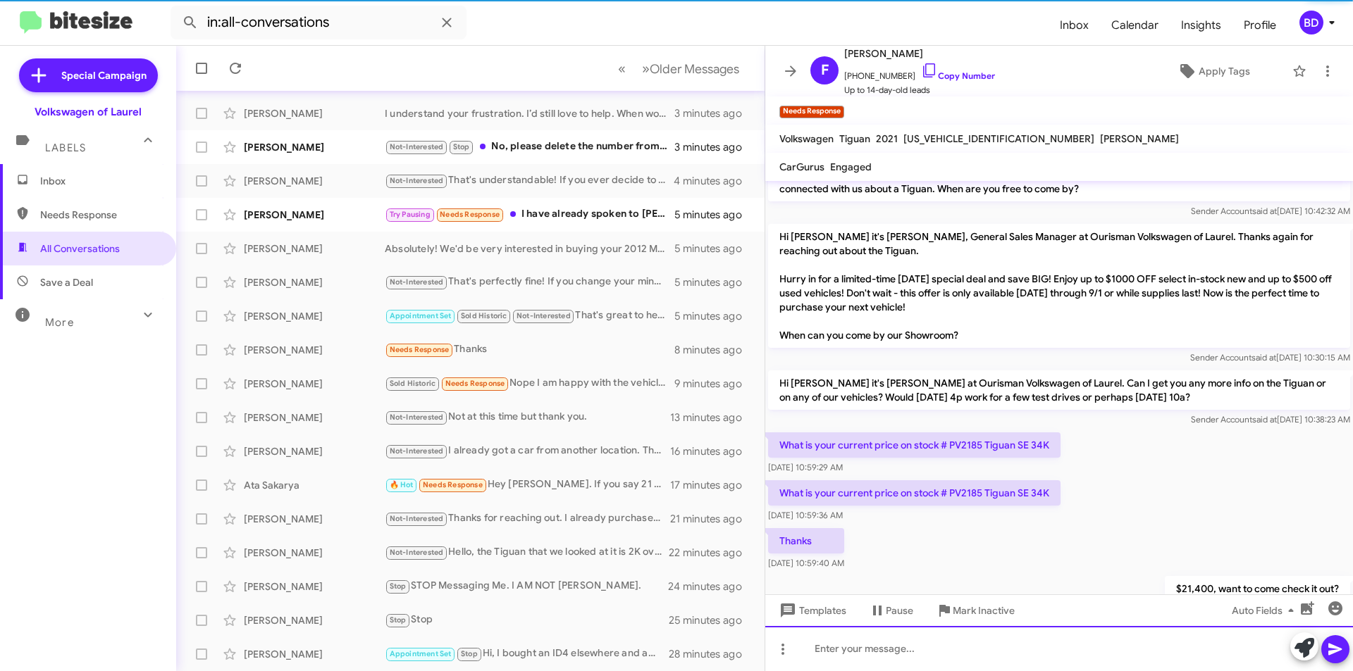
scroll to position [73, 0]
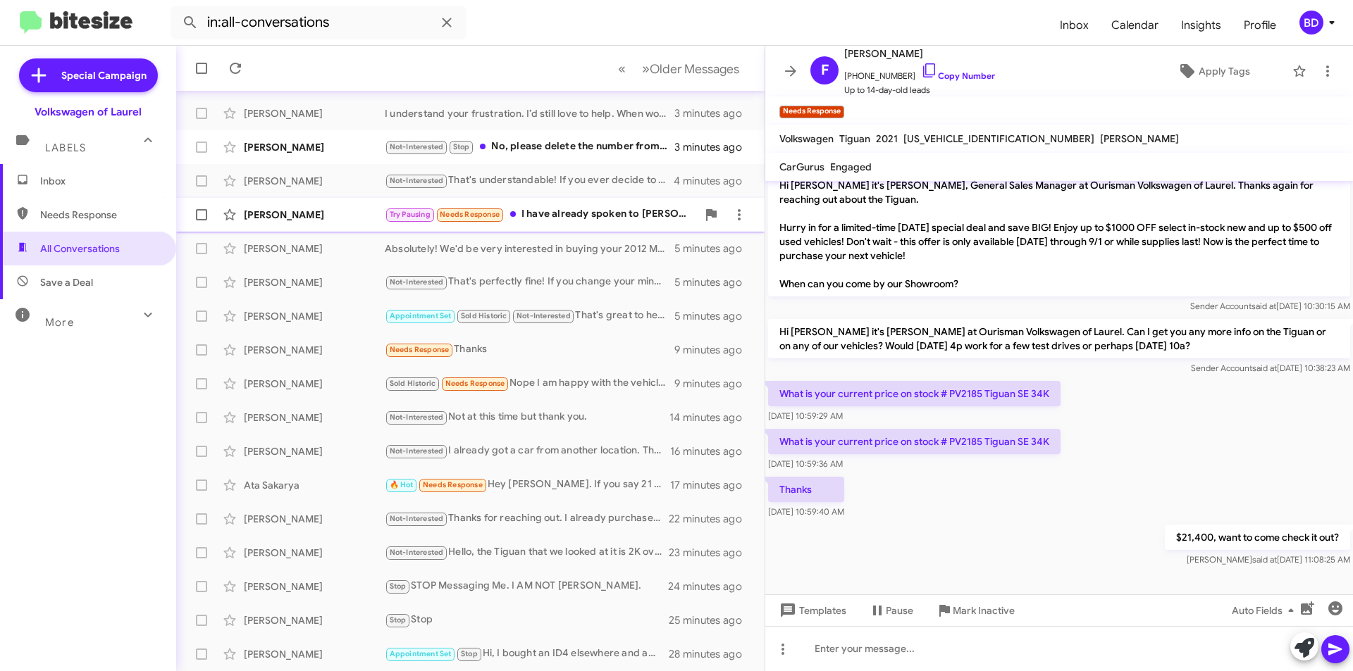
click at [619, 217] on div "Try Pausing Needs Response I have already spoken to Luis that I am no way ready…" at bounding box center [541, 214] width 312 height 16
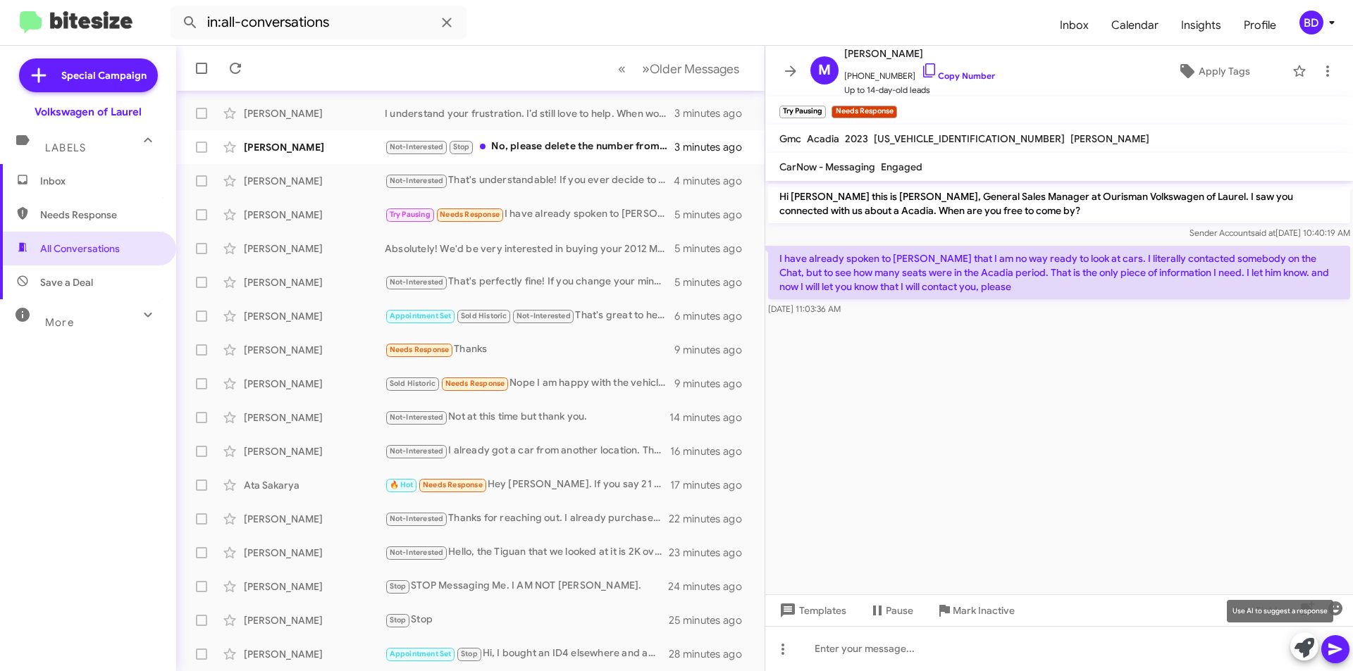
click at [1308, 648] on icon at bounding box center [1304, 648] width 20 height 20
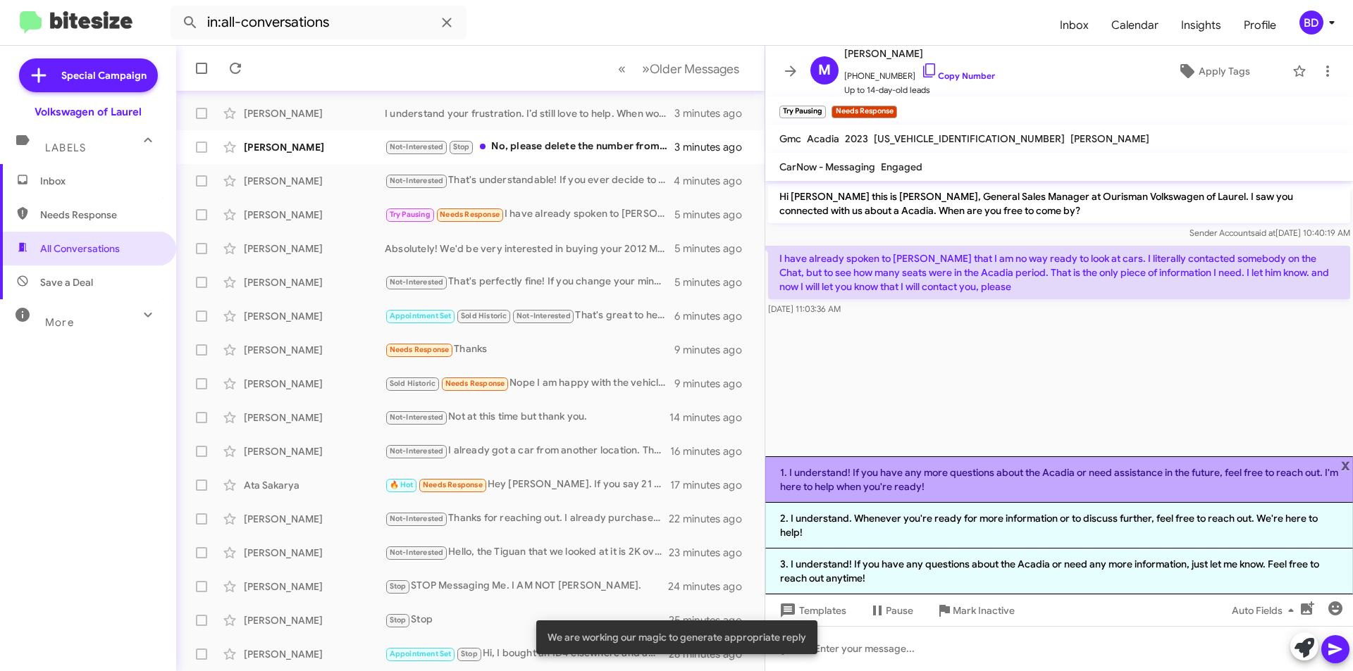
click at [1008, 485] on li "1. I understand! If you have any more questions about the Acadia or need assist…" at bounding box center [1059, 480] width 588 height 47
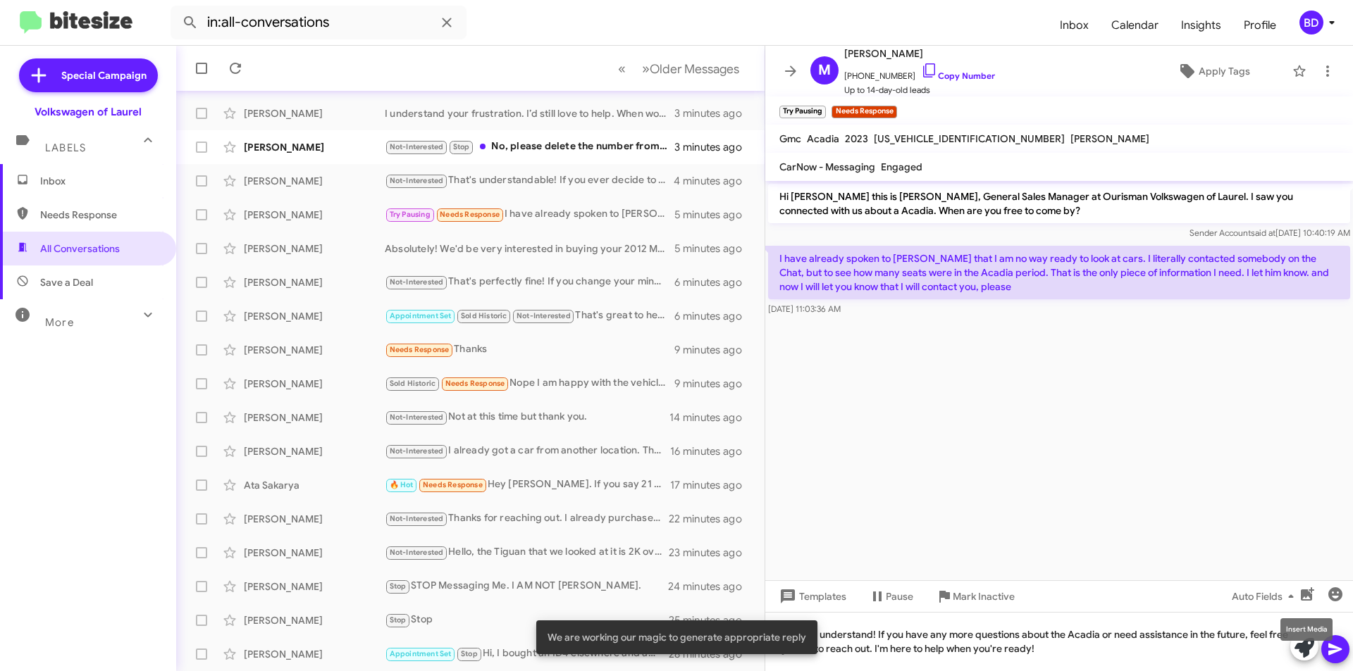
click at [1332, 645] on mat-tooltip-component "Insert Media" at bounding box center [1306, 630] width 72 height 42
click at [1332, 647] on icon at bounding box center [1334, 650] width 13 height 12
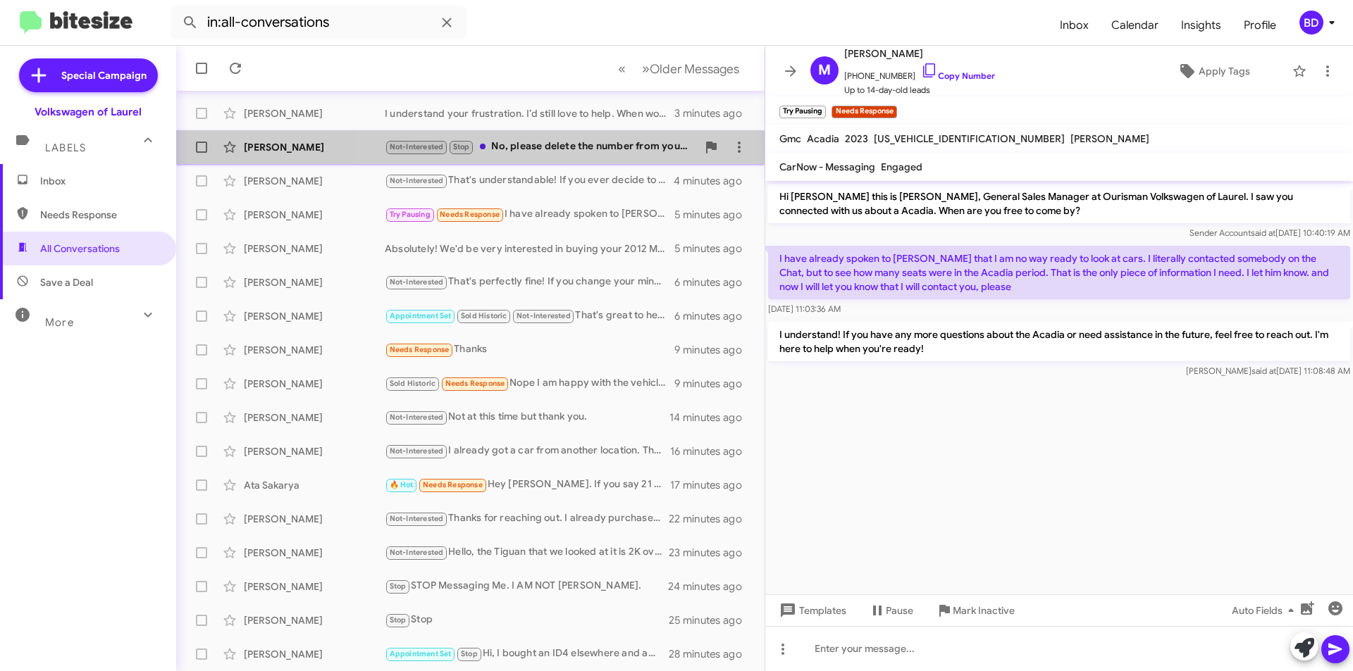
click at [575, 142] on div "Not-Interested Stop No, please delete the number from your system and don't tex…" at bounding box center [541, 147] width 312 height 16
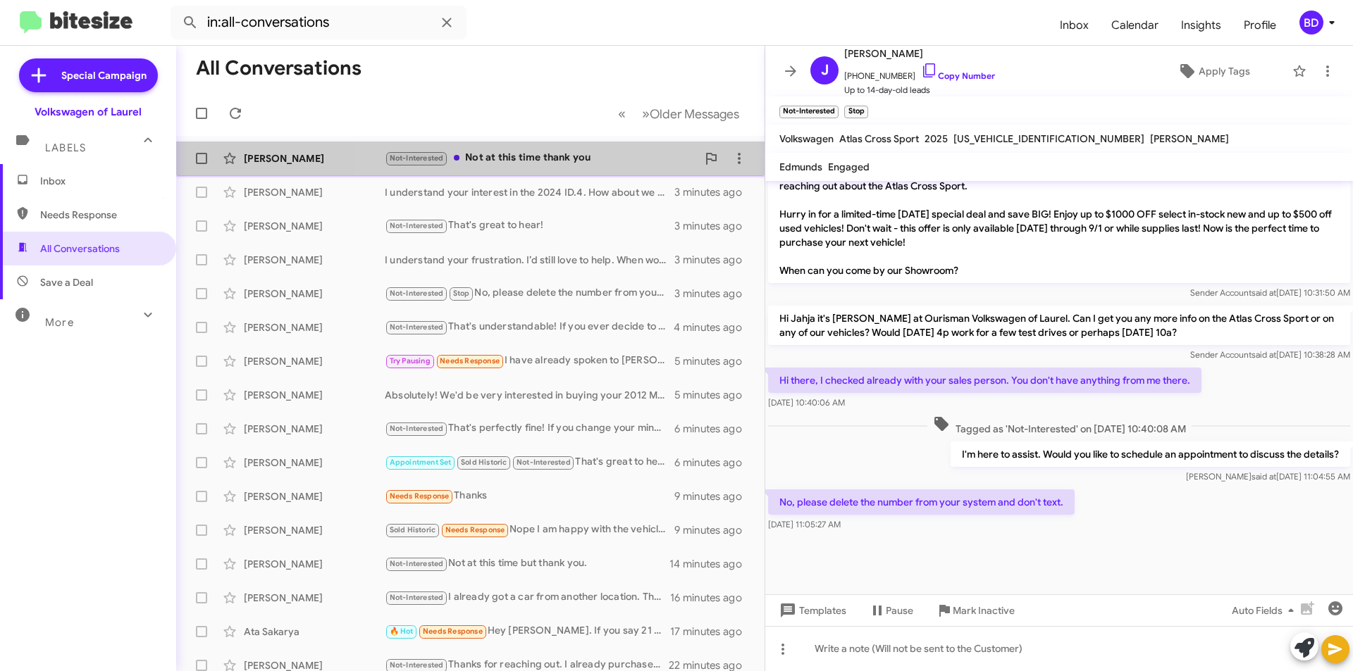
click at [559, 155] on div "Not-Interested Not at this time thank you" at bounding box center [541, 158] width 312 height 16
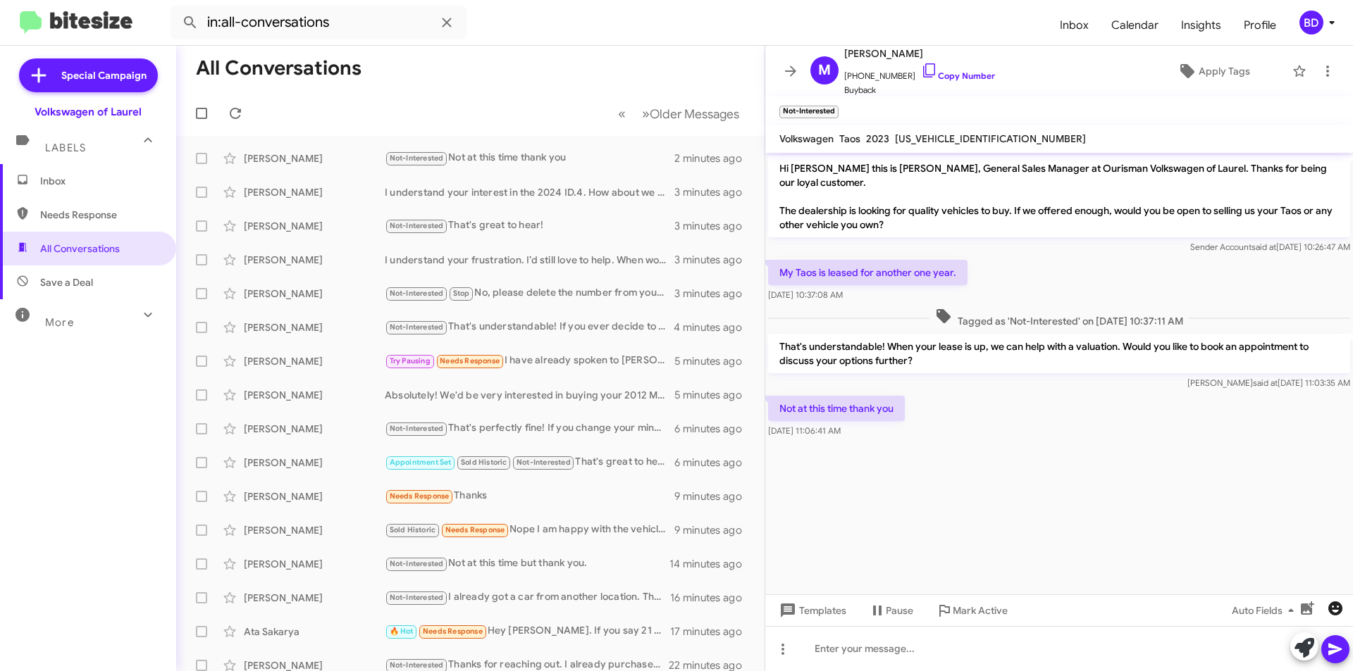
click at [1332, 605] on icon "button" at bounding box center [1335, 609] width 14 height 14
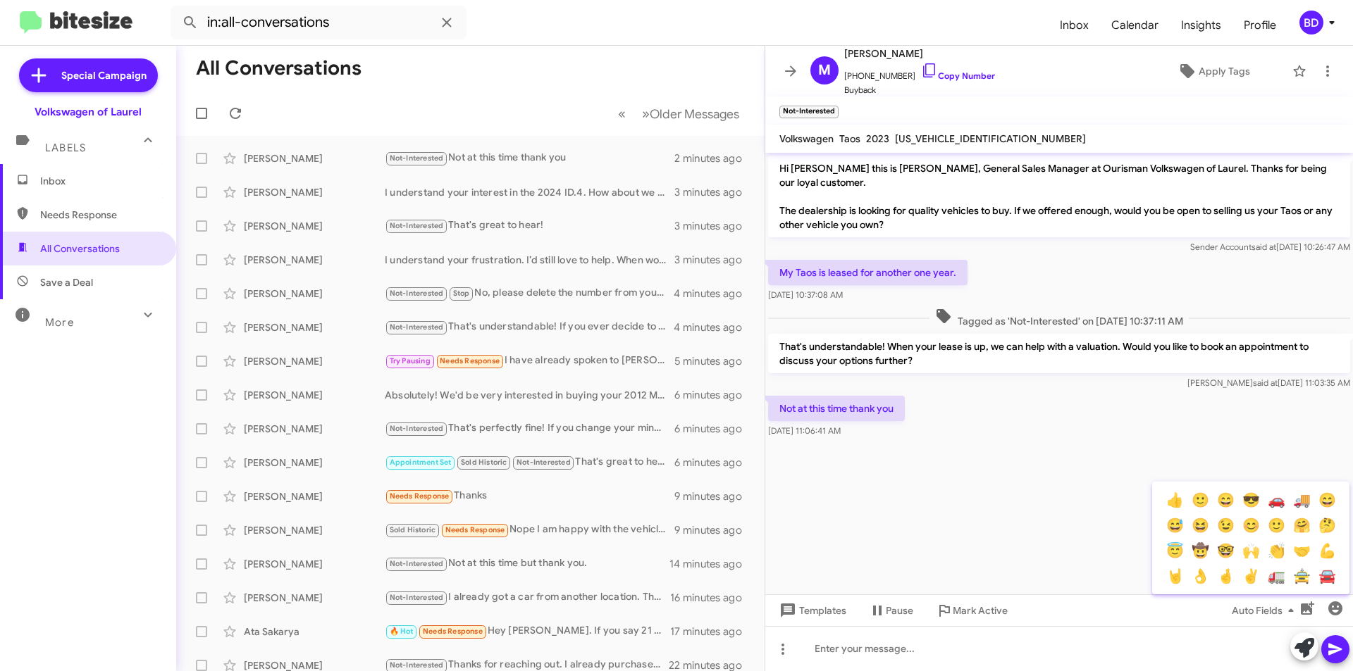
drag, startPoint x: 1201, startPoint y: 503, endPoint x: 1213, endPoint y: 512, distance: 15.1
click at [1200, 503] on button "🙂" at bounding box center [1199, 500] width 25 height 25
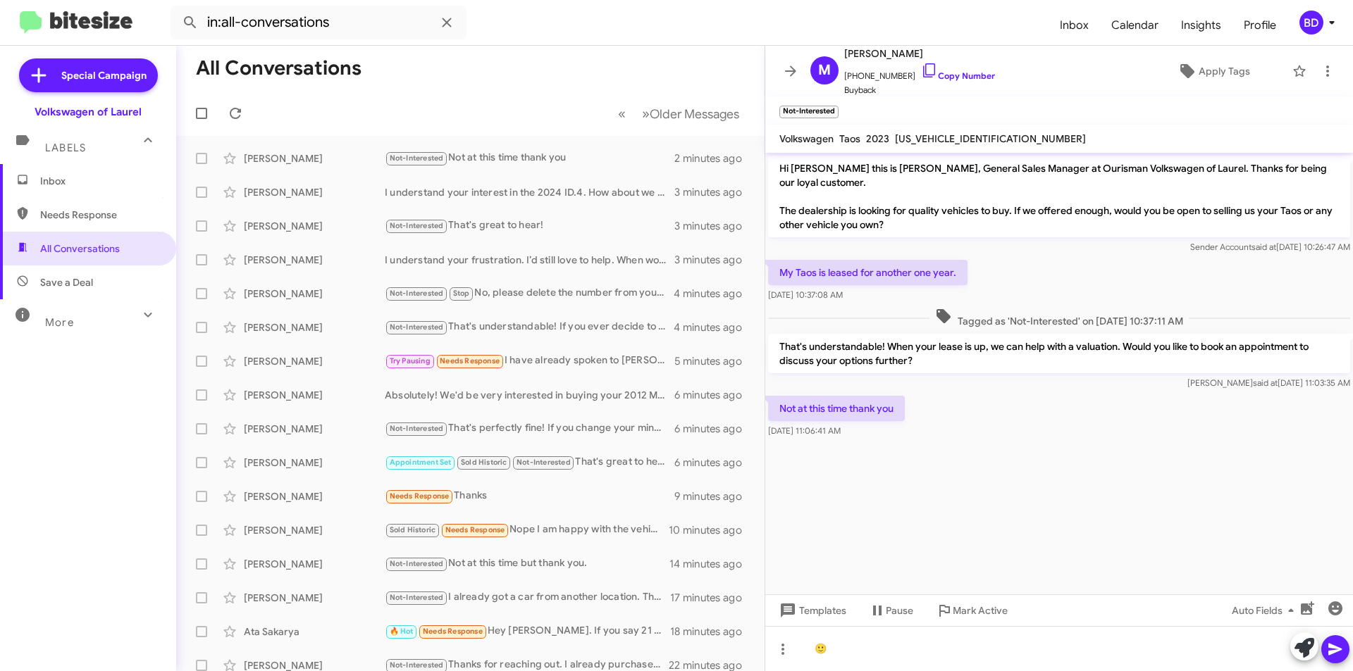
click at [1342, 647] on icon at bounding box center [1335, 649] width 17 height 17
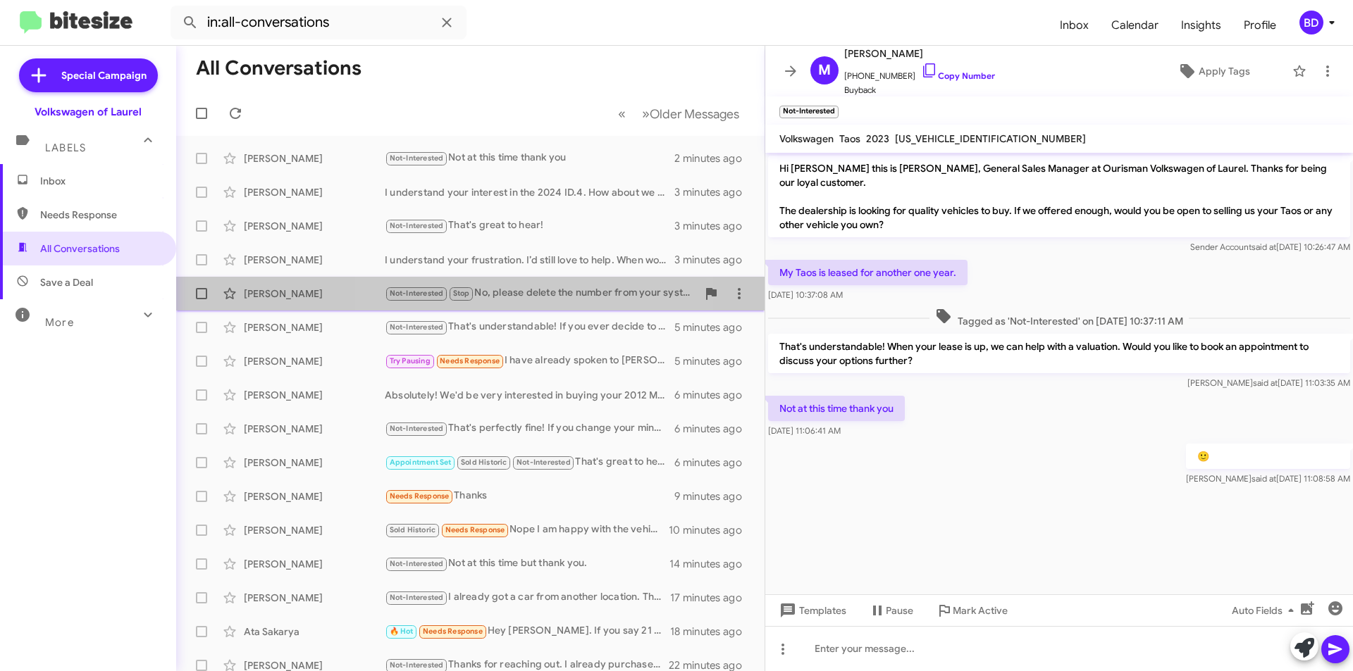
click at [500, 293] on div "Not-Interested Stop No, please delete the number from your system and don't tex…" at bounding box center [541, 293] width 312 height 16
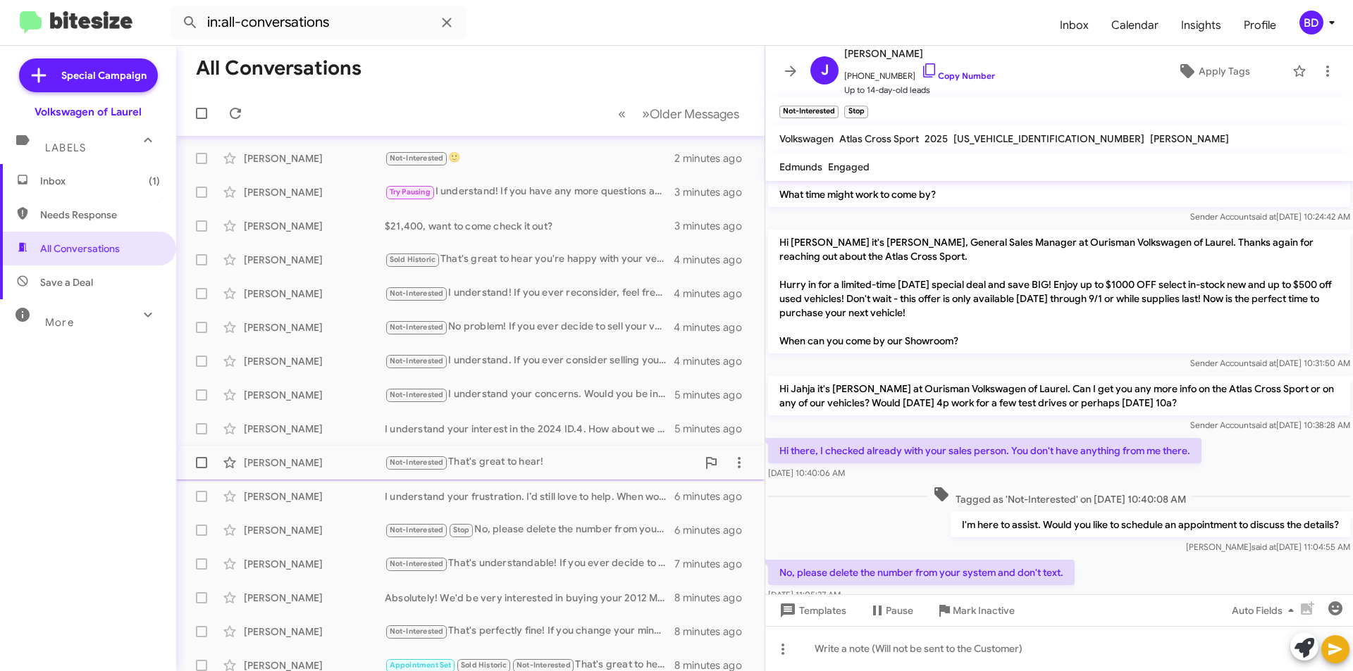
scroll to position [147, 0]
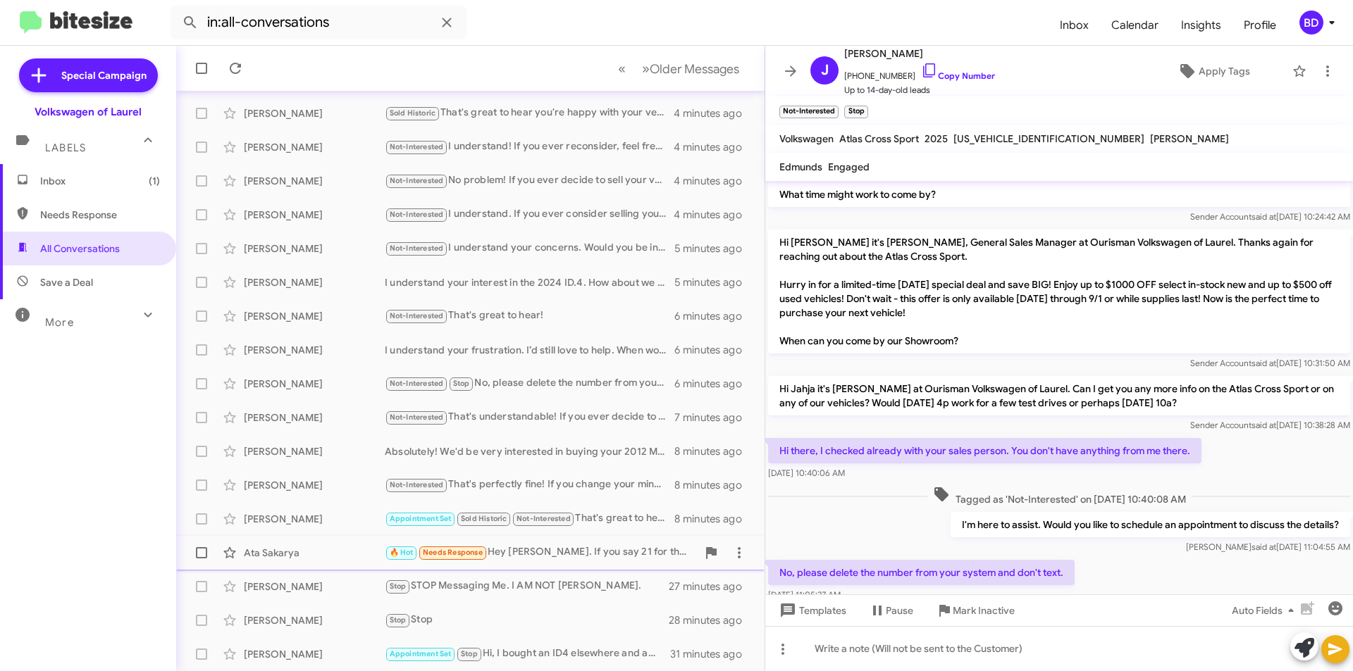
click at [564, 551] on div "🔥 Hot Needs Response Hey Hung. If you say 21 for the camry on an agreed terms, …" at bounding box center [541, 553] width 312 height 16
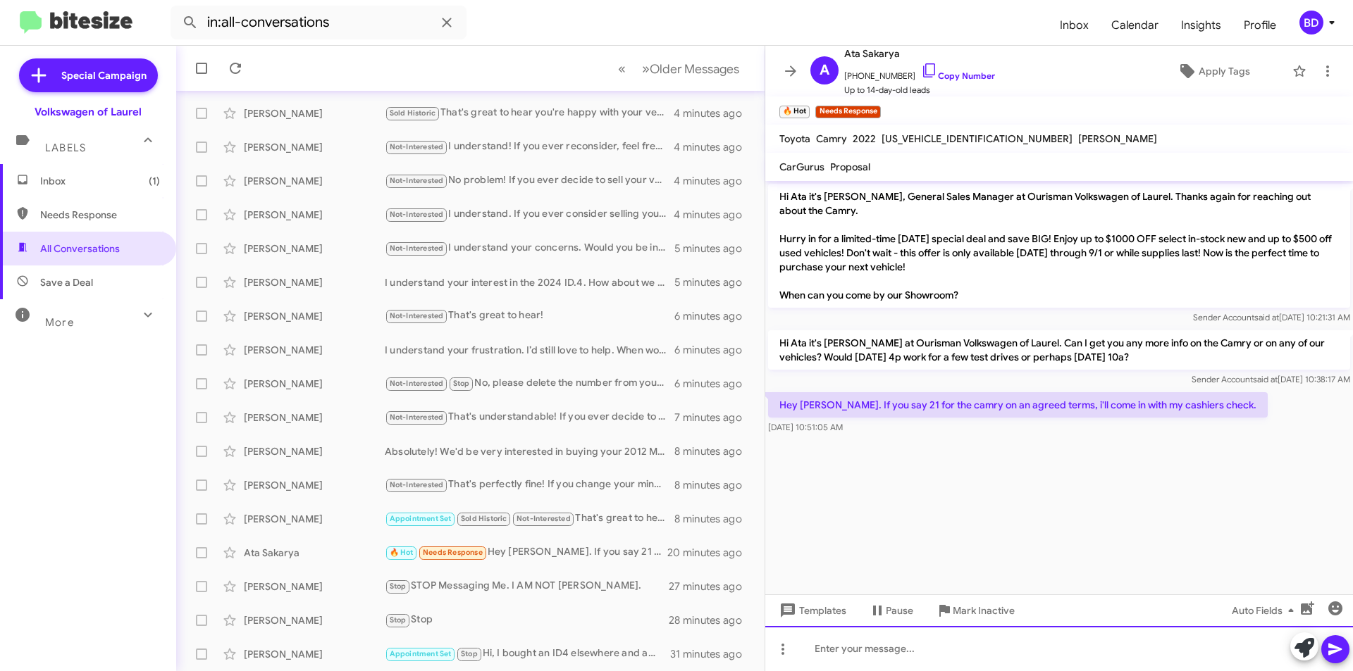
click at [909, 647] on div at bounding box center [1059, 648] width 588 height 45
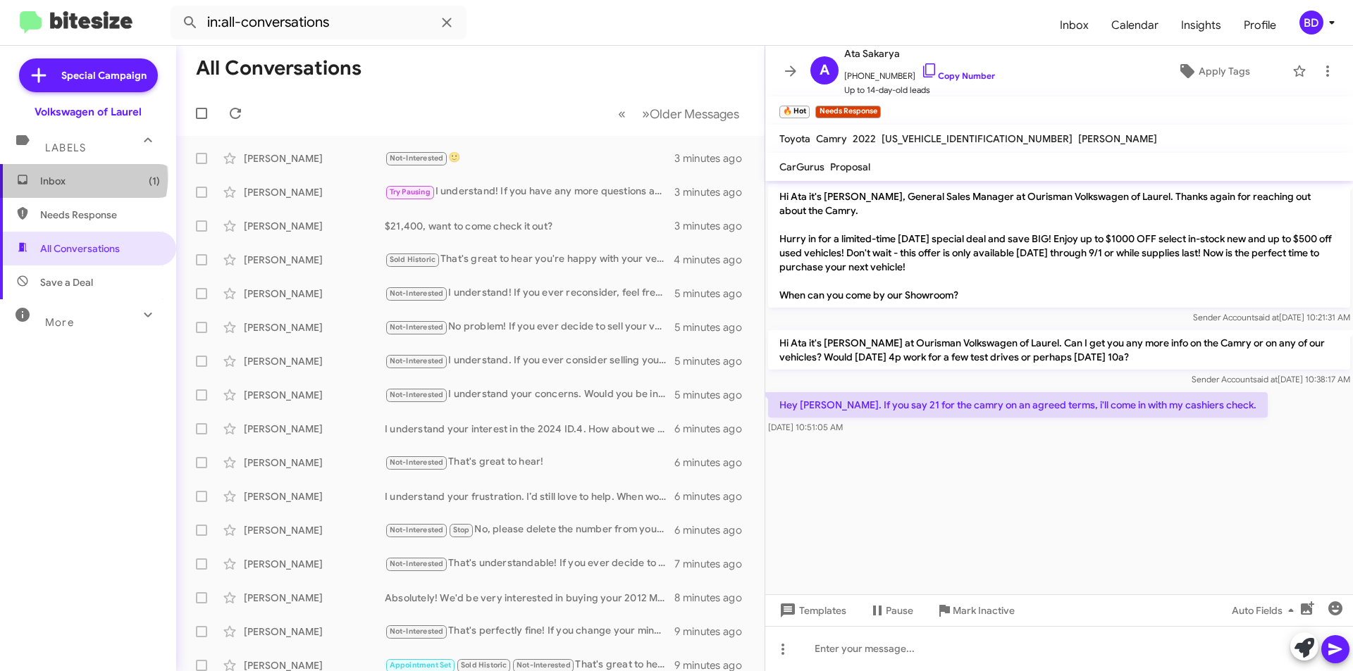
click at [75, 180] on span "Inbox (1)" at bounding box center [100, 181] width 120 height 14
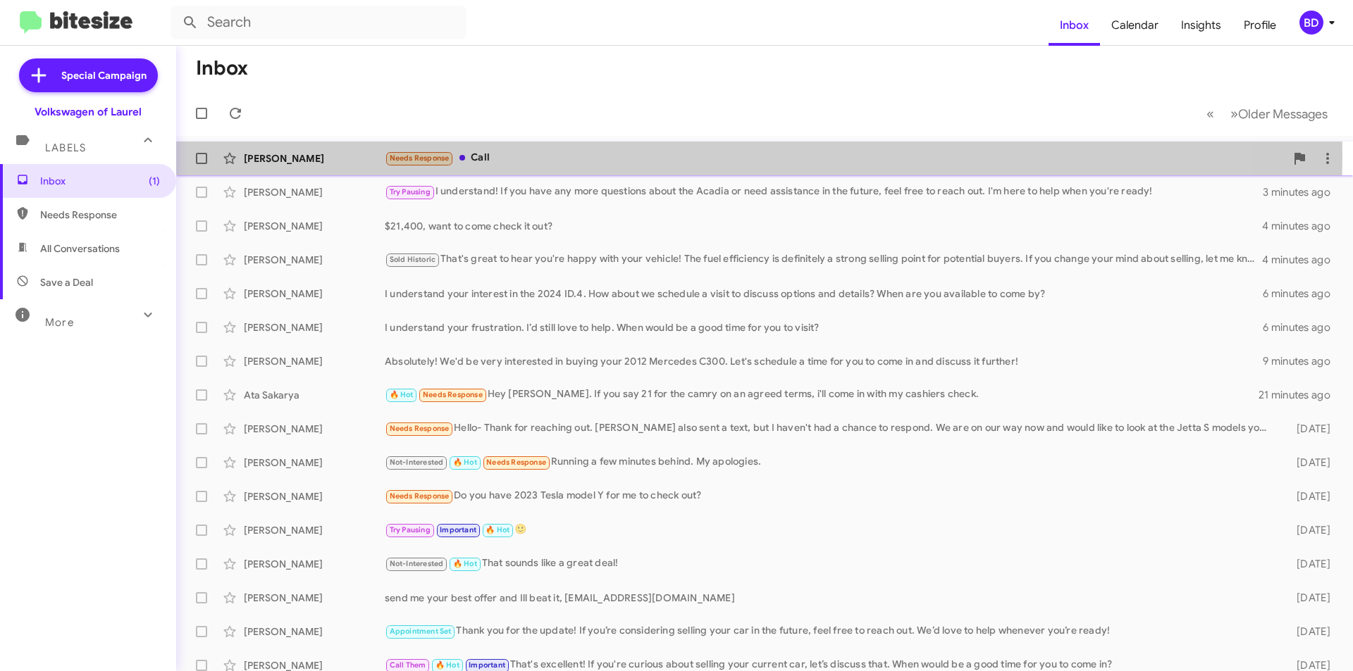
click at [492, 156] on div "Needs Response Call" at bounding box center [835, 158] width 900 height 16
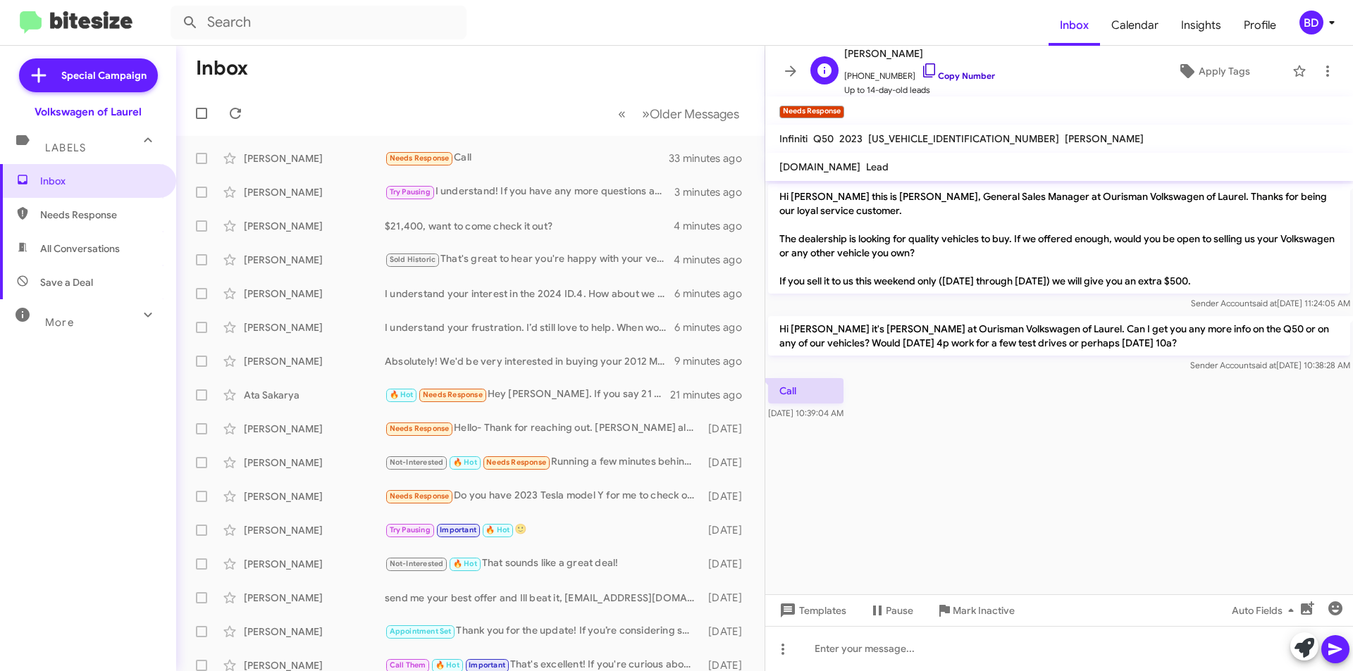
click at [965, 73] on link "Copy Number" at bounding box center [958, 75] width 74 height 11
click at [1332, 612] on icon "button" at bounding box center [1335, 609] width 14 height 14
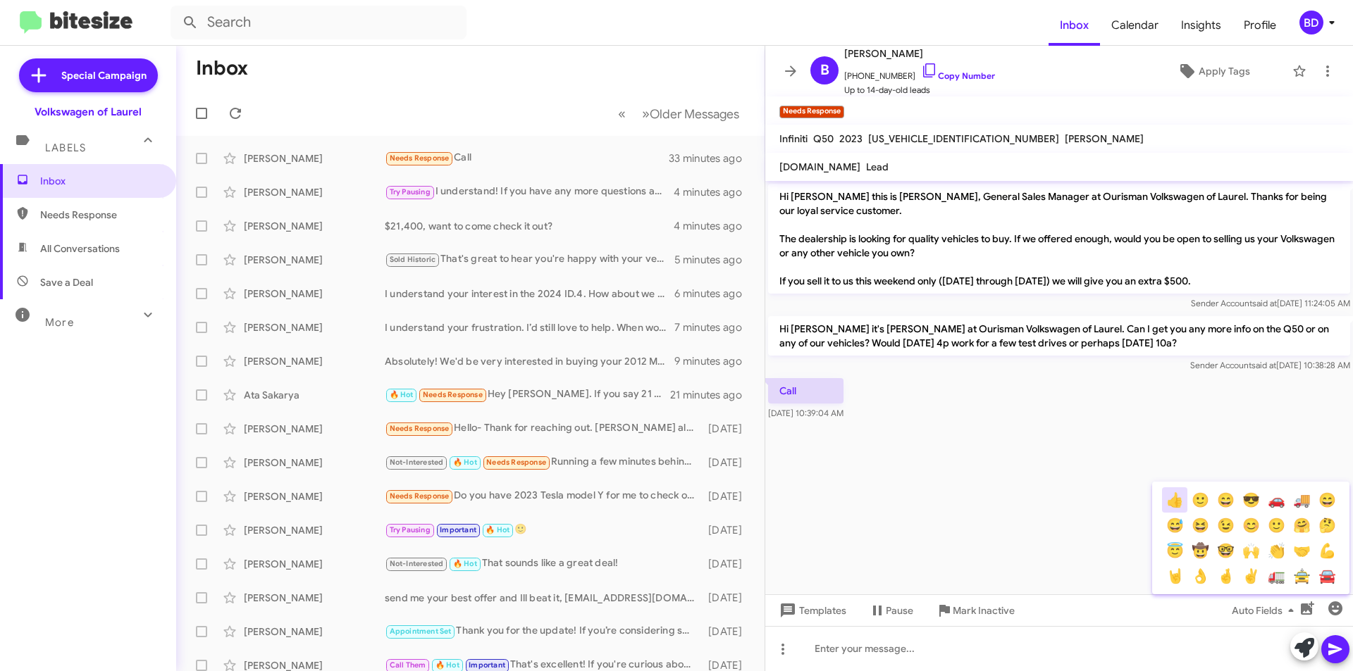
click at [1171, 506] on button "👍" at bounding box center [1174, 500] width 25 height 25
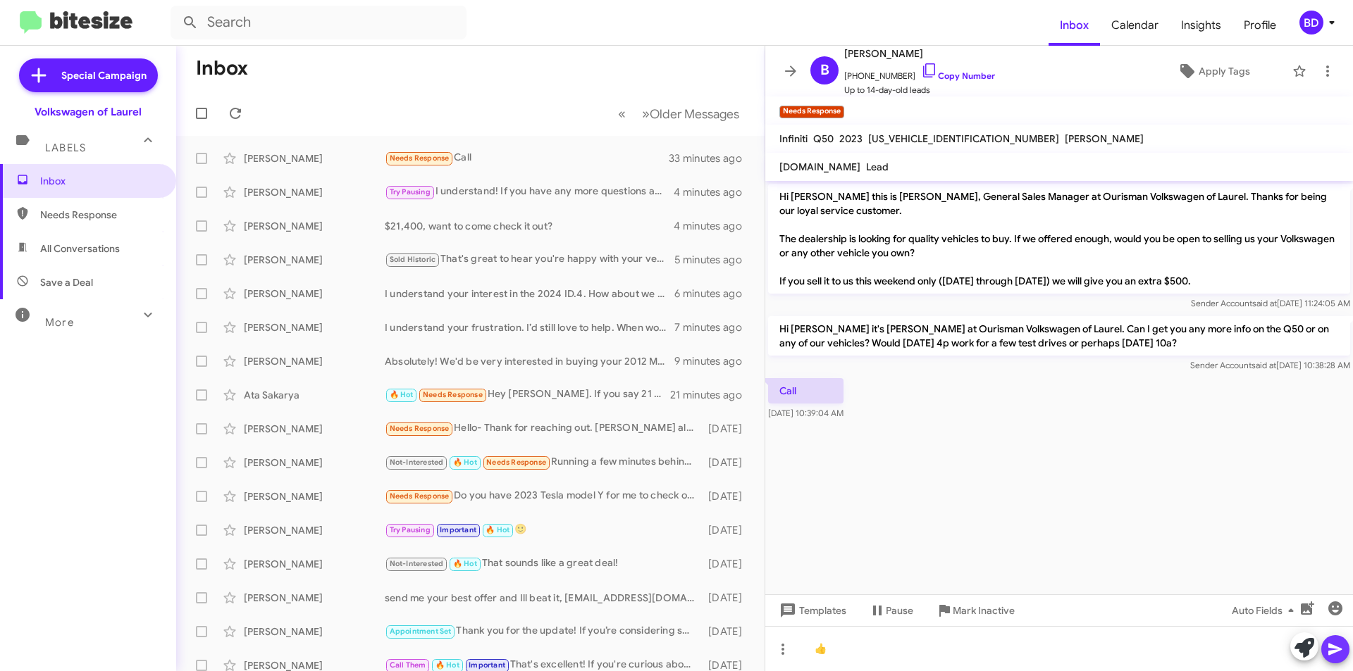
click at [1337, 647] on icon at bounding box center [1335, 649] width 17 height 17
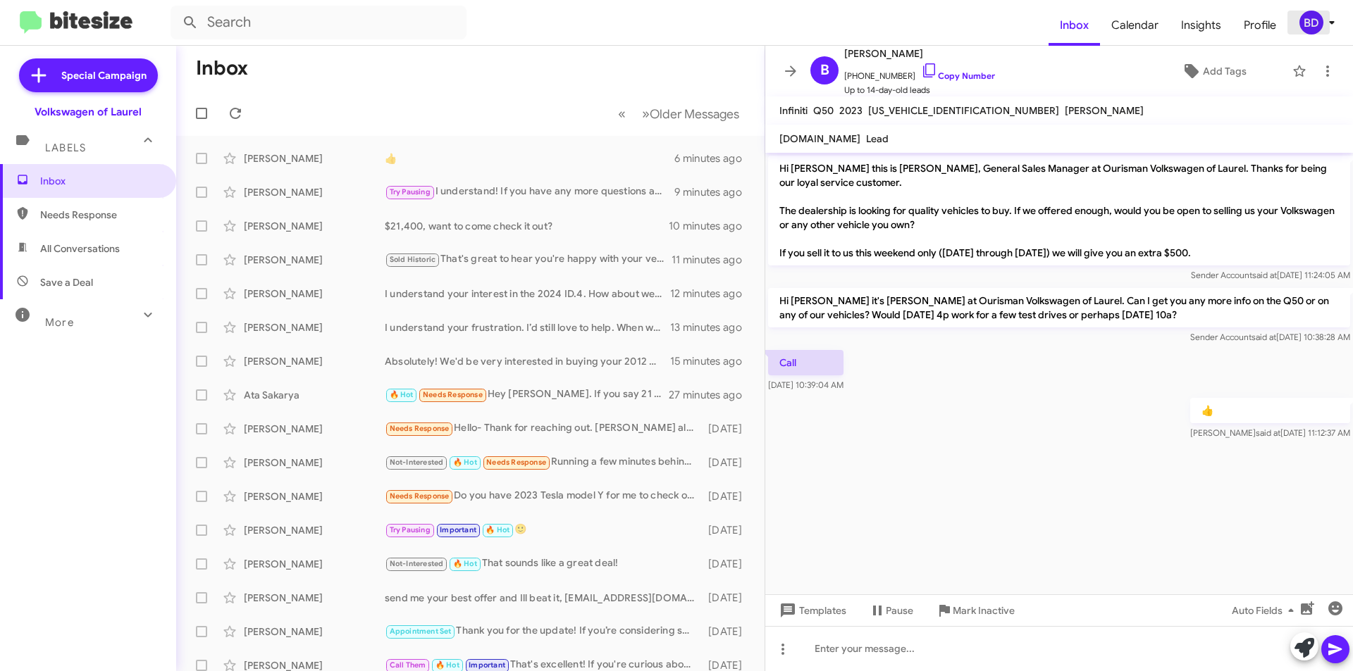
click at [1313, 27] on div "BD" at bounding box center [1311, 23] width 24 height 24
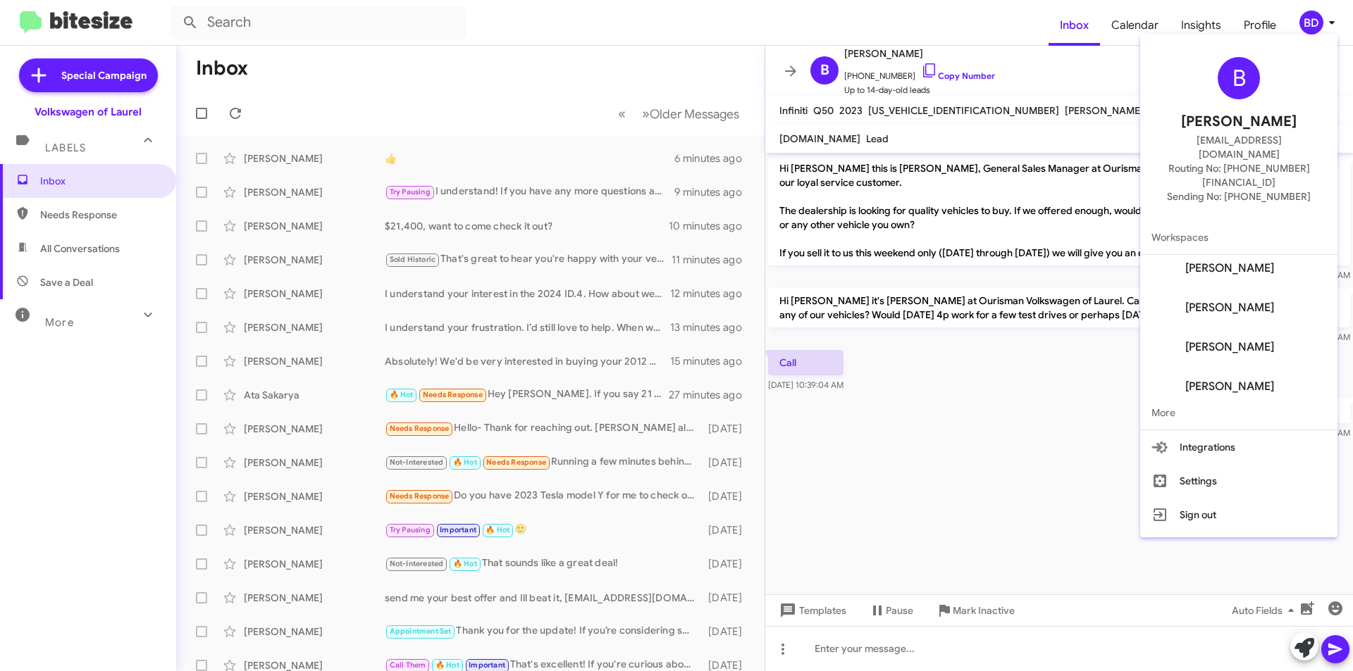
scroll to position [56, 0]
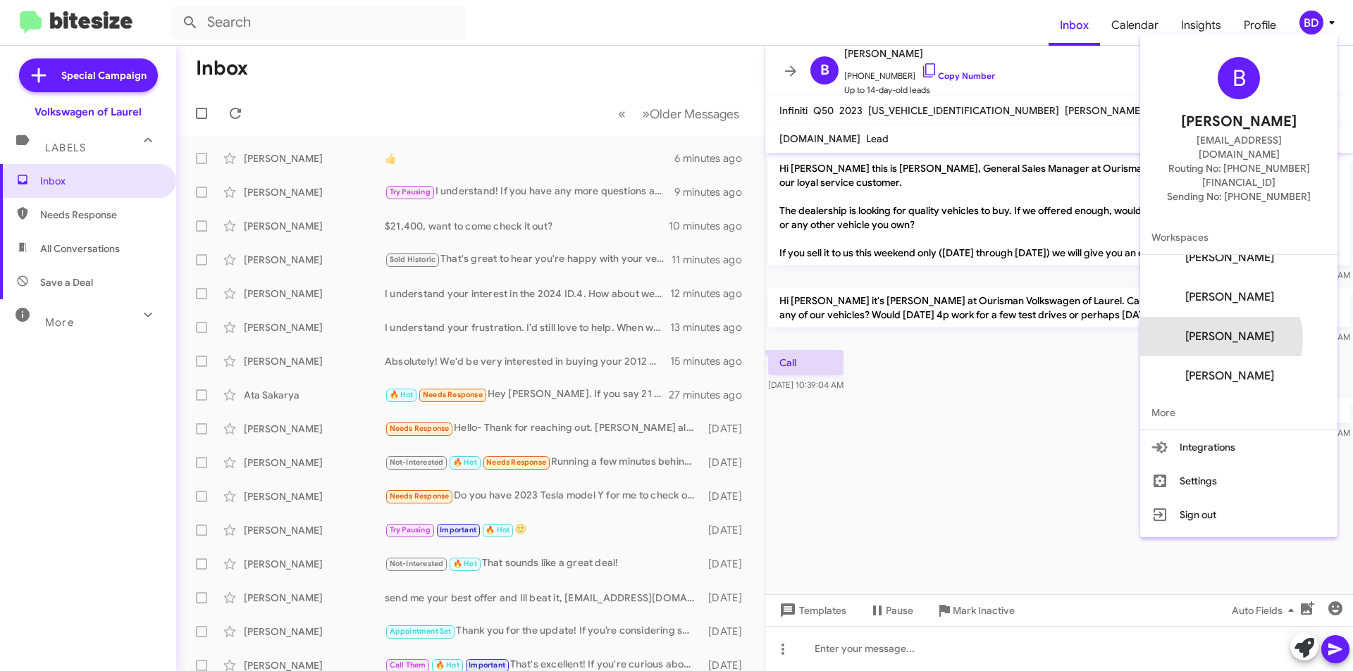
click at [1241, 330] on span "[PERSON_NAME]" at bounding box center [1229, 337] width 89 height 14
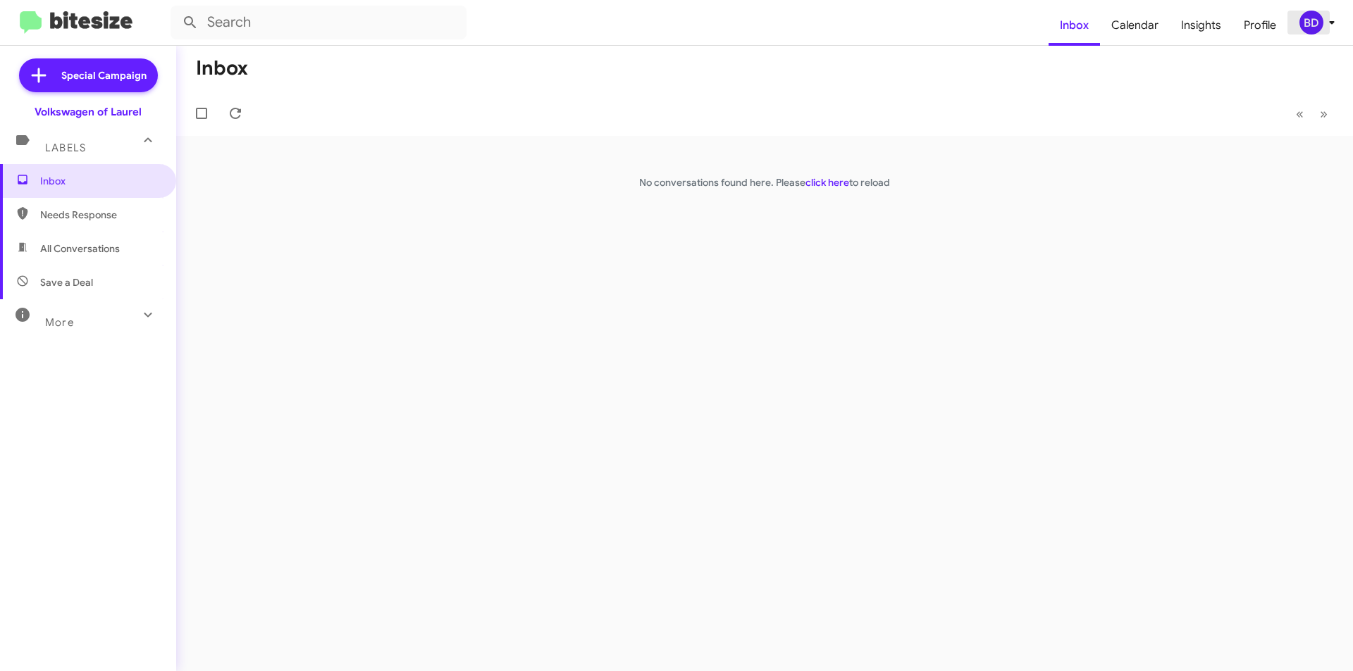
click at [1326, 25] on icon at bounding box center [1331, 22] width 17 height 17
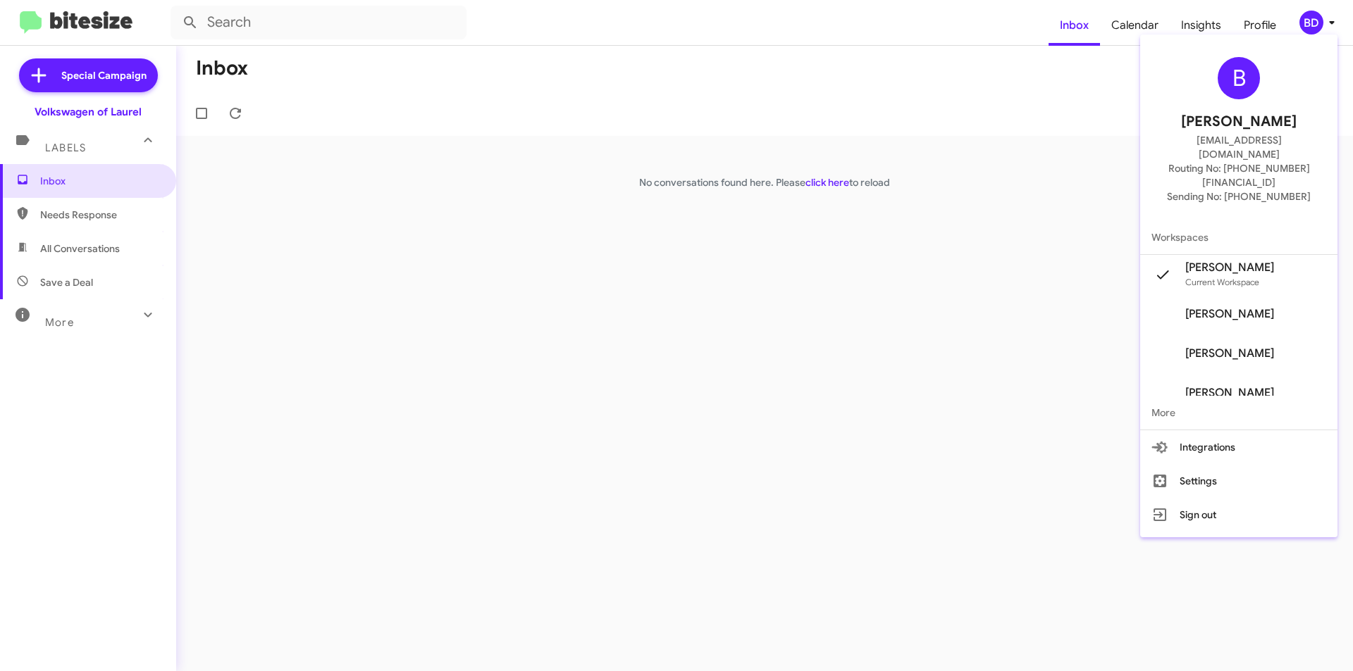
click at [1274, 307] on span "[PERSON_NAME]" at bounding box center [1229, 314] width 89 height 14
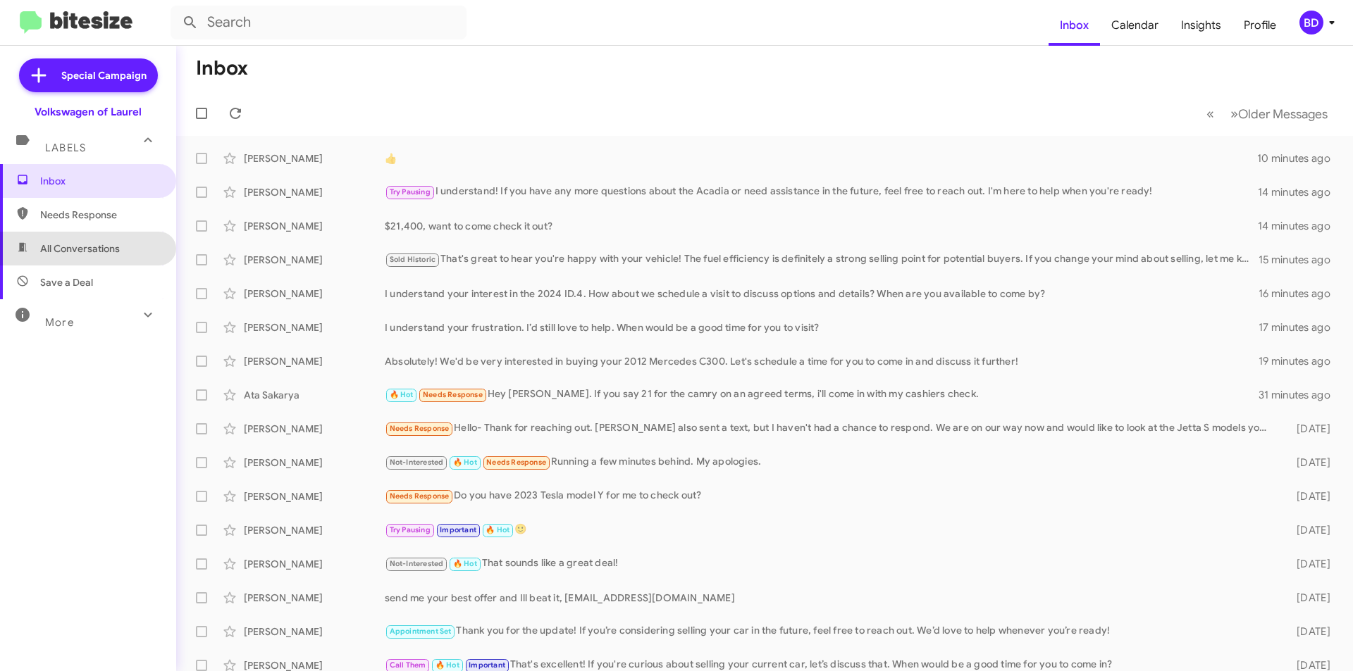
click at [93, 257] on span "All Conversations" at bounding box center [88, 249] width 176 height 34
type input "in:all-conversations"
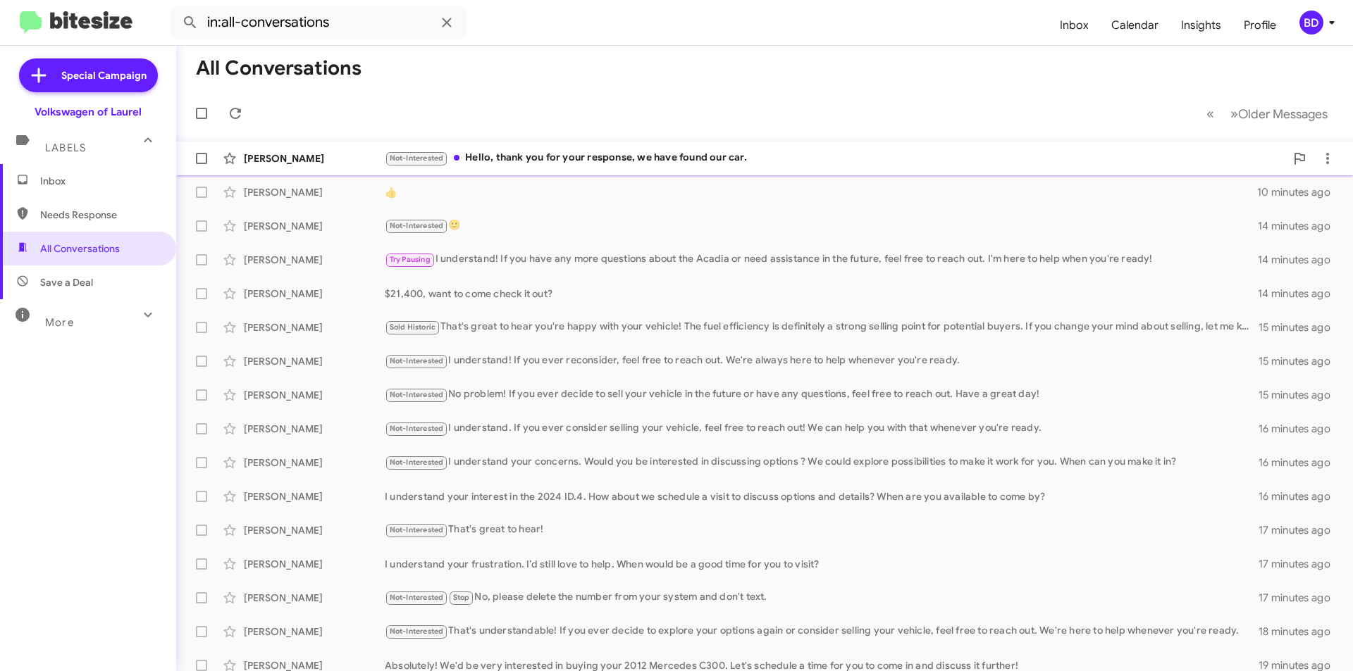
click at [646, 161] on div "Not-Interested Hello, thank you for your response, we have found our car." at bounding box center [835, 158] width 900 height 16
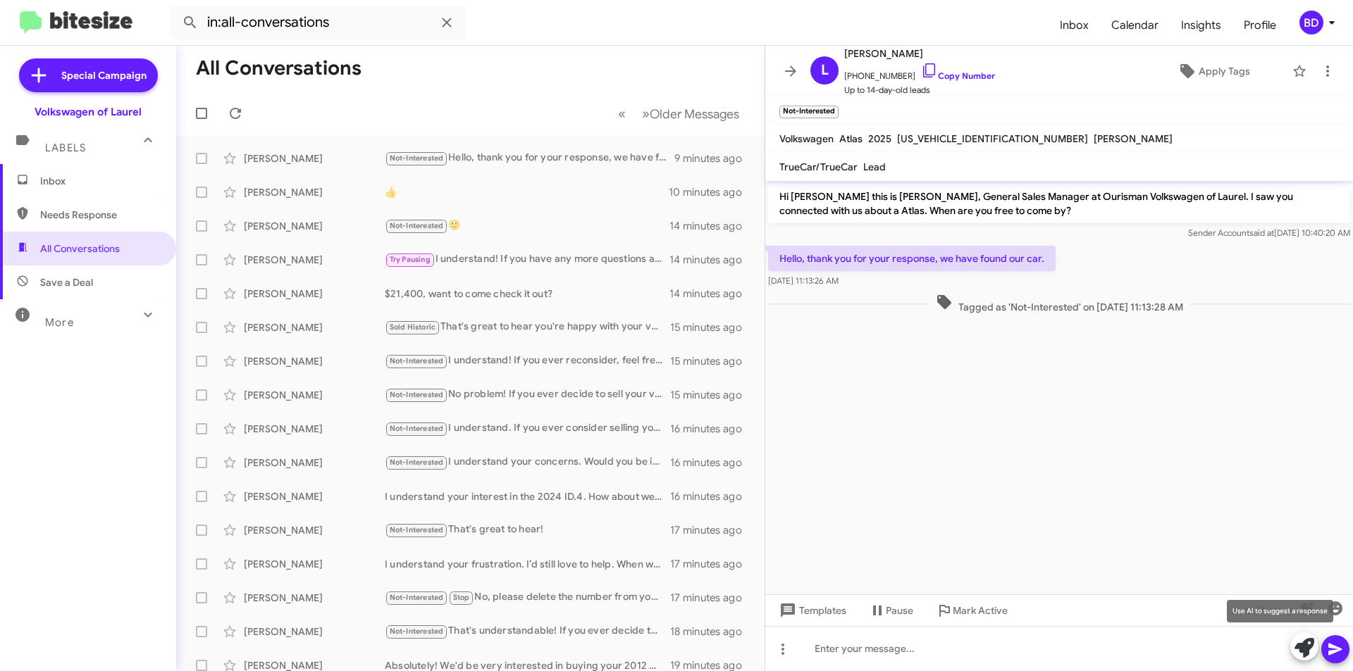
click at [1303, 649] on icon at bounding box center [1304, 648] width 20 height 20
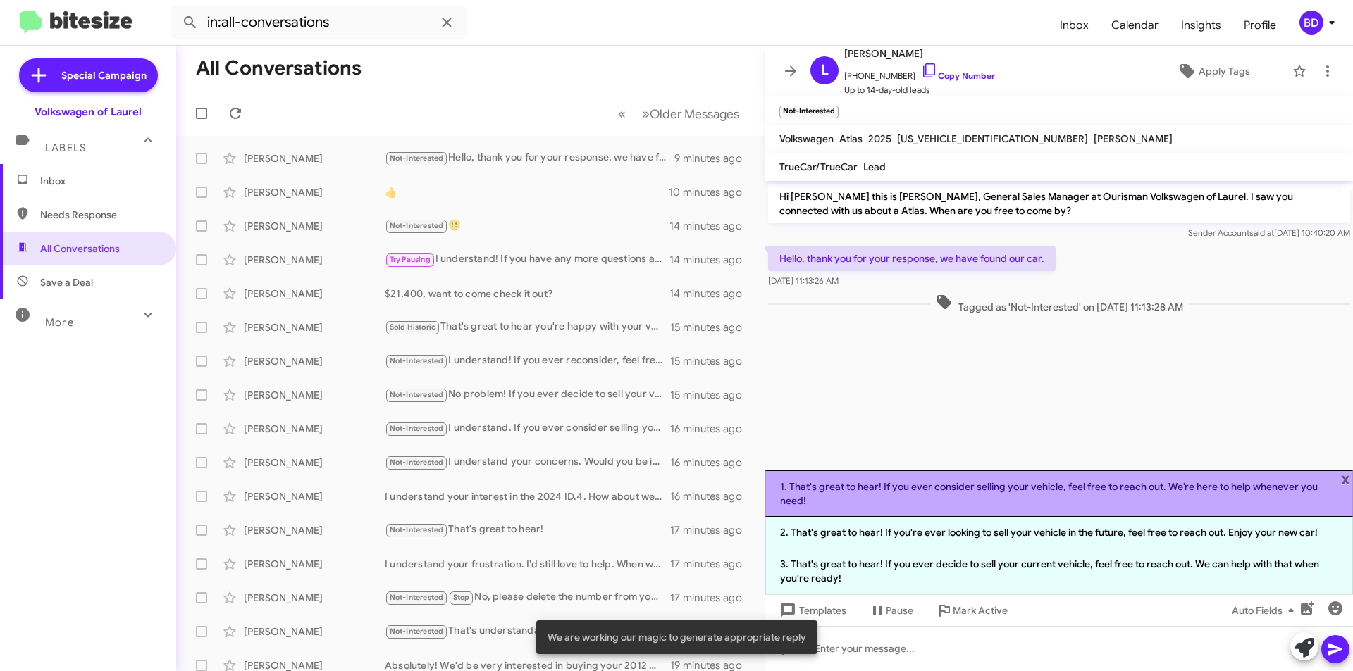
click at [1039, 492] on li "1. That's great to hear! If you ever consider selling your vehicle, feel free t…" at bounding box center [1059, 494] width 588 height 47
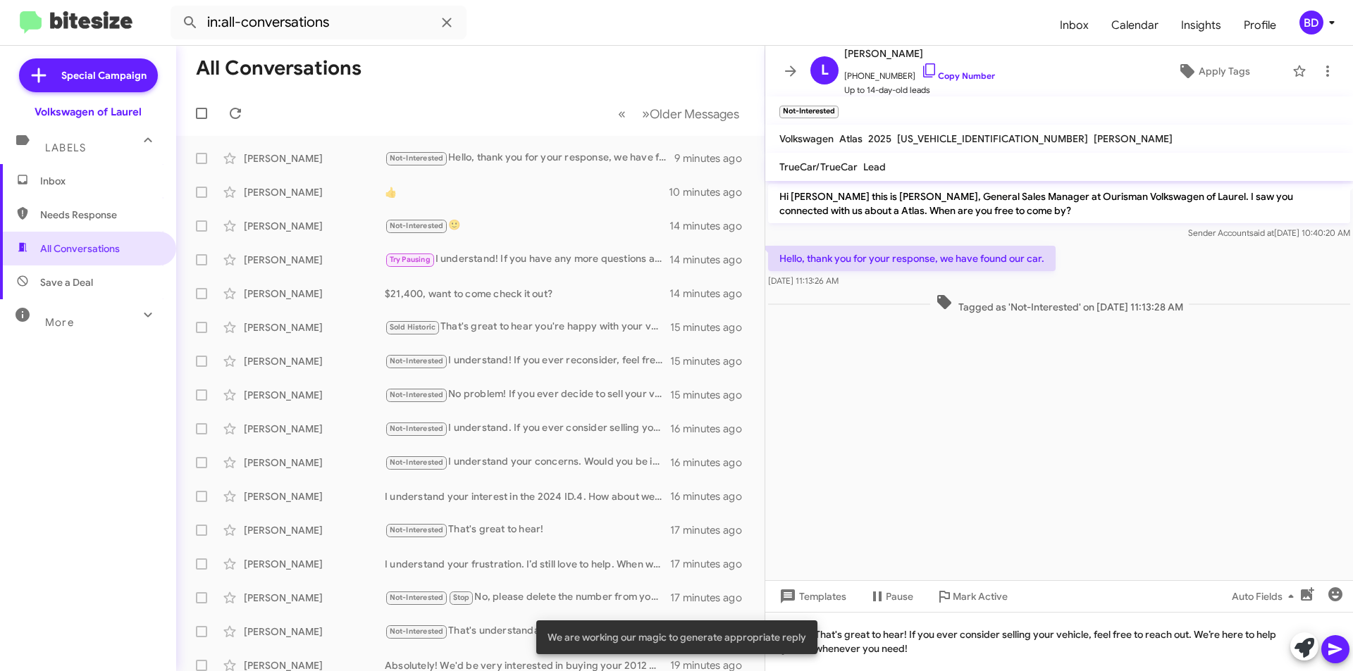
click at [1334, 648] on icon at bounding box center [1334, 650] width 13 height 12
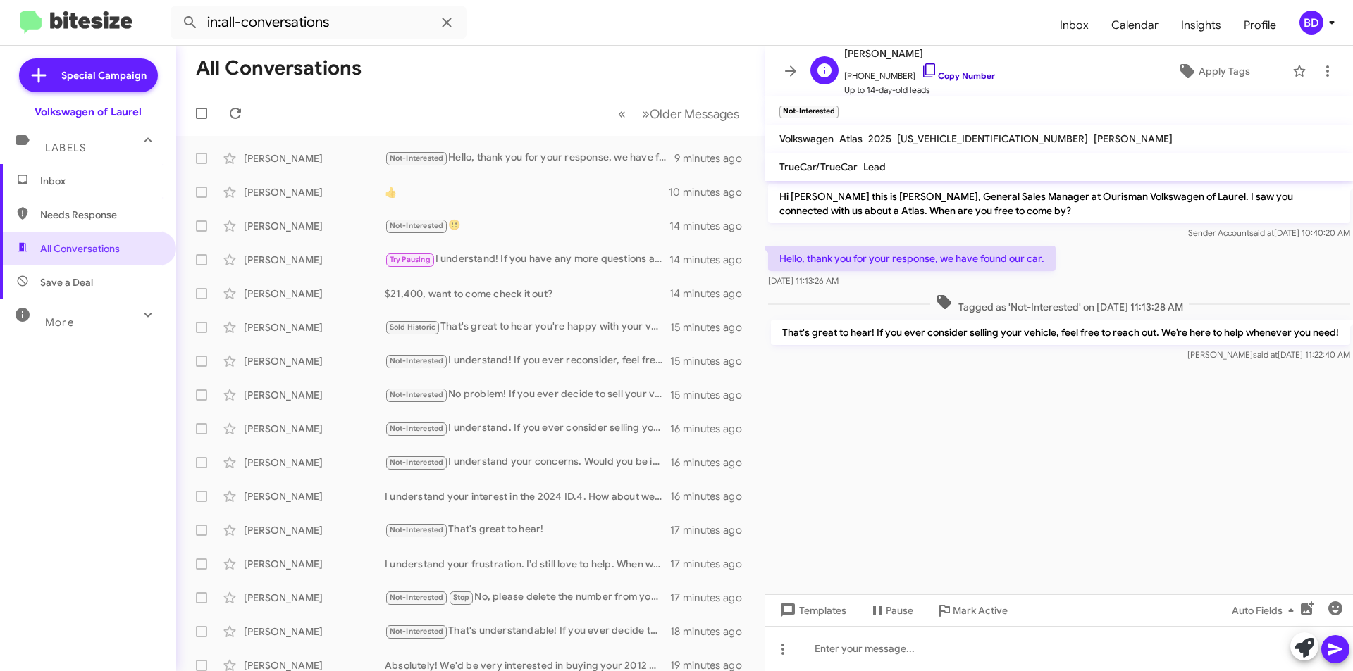
click at [964, 72] on link "Copy Number" at bounding box center [958, 75] width 74 height 11
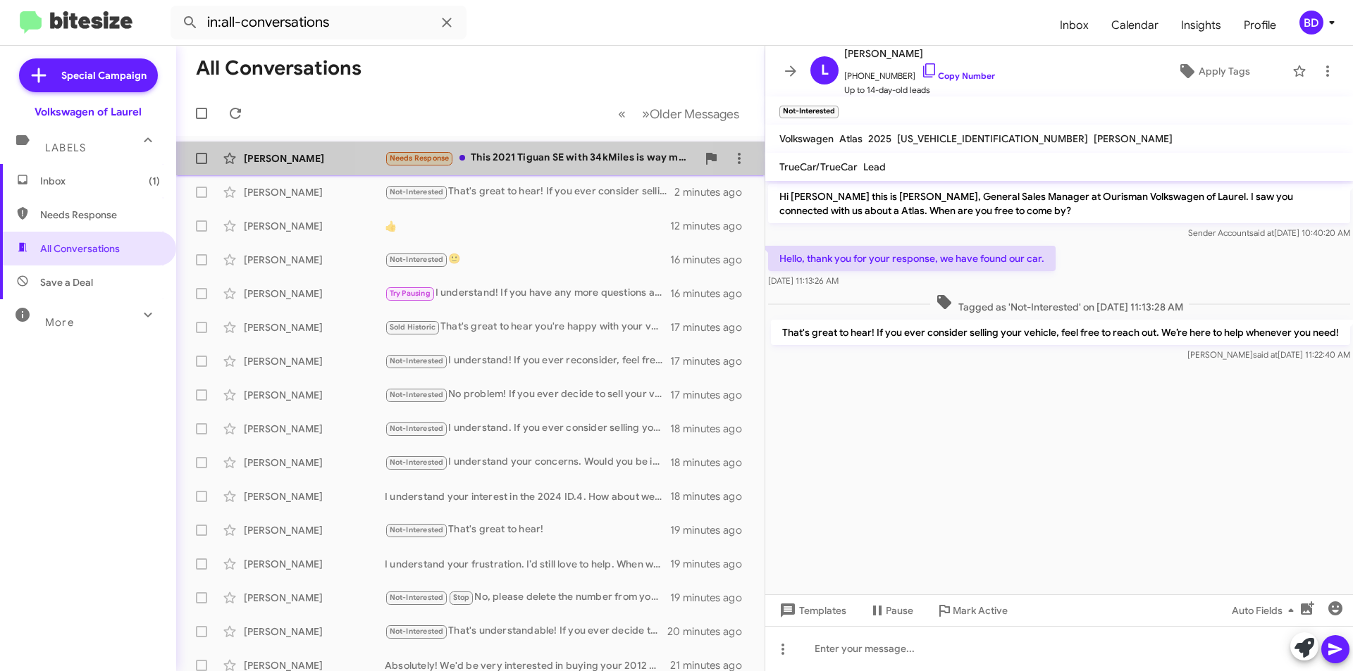
click at [511, 155] on div "Needs Response This 2021 Tiguan SE with 34kMiles is way more than similarly equ…" at bounding box center [541, 158] width 312 height 16
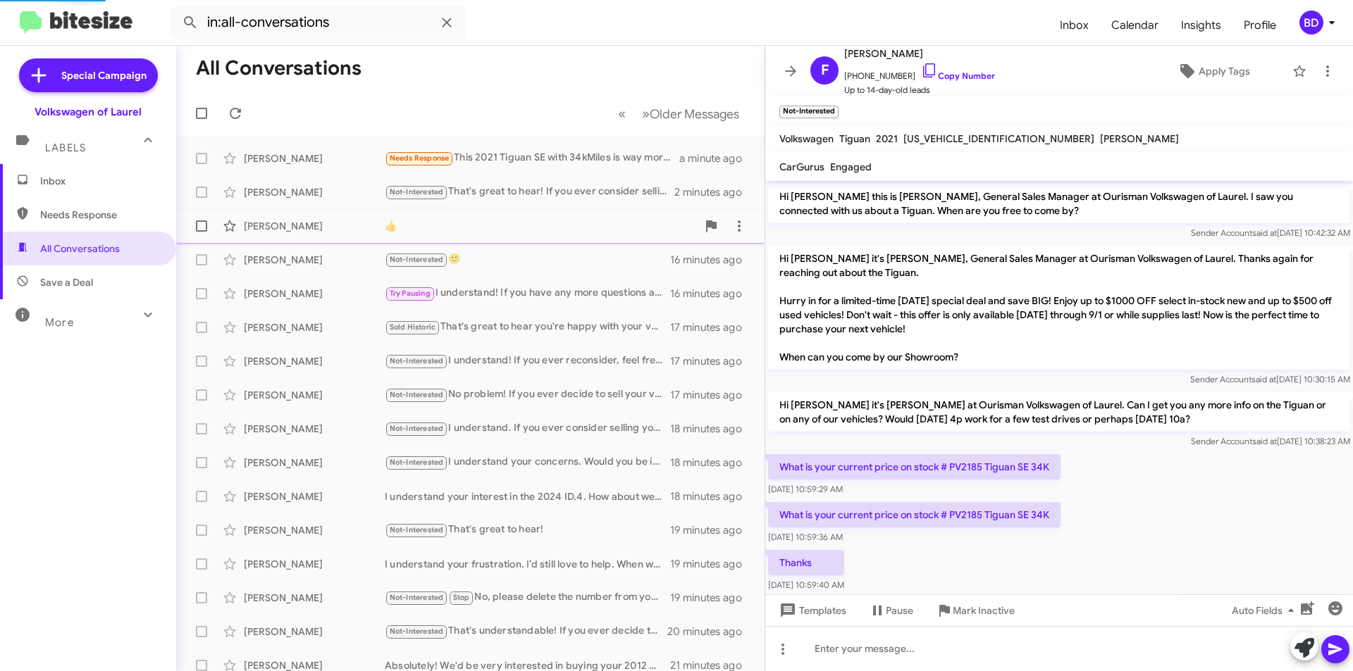
scroll to position [167, 0]
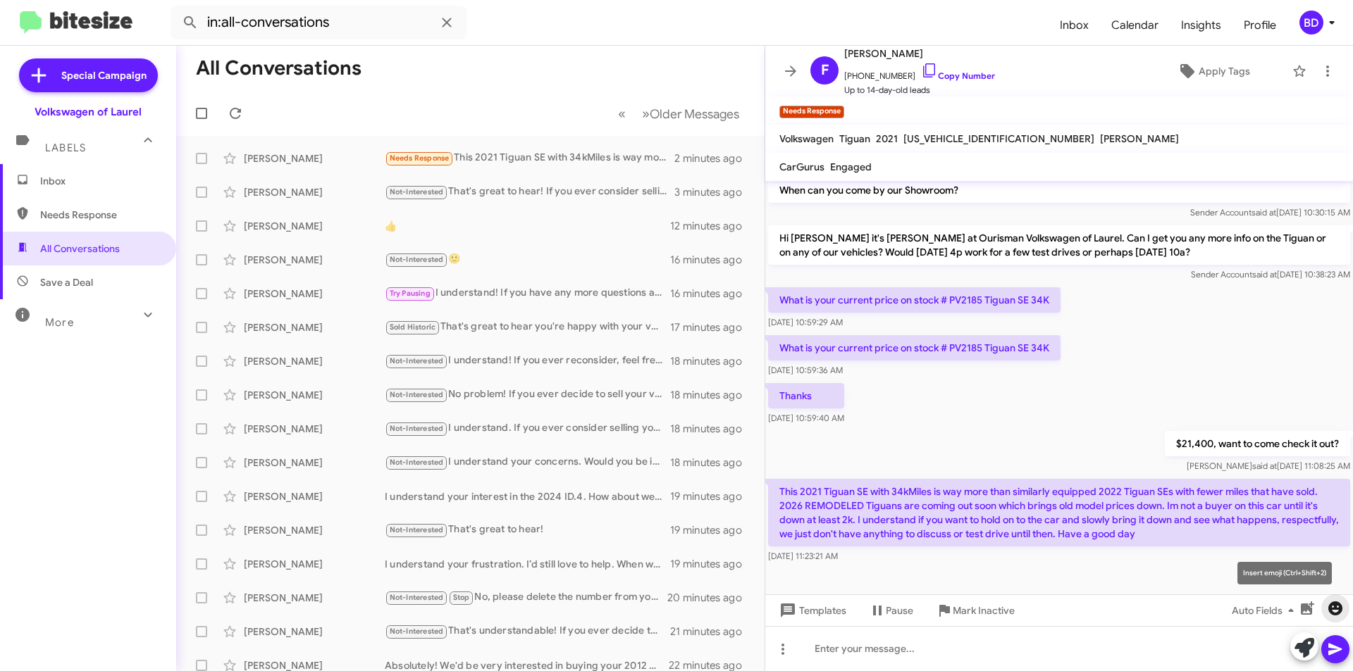
click at [1330, 609] on icon "button" at bounding box center [1335, 609] width 14 height 14
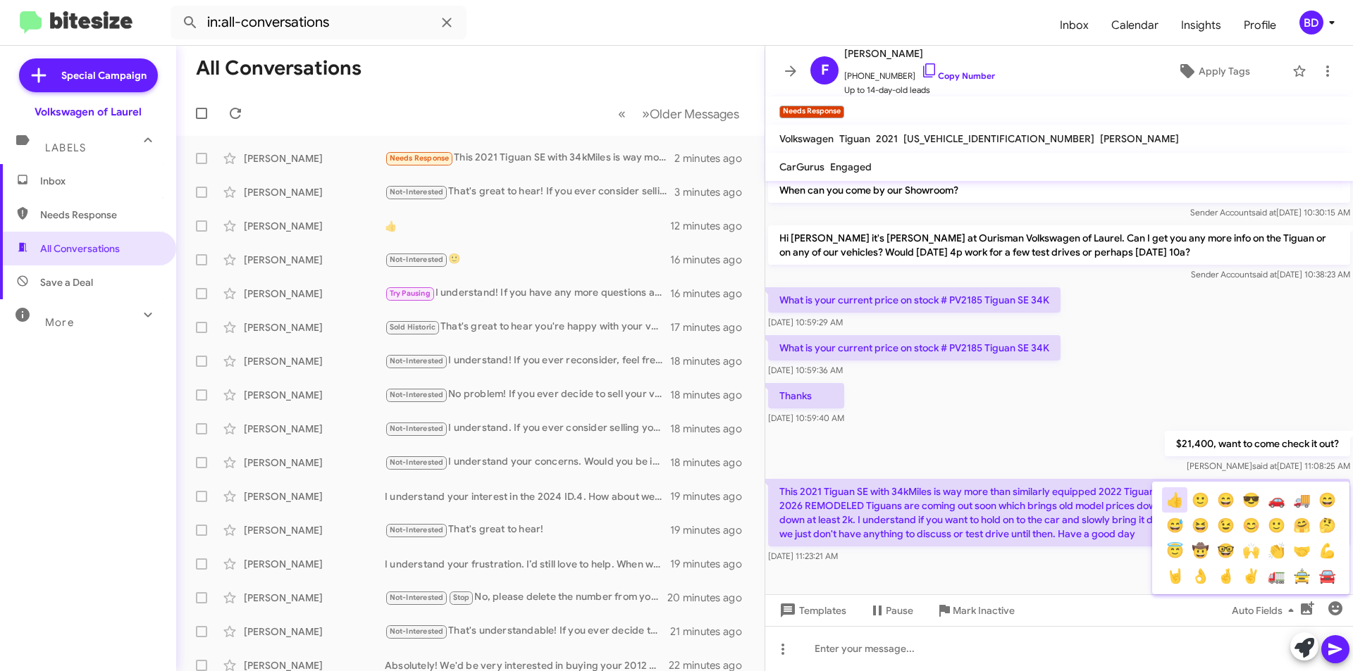
click at [1168, 498] on button "👍" at bounding box center [1174, 500] width 25 height 25
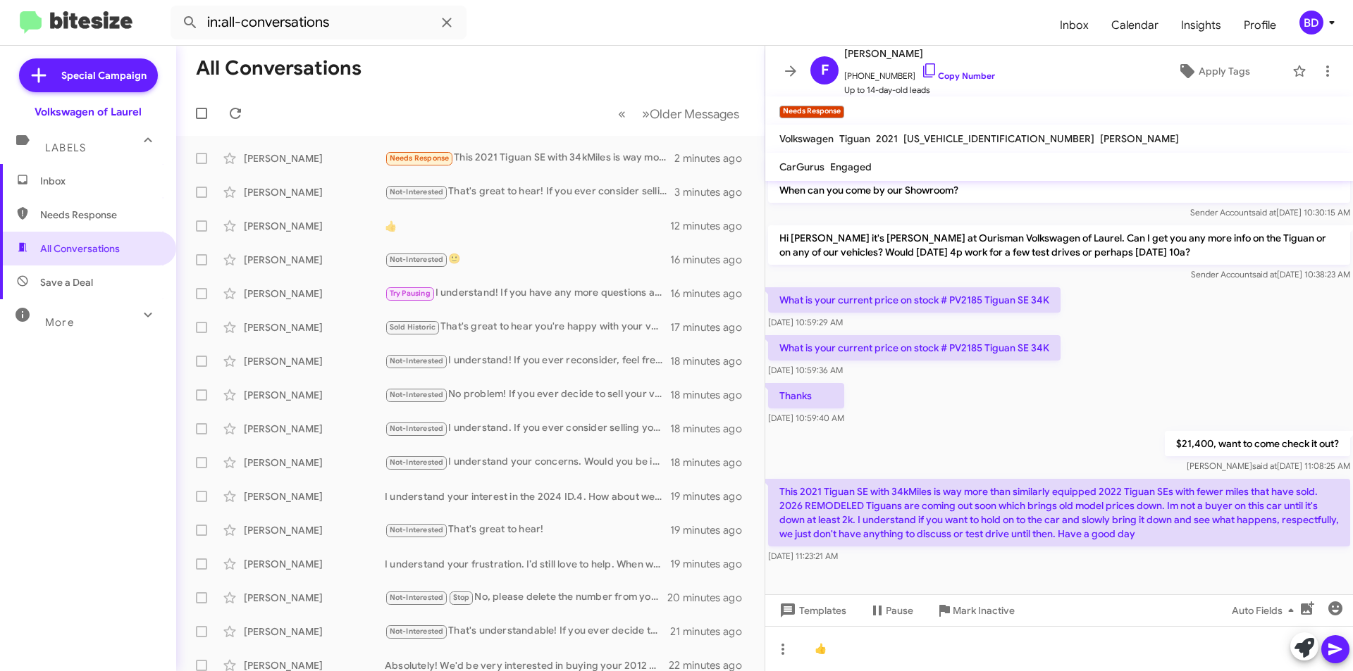
click at [1335, 643] on icon at bounding box center [1335, 649] width 17 height 17
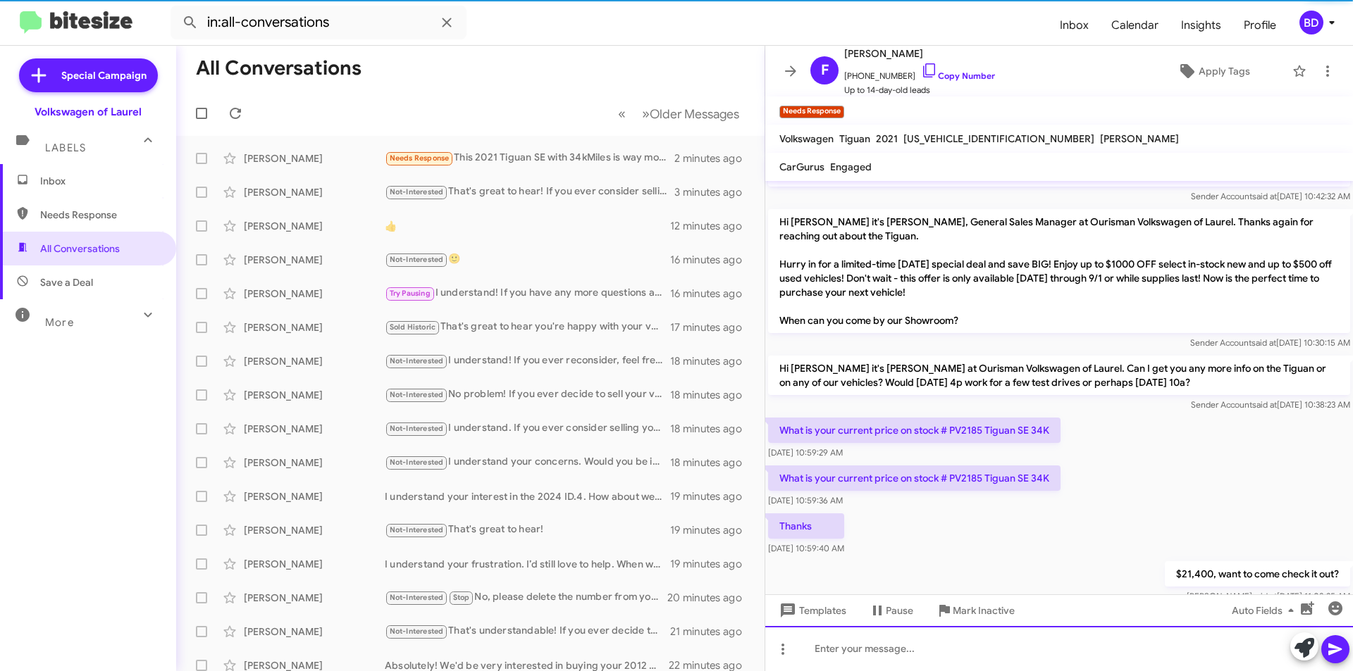
scroll to position [218, 0]
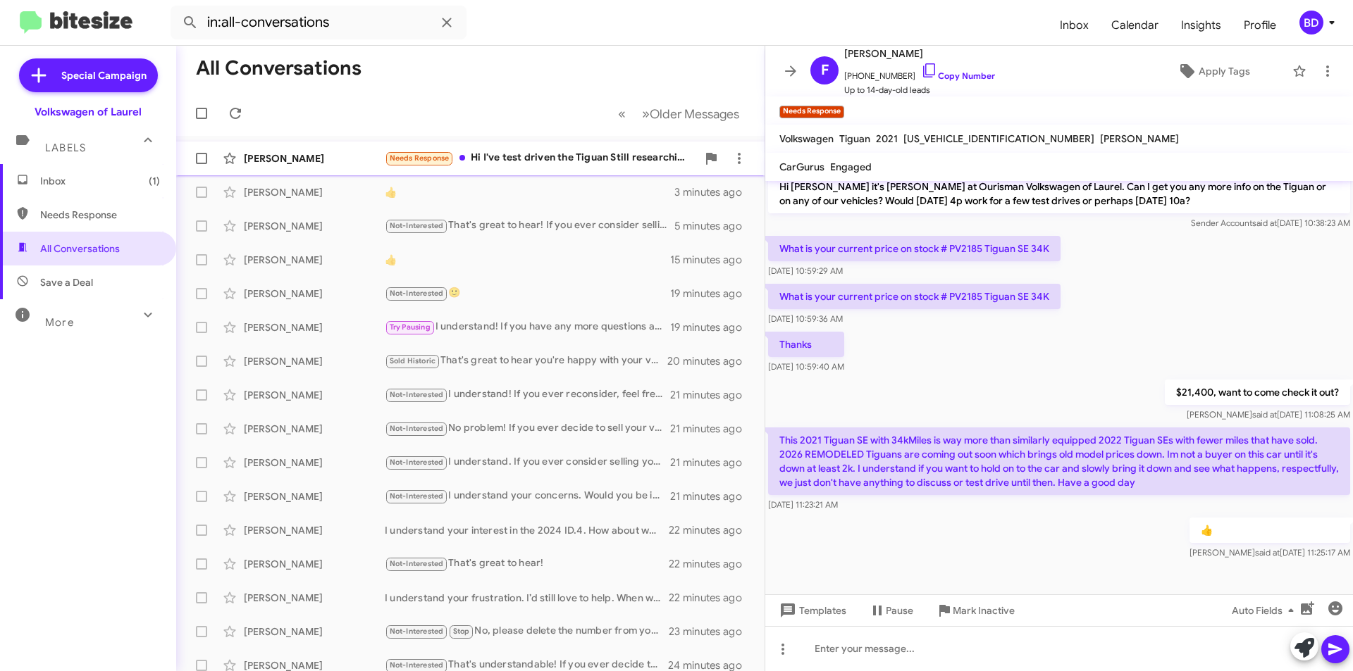
click at [565, 160] on div "Needs Response Hi I've test driven the Tiguan Still researching at this point T…" at bounding box center [541, 158] width 312 height 16
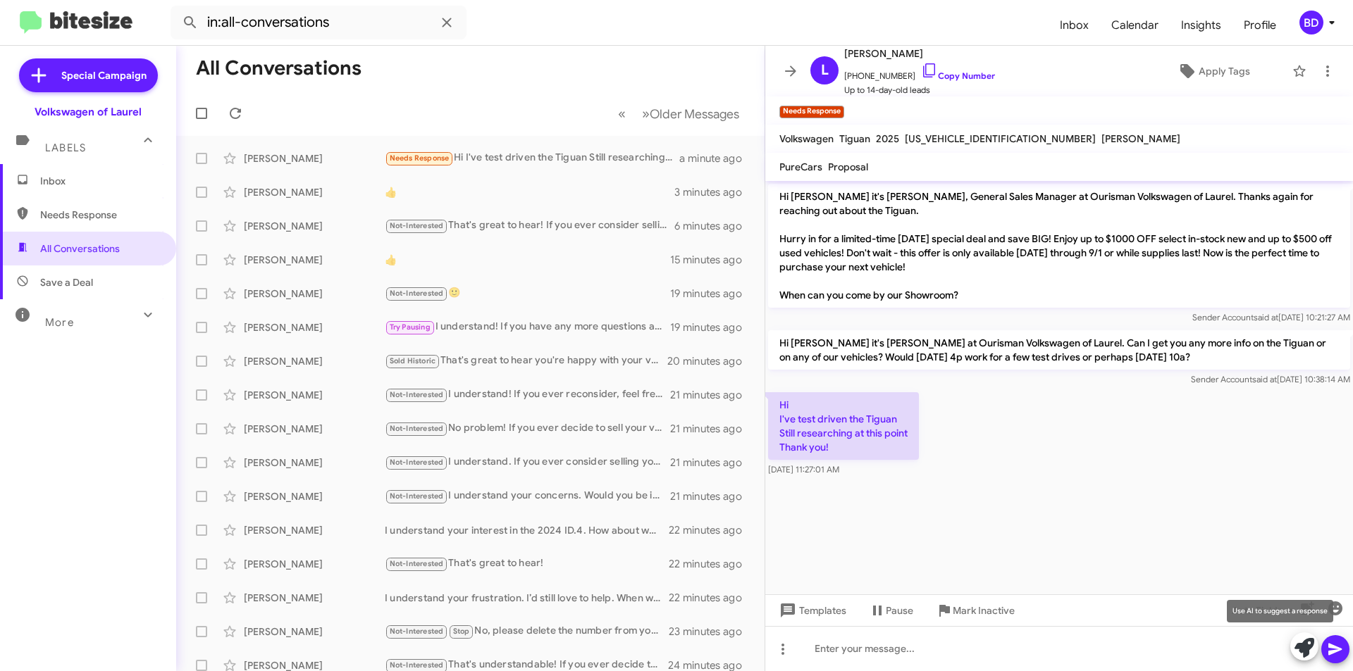
click at [1309, 654] on icon at bounding box center [1304, 648] width 20 height 20
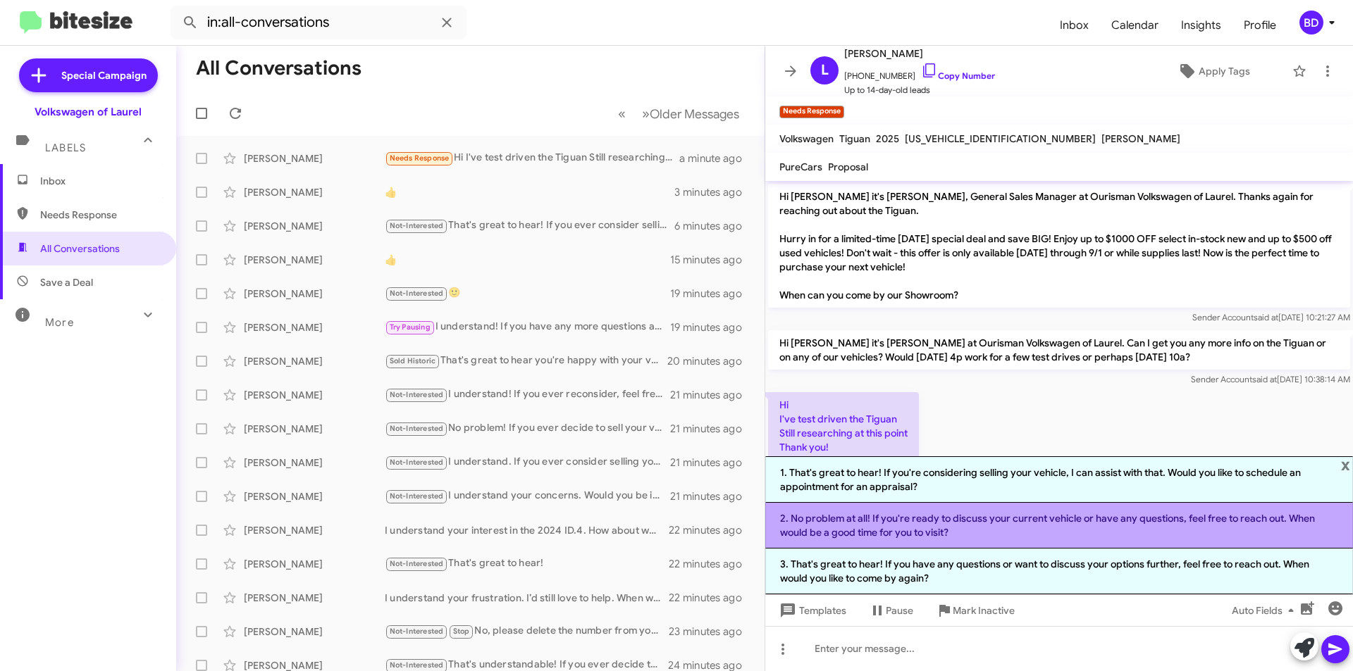
click at [900, 528] on li "2. No problem at all! If you're ready to discuss your current vehicle or have a…" at bounding box center [1059, 526] width 588 height 46
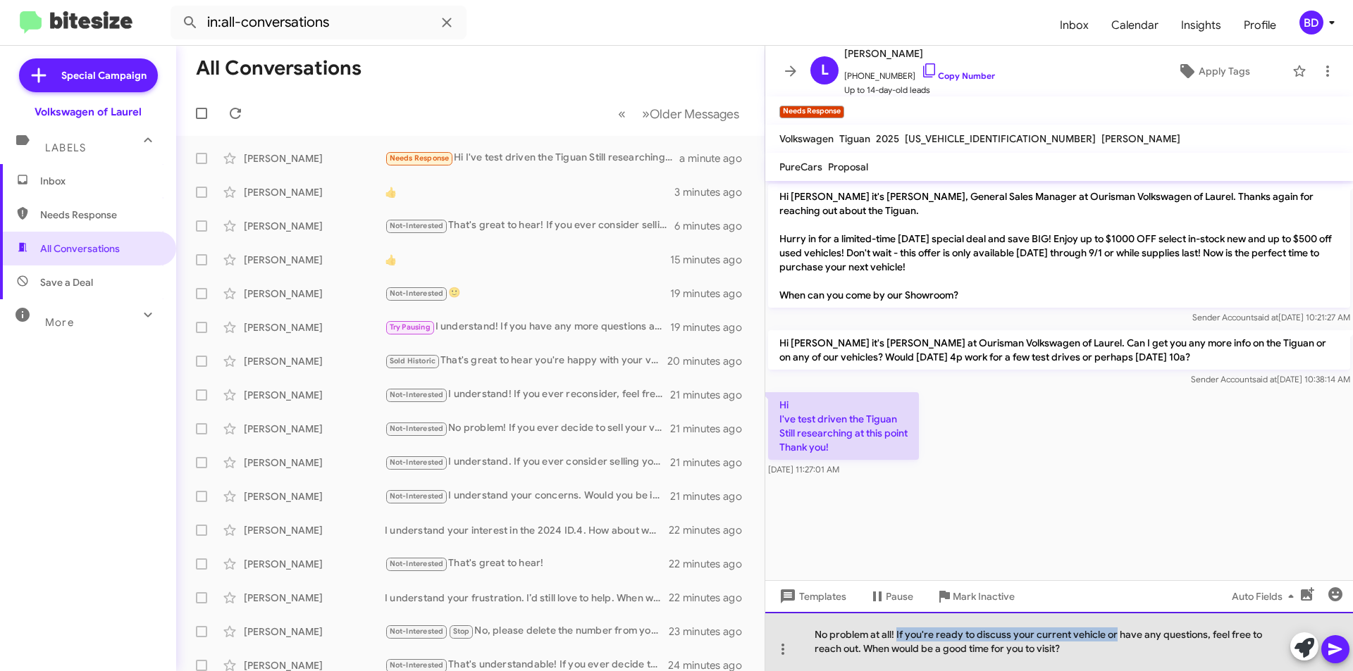
drag, startPoint x: 896, startPoint y: 638, endPoint x: 1116, endPoint y: 635, distance: 219.9
click at [1116, 635] on div "No problem at all! If you're ready to discuss your current vehicle or have any …" at bounding box center [1059, 641] width 588 height 59
click at [1129, 652] on div "No problem at all! If you're ready to discuss your current vehicle or have any …" at bounding box center [1059, 641] width 588 height 59
drag, startPoint x: 1115, startPoint y: 633, endPoint x: 922, endPoint y: 630, distance: 192.4
click at [922, 630] on div "No problem at all! If you're ready to discuss your current vehicle or have any …" at bounding box center [1059, 641] width 588 height 59
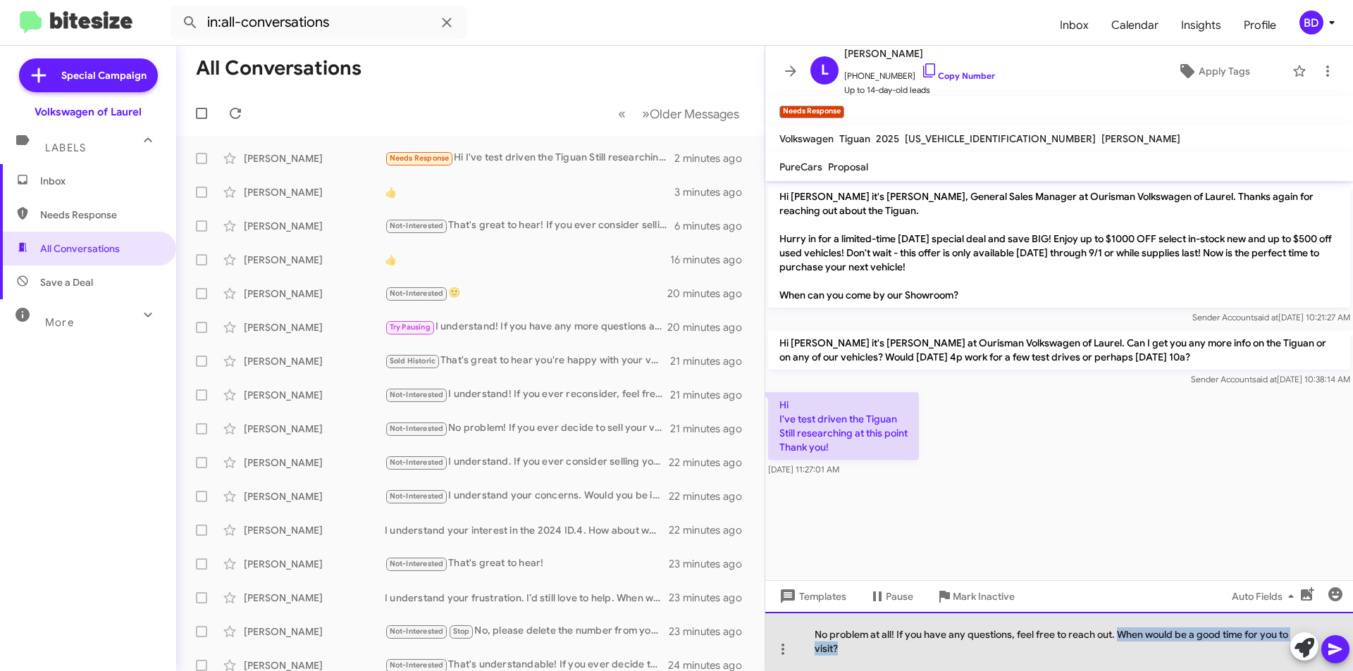
drag, startPoint x: 1117, startPoint y: 631, endPoint x: 1138, endPoint y: 647, distance: 26.6
click at [1138, 647] on div "No problem at all! If you have any questions, feel free to reach out. When woul…" at bounding box center [1059, 641] width 588 height 59
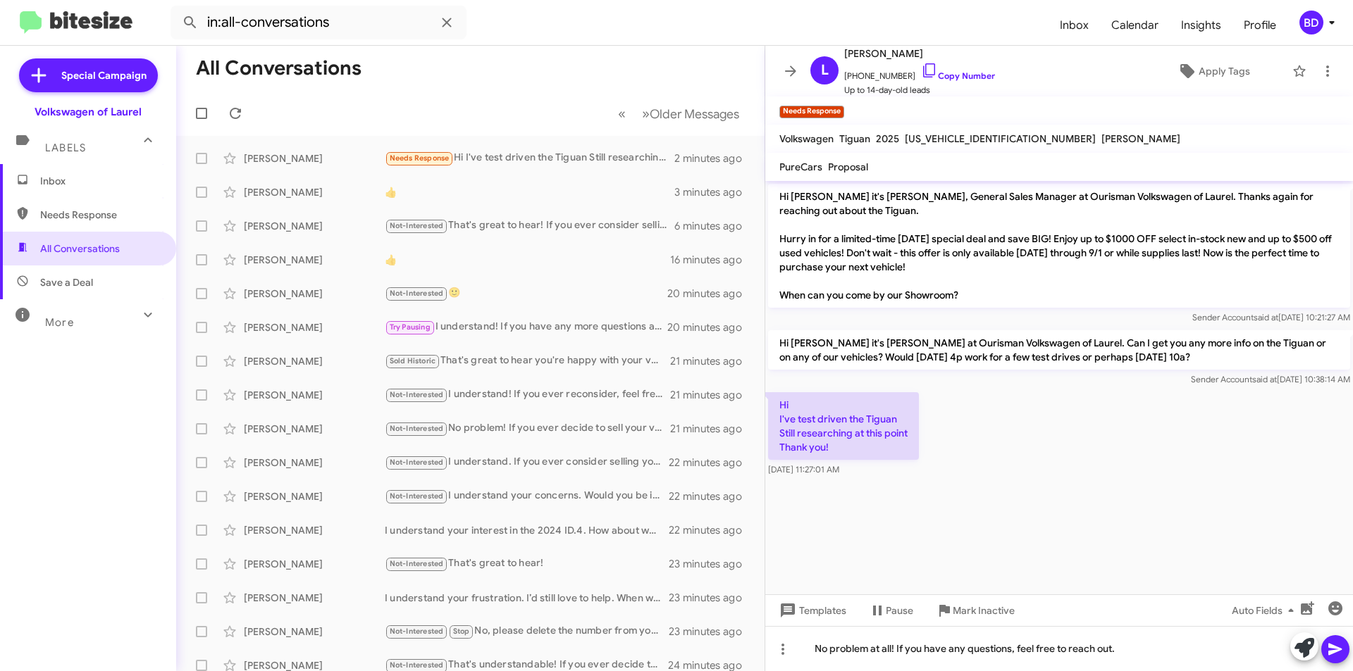
click at [1336, 648] on icon at bounding box center [1334, 650] width 13 height 12
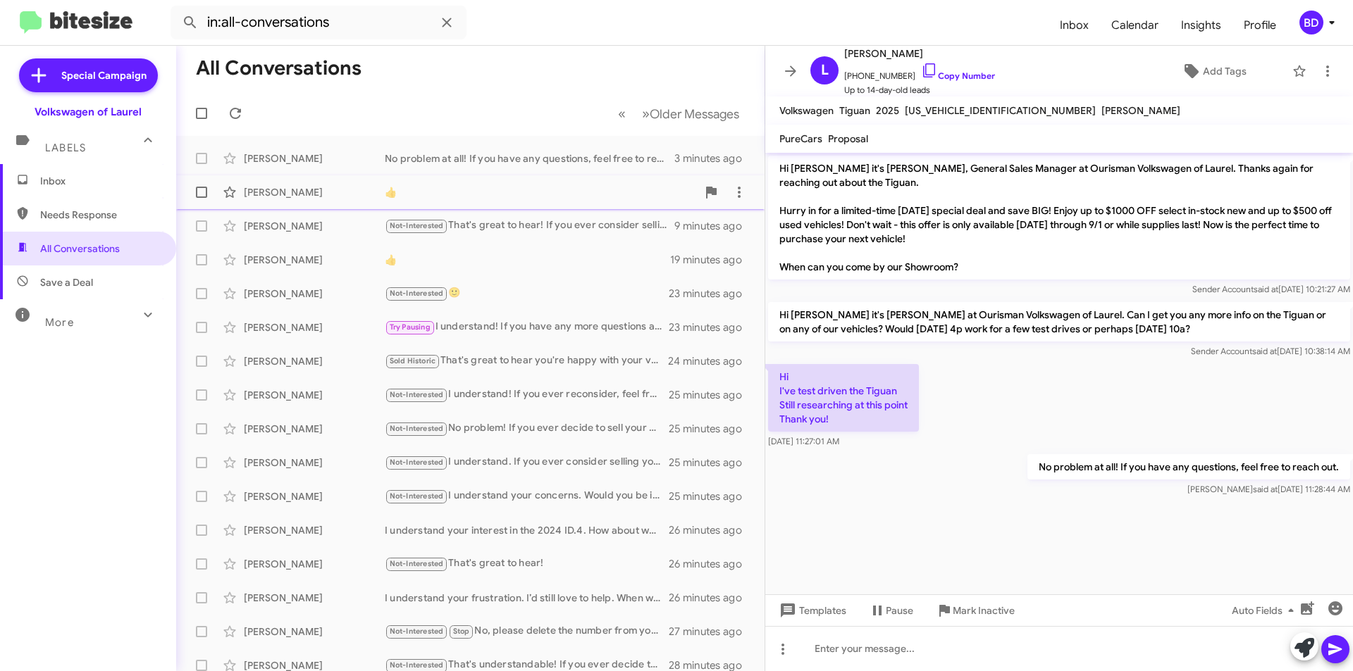
click at [462, 195] on div "👍" at bounding box center [541, 192] width 312 height 14
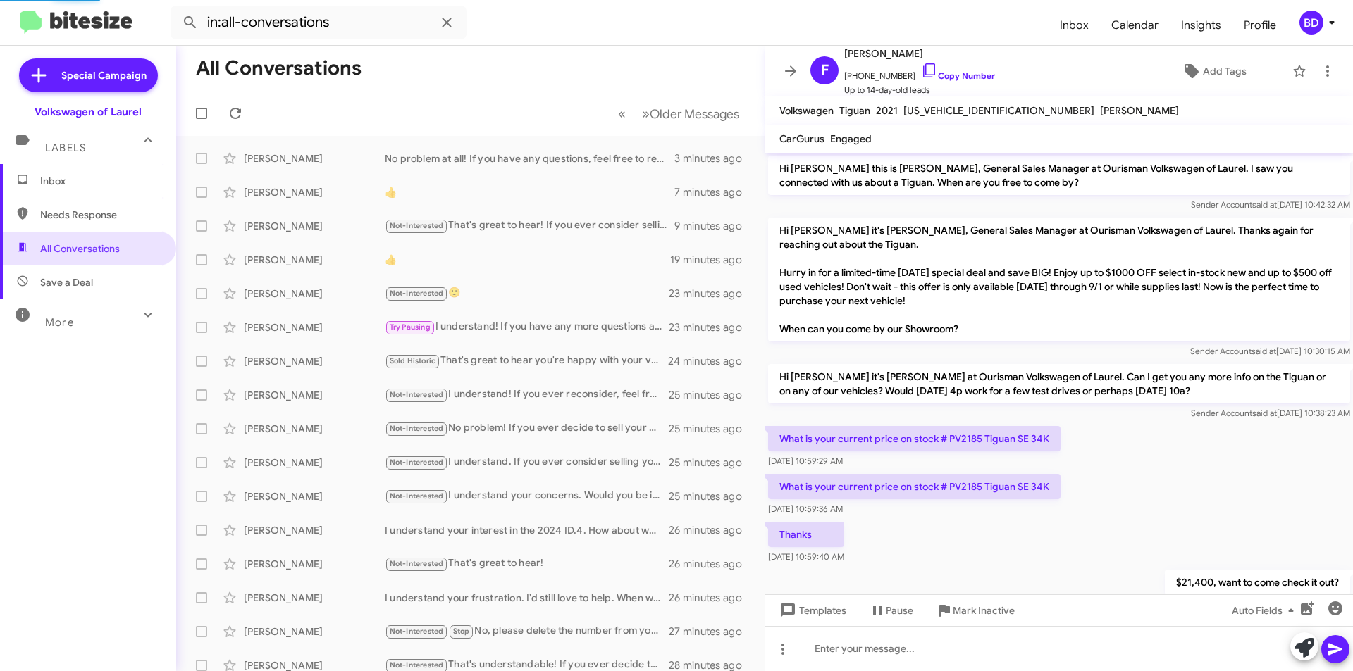
scroll to position [190, 0]
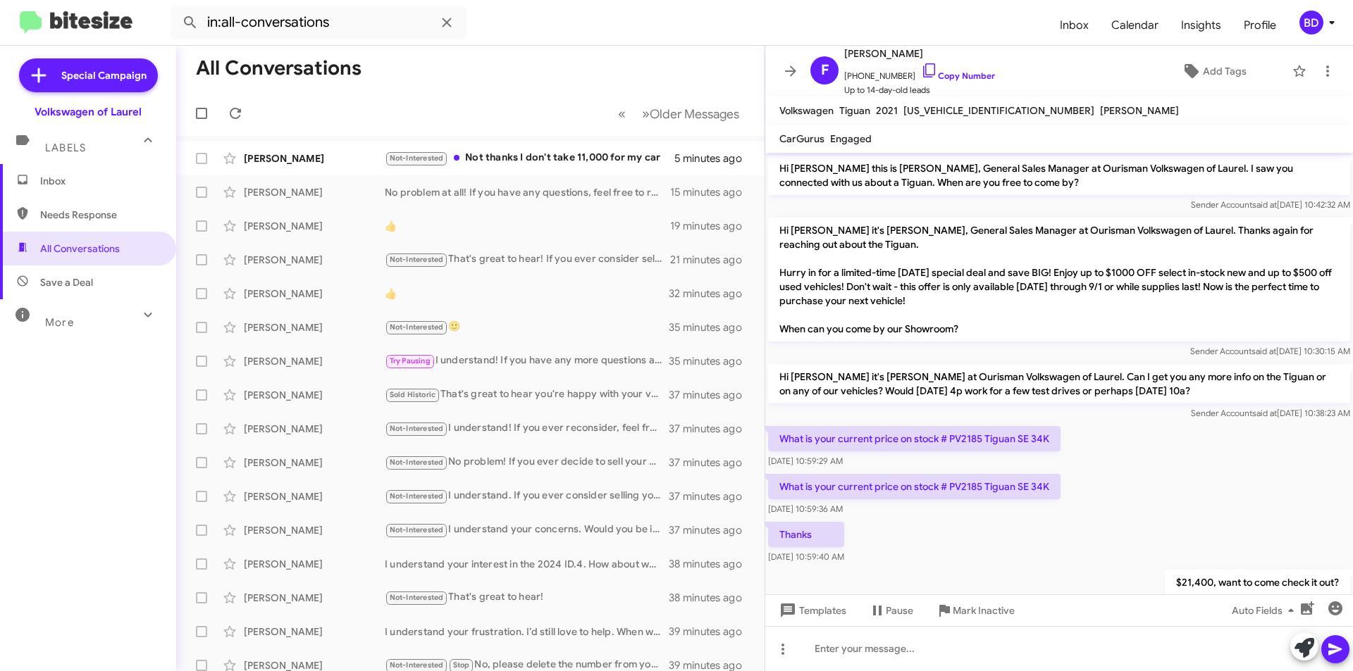
scroll to position [190, 0]
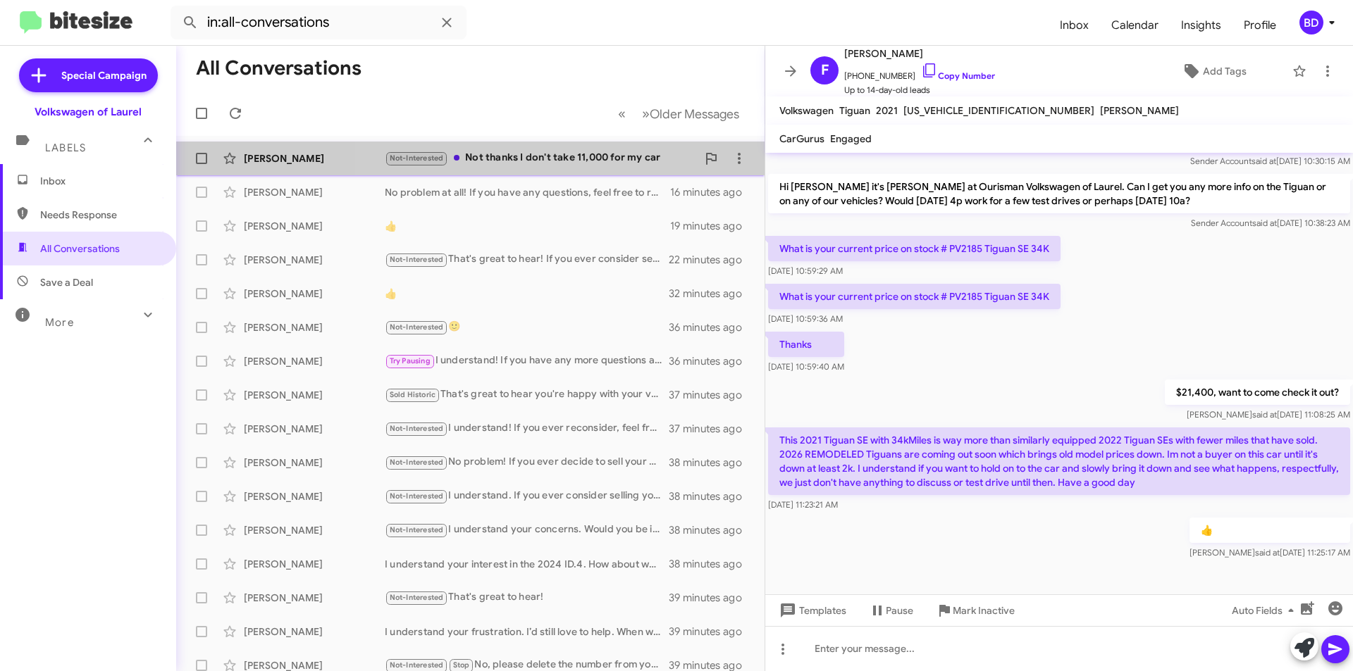
click at [571, 159] on div "Not-Interested Not thanks I don't take 11,000 for my car" at bounding box center [541, 158] width 312 height 16
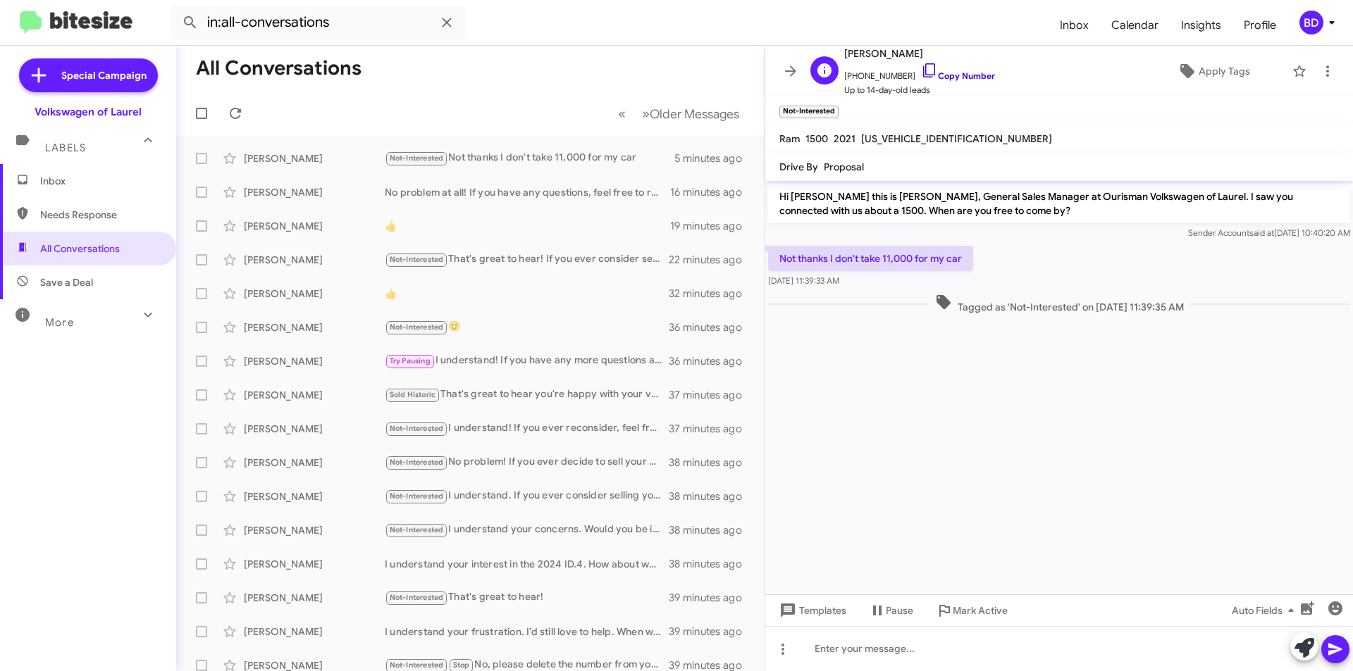
click at [953, 75] on link "Copy Number" at bounding box center [958, 75] width 74 height 11
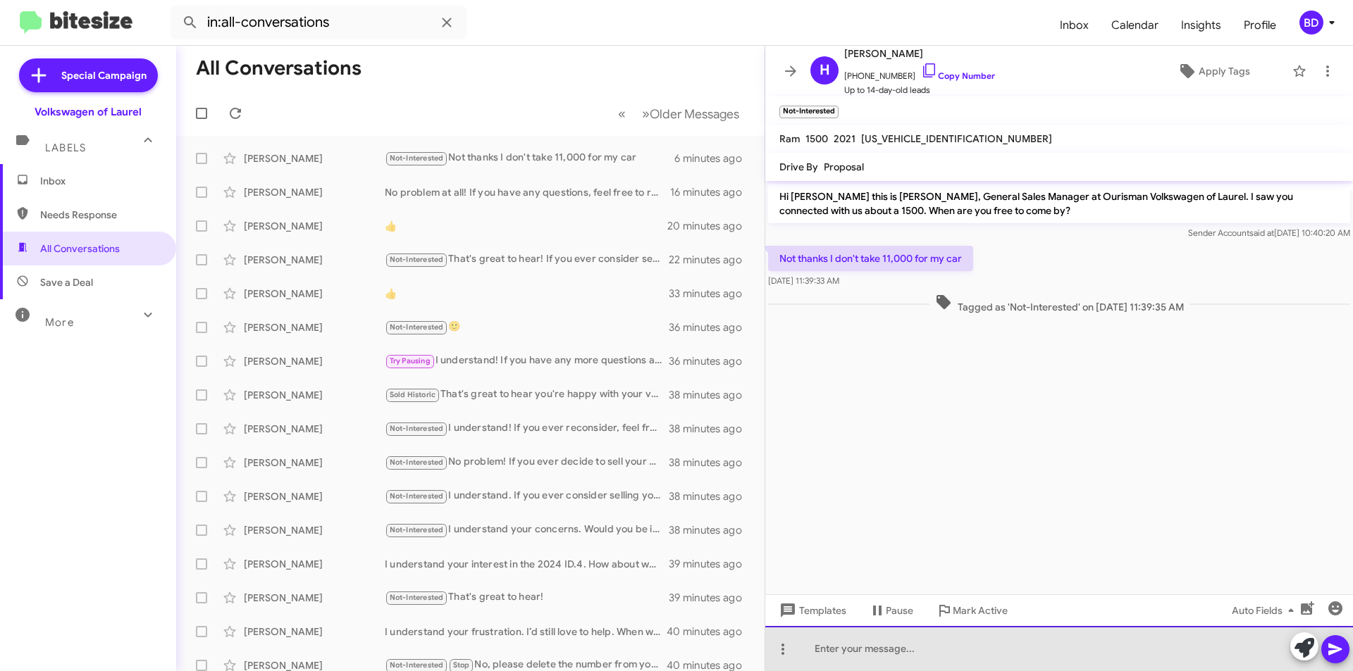
click at [909, 659] on div at bounding box center [1059, 648] width 588 height 45
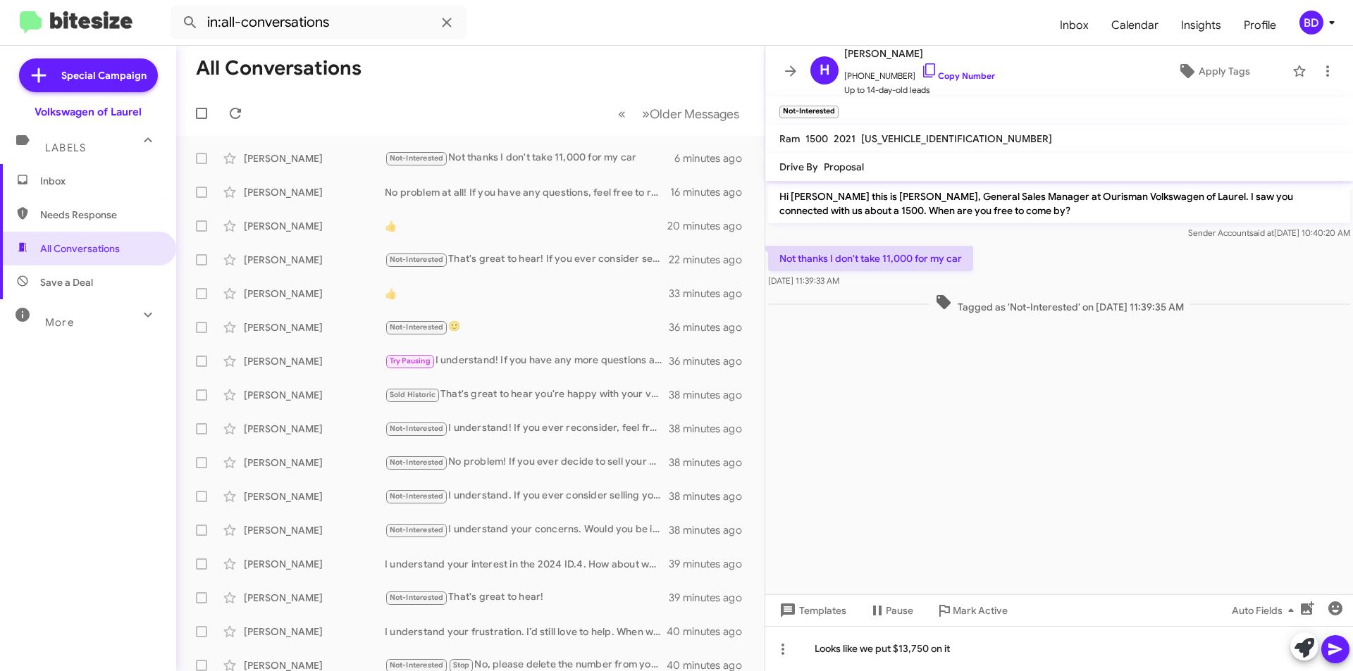
click at [1330, 650] on icon at bounding box center [1335, 649] width 17 height 17
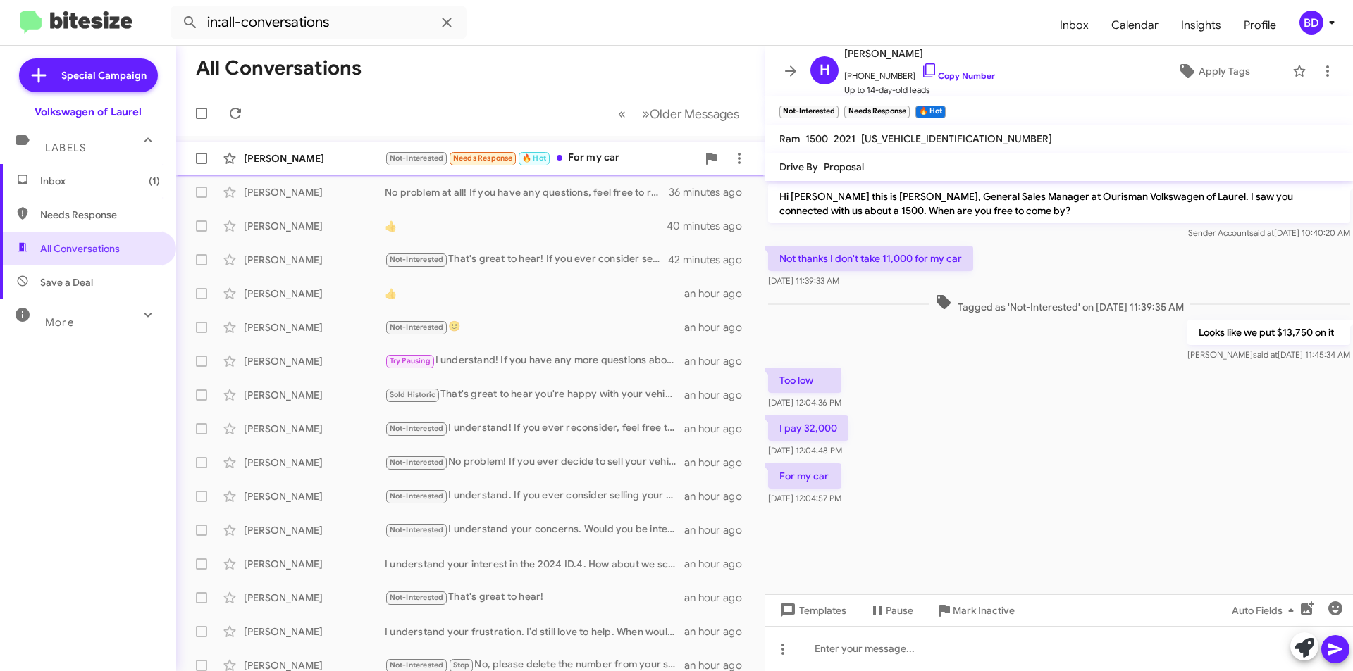
click at [607, 163] on div "Not-Interested Needs Response 🔥 Hot For my car" at bounding box center [541, 158] width 312 height 16
click at [1306, 652] on icon at bounding box center [1304, 648] width 20 height 20
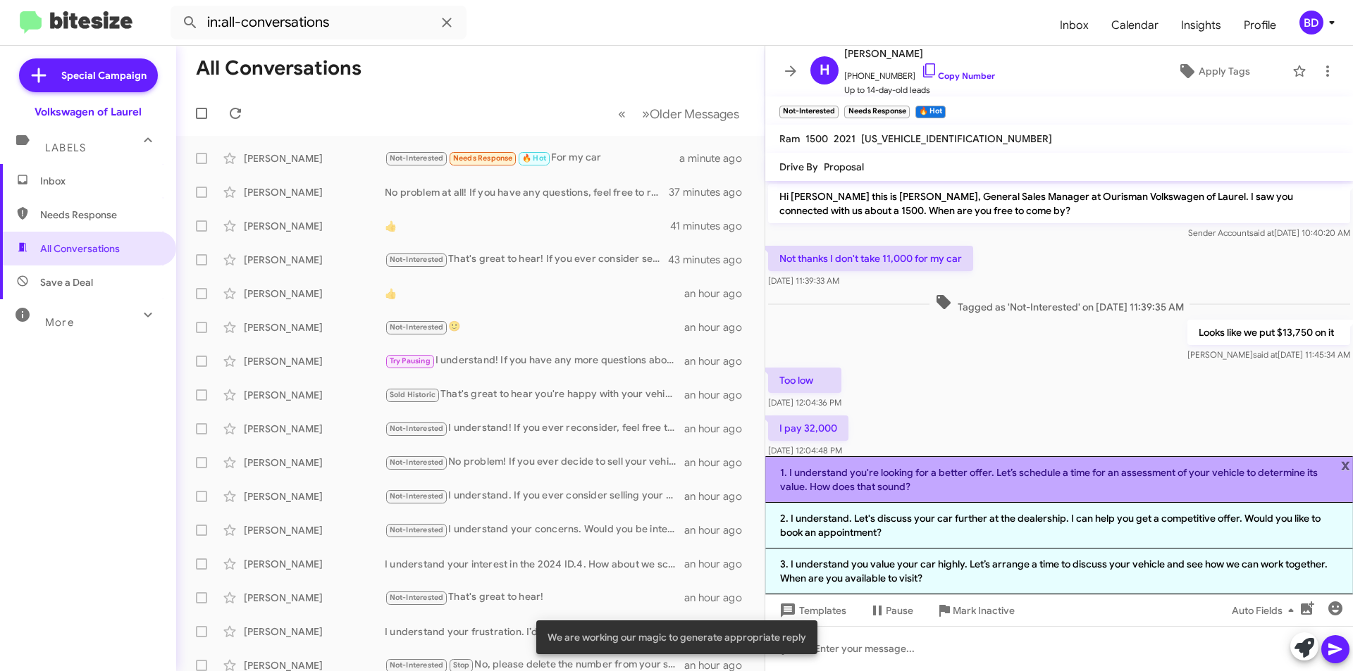
click at [1017, 478] on li "1. I understand you're looking for a better offer. Let’s schedule a time for an…" at bounding box center [1059, 480] width 588 height 47
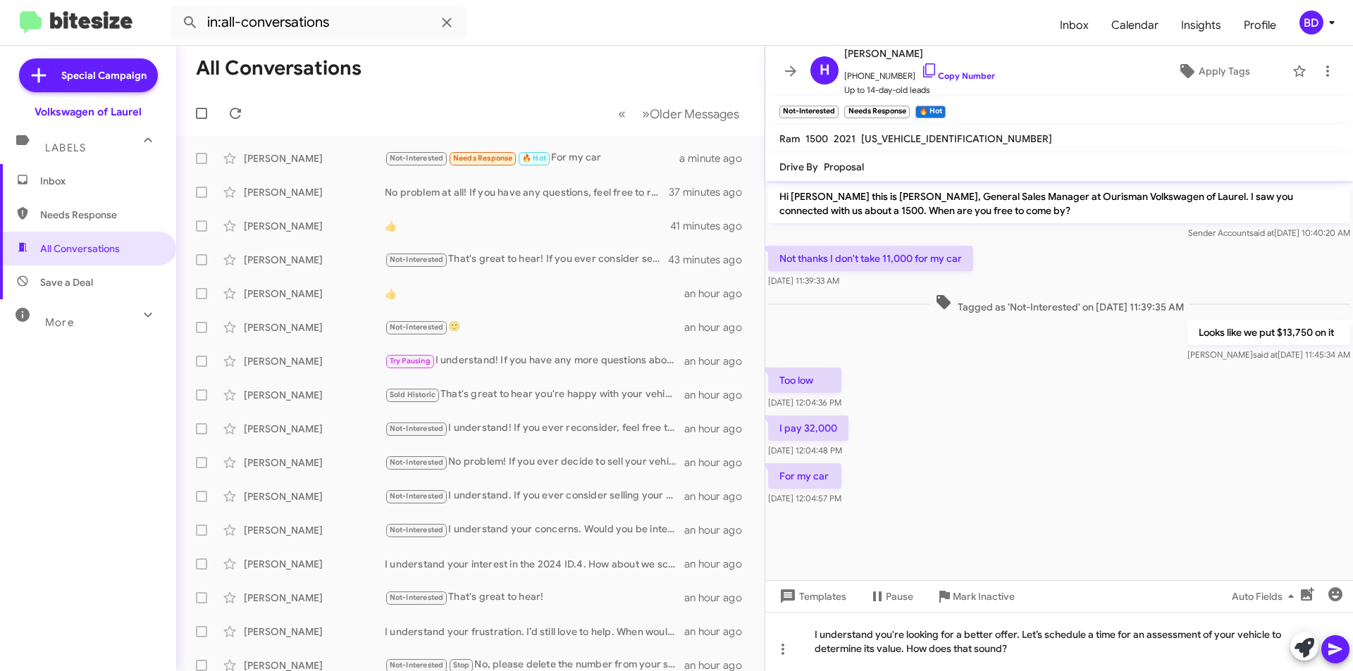
click at [1331, 657] on icon at bounding box center [1335, 649] width 17 height 17
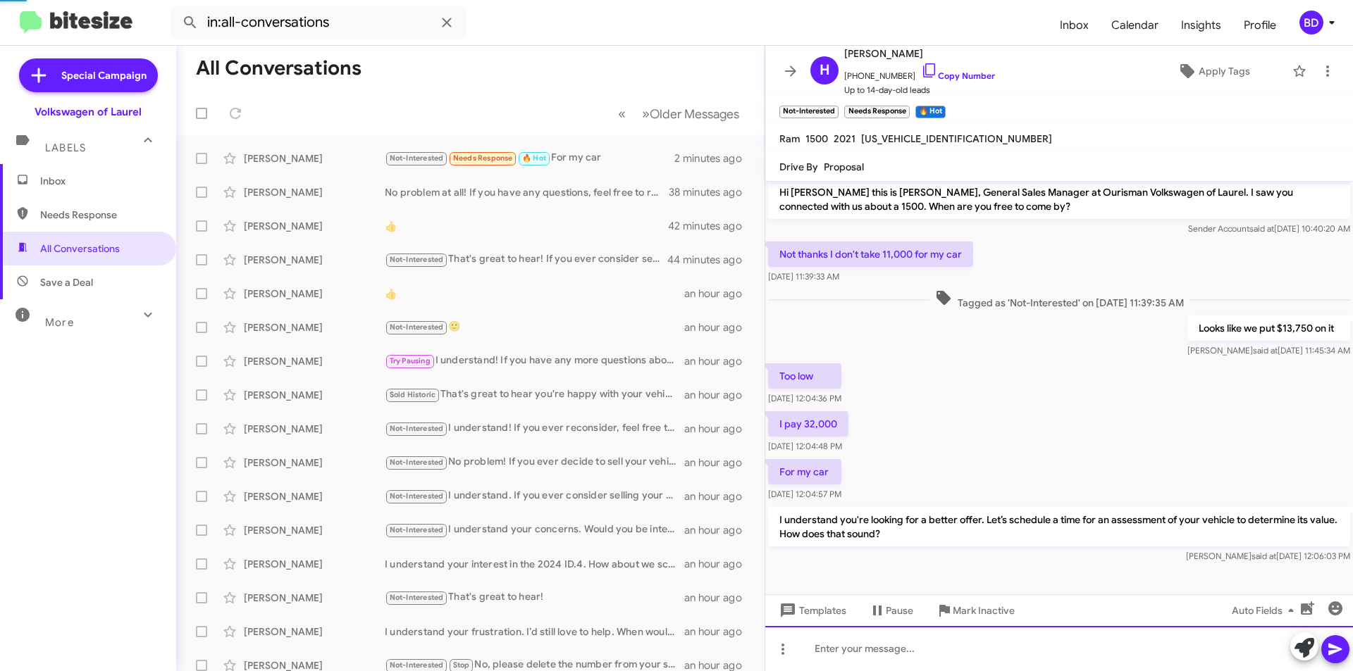
scroll to position [56, 0]
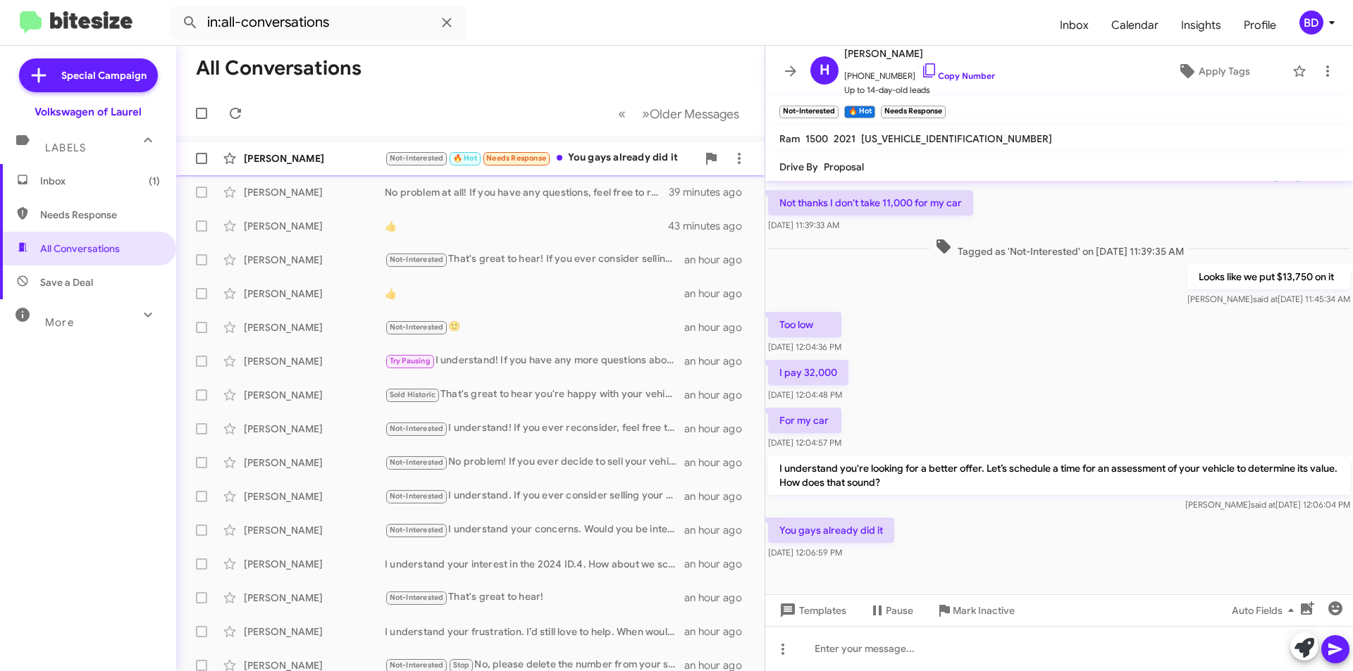
click at [625, 159] on div "Not-Interested 🔥 Hot Needs Response You gays already did it" at bounding box center [541, 158] width 312 height 16
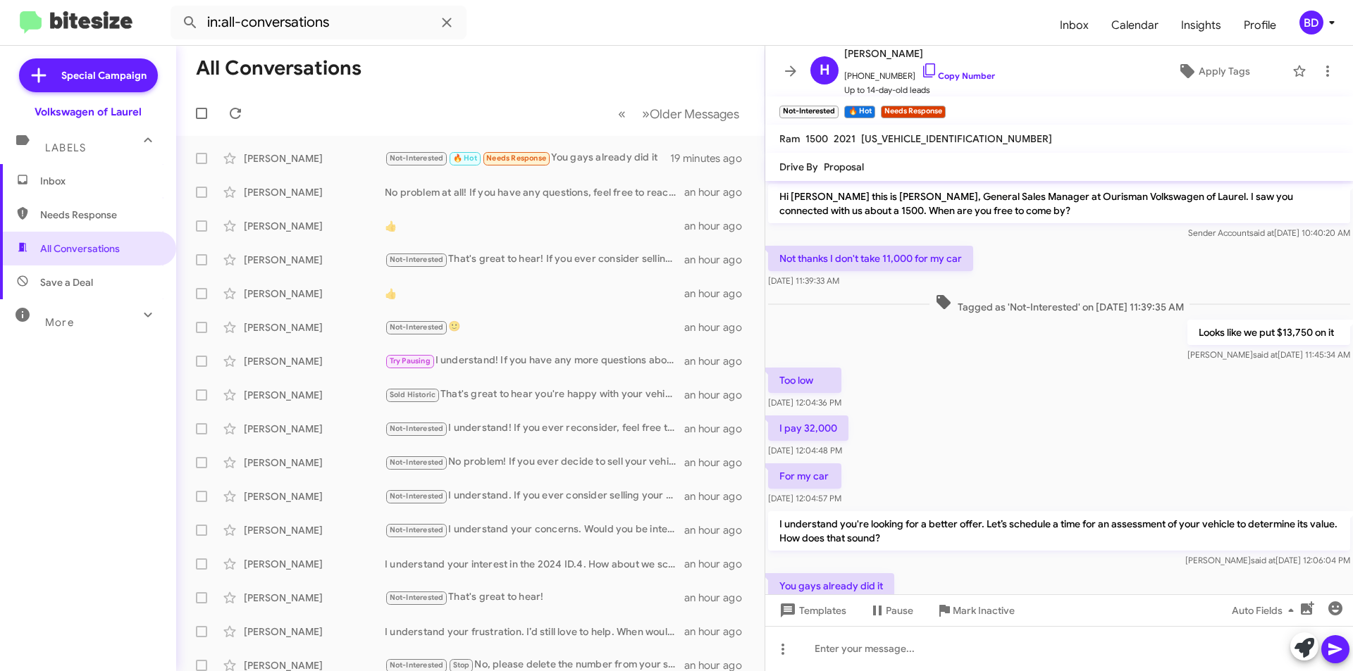
scroll to position [27, 0]
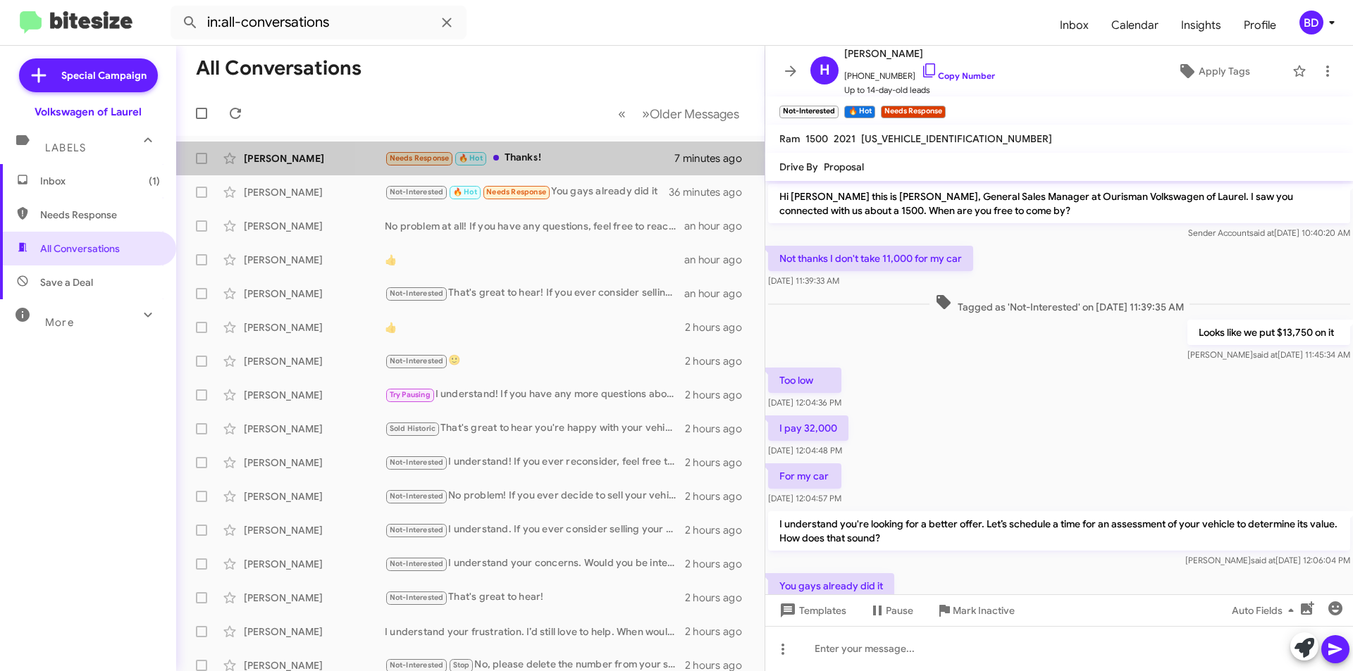
click at [576, 153] on div "Needs Response 🔥 Hot Thanks!" at bounding box center [530, 158] width 290 height 16
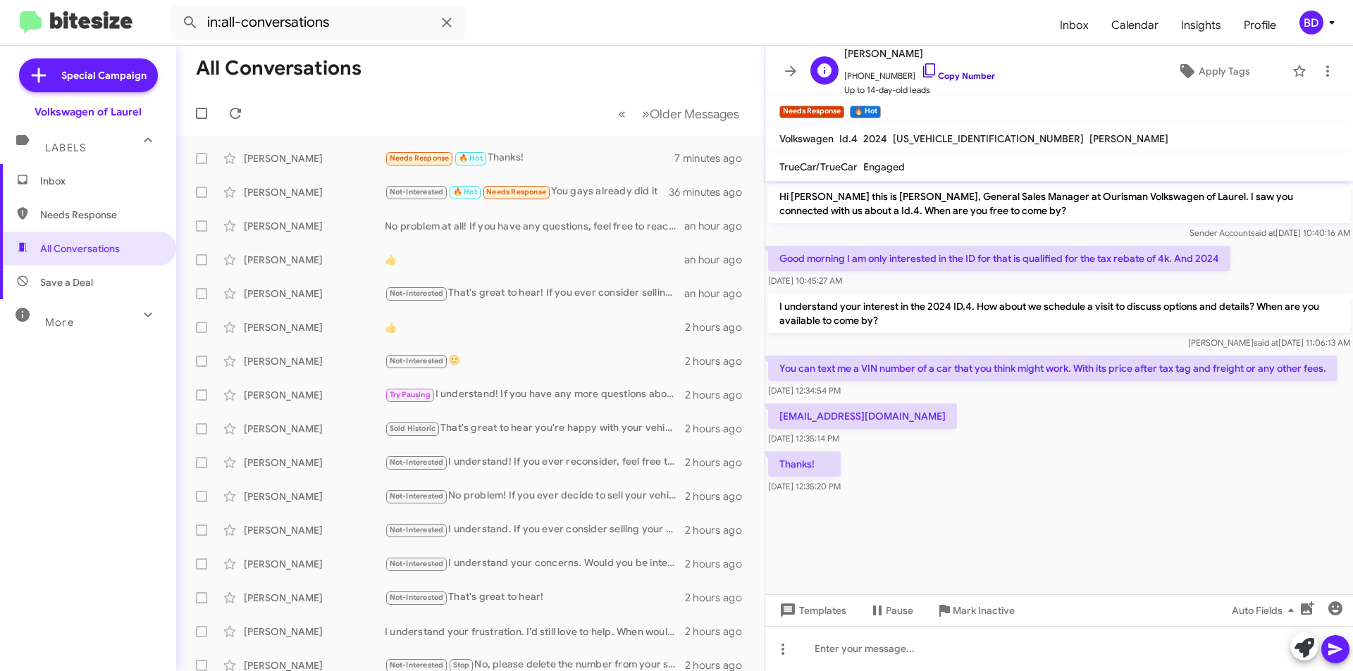
click at [952, 76] on link "Copy Number" at bounding box center [958, 75] width 74 height 11
click at [1301, 655] on icon at bounding box center [1304, 648] width 20 height 20
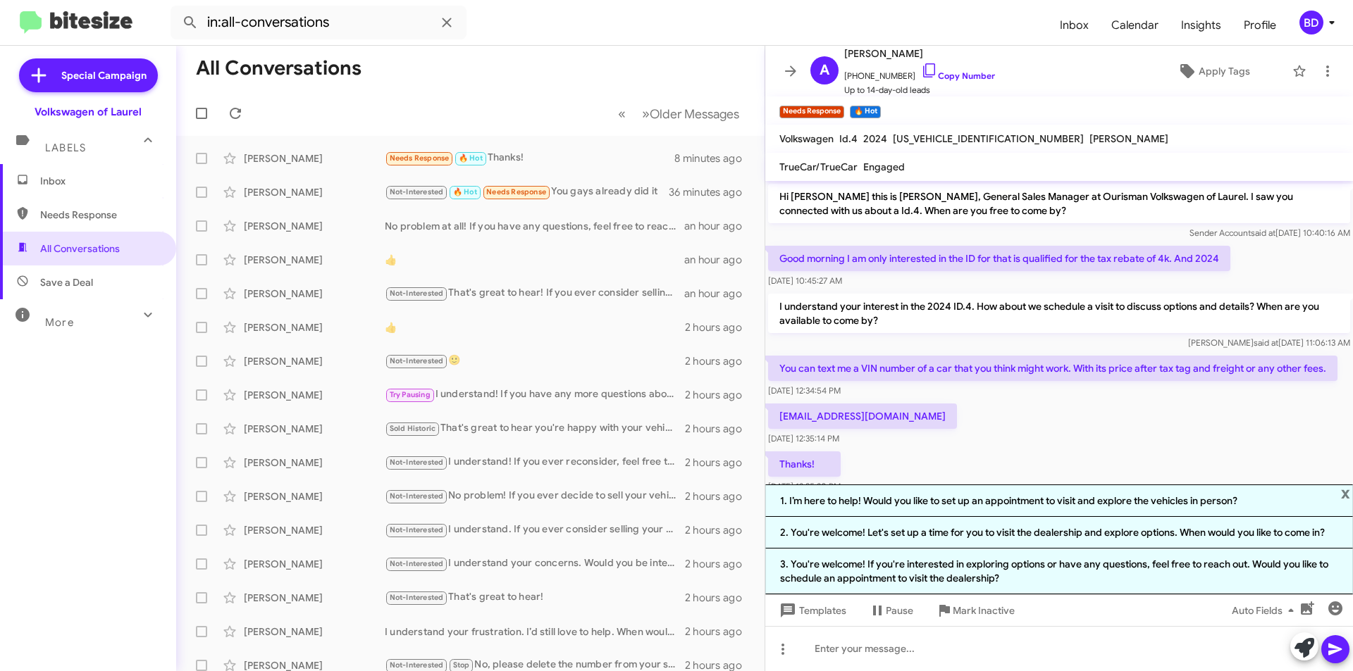
drag, startPoint x: 906, startPoint y: 500, endPoint x: 1010, endPoint y: 514, distance: 105.1
click at [907, 500] on li "1. I’m here to help! Would you like to set up an appointment to visit and explo…" at bounding box center [1059, 501] width 588 height 32
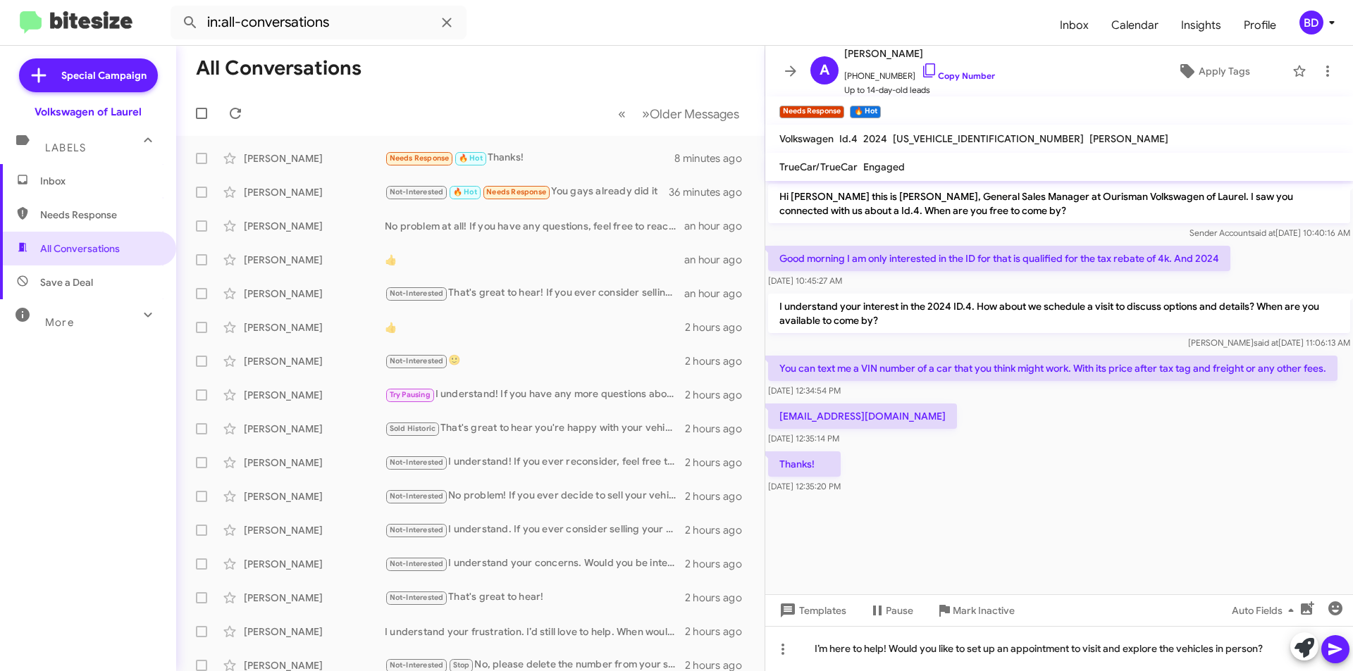
click at [1329, 647] on icon at bounding box center [1334, 650] width 13 height 12
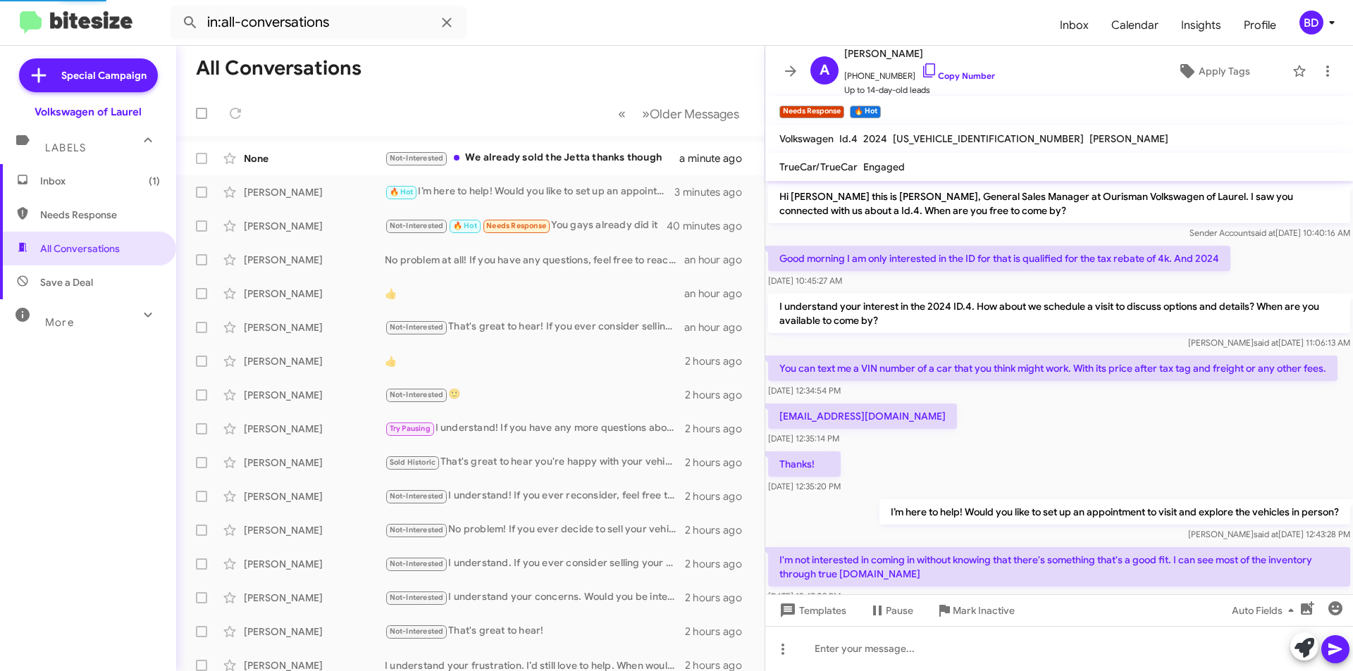
scroll to position [54, 0]
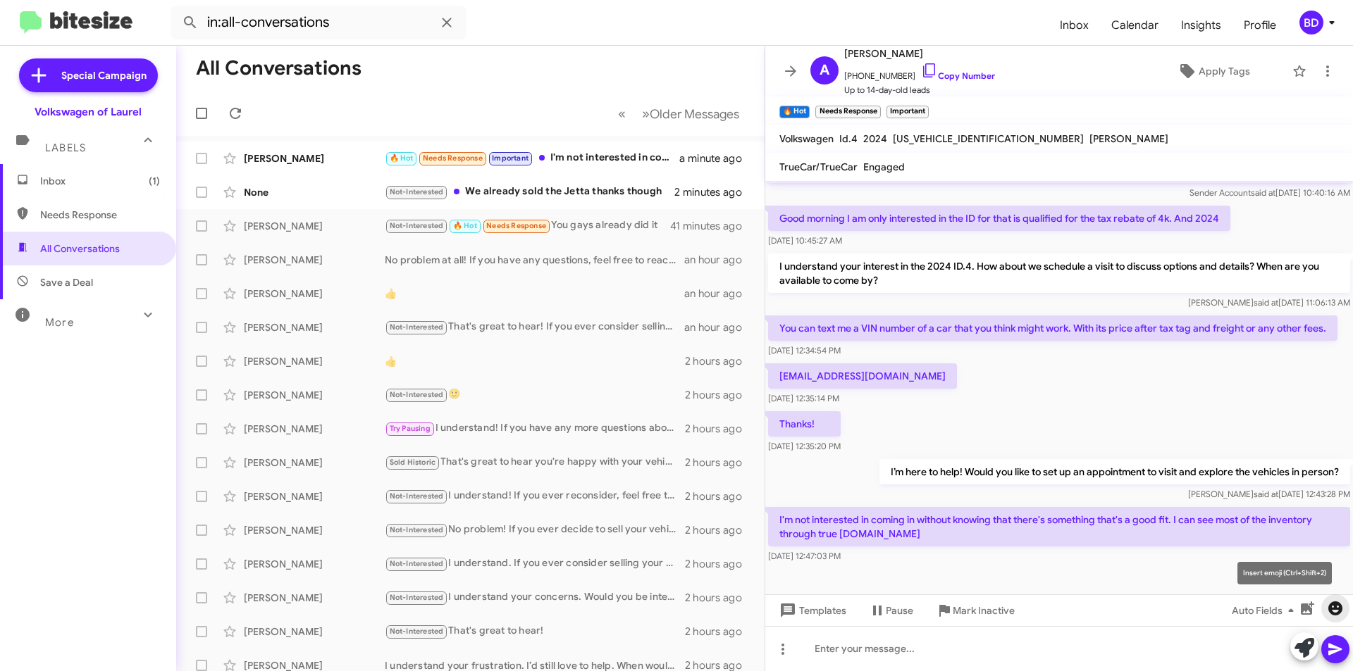
click at [1334, 604] on icon "button" at bounding box center [1335, 609] width 14 height 14
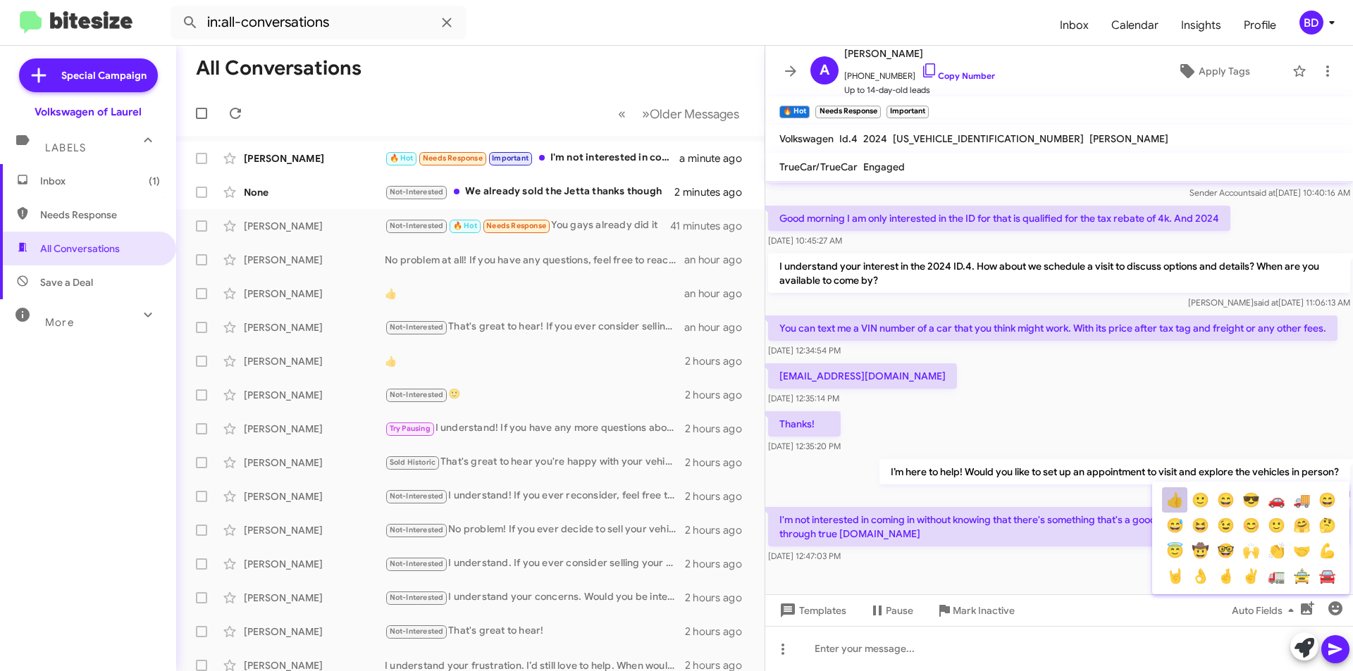
click at [1182, 501] on button "👍" at bounding box center [1174, 500] width 25 height 25
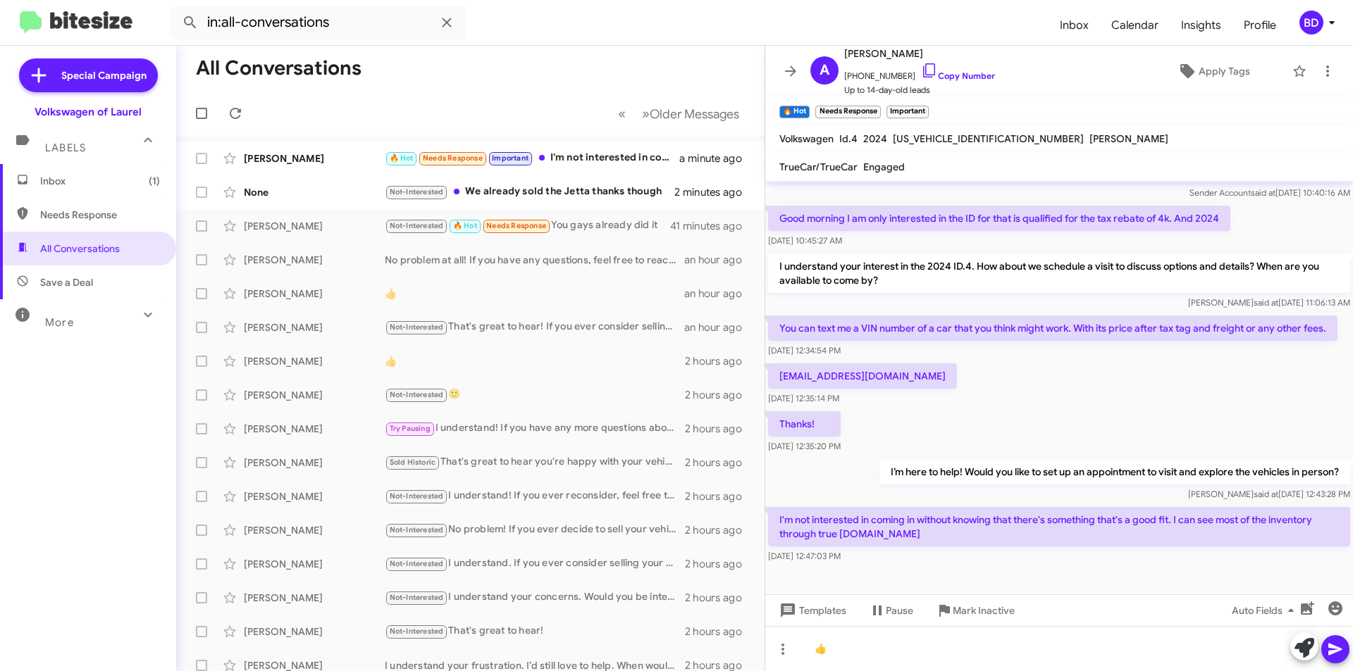
click at [1338, 652] on icon at bounding box center [1335, 649] width 17 height 17
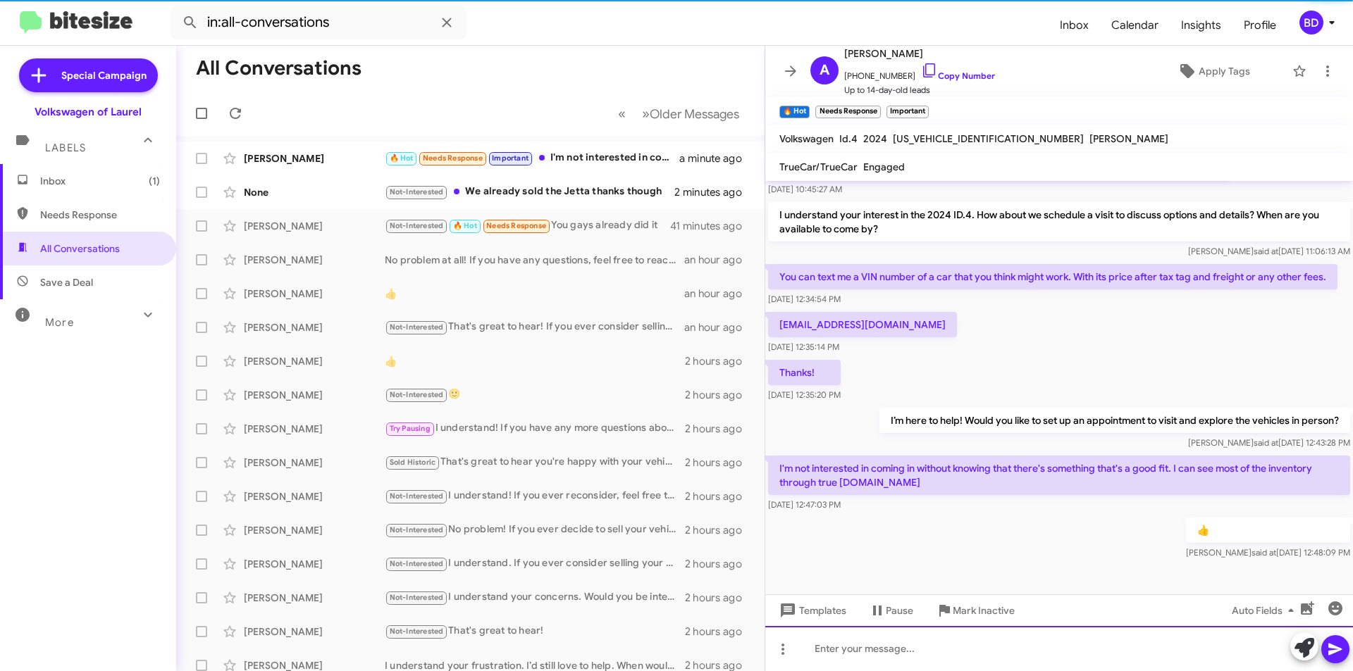
scroll to position [106, 0]
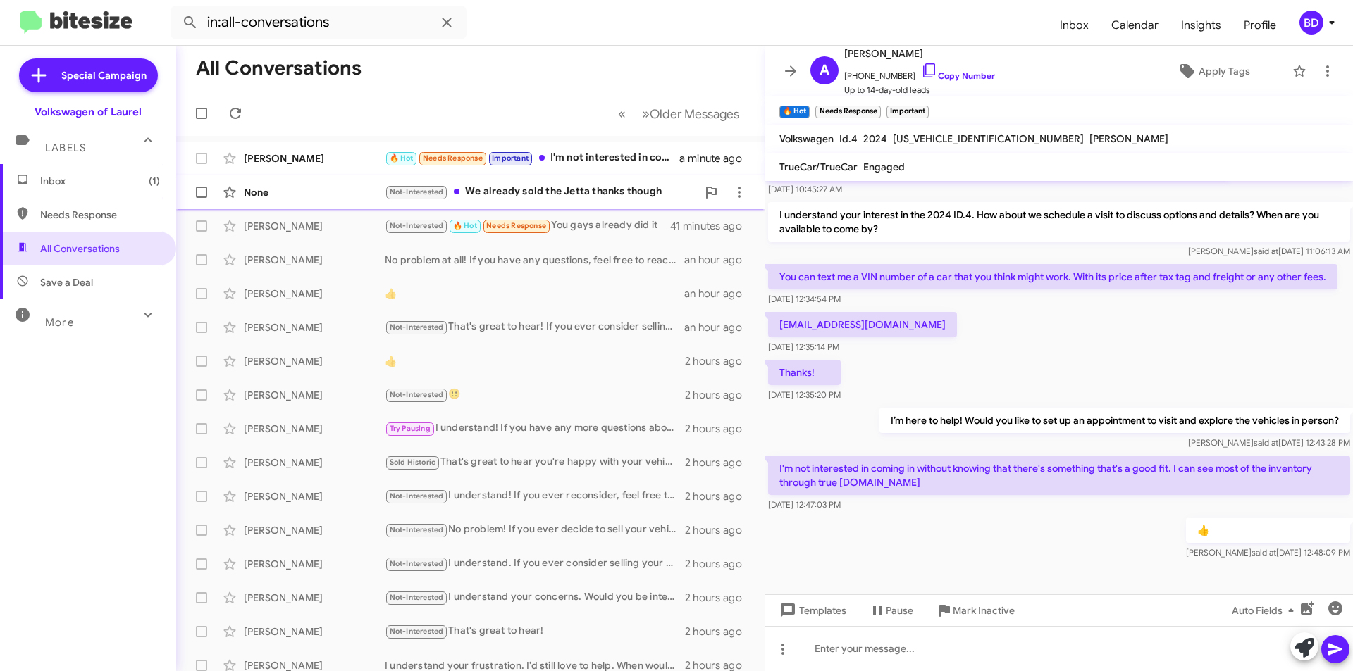
click at [552, 190] on div "Not-Interested We already sold the Jetta thanks though" at bounding box center [541, 192] width 312 height 16
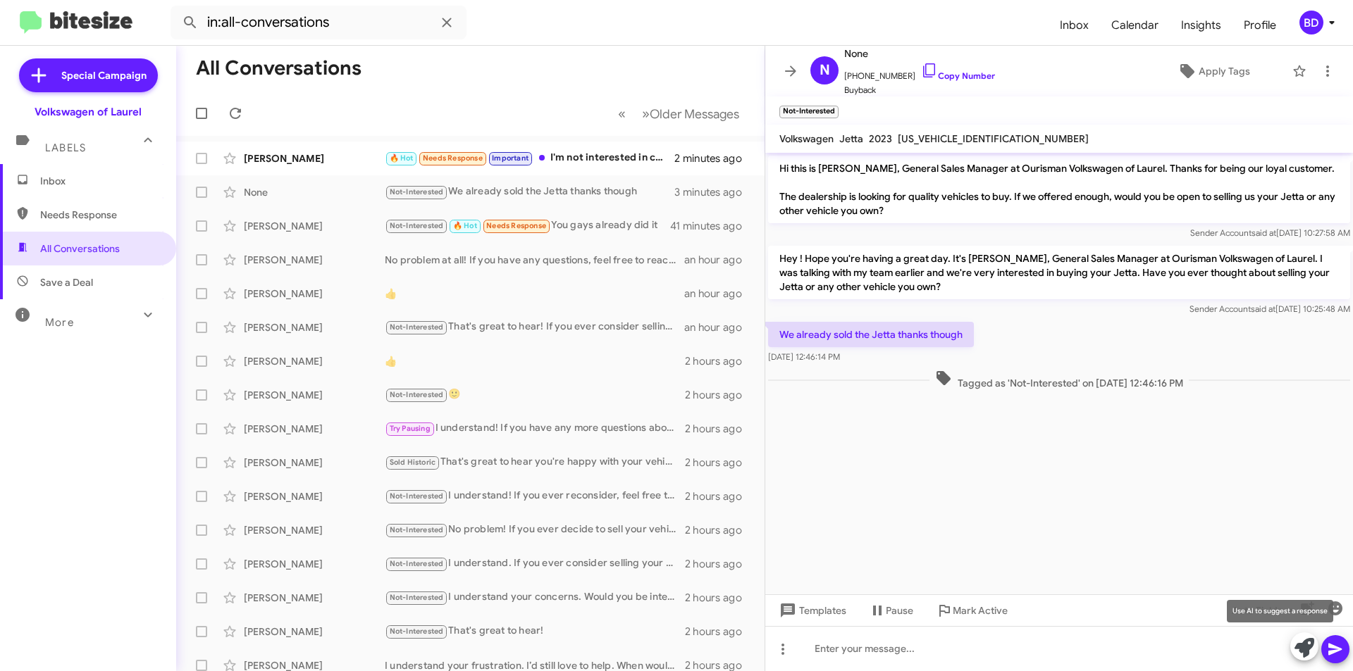
click at [1306, 640] on icon at bounding box center [1304, 648] width 20 height 20
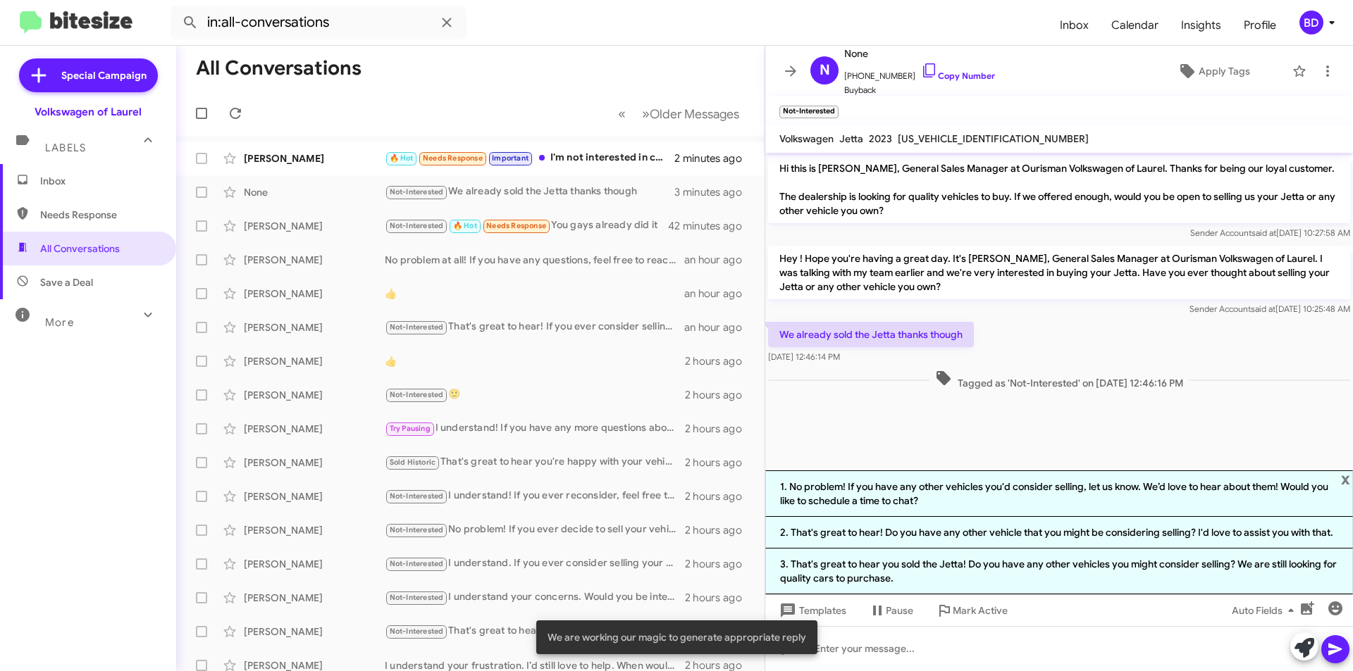
click at [1148, 490] on li "1. No problem! If you have any other vehicles you'd consider selling, let us kn…" at bounding box center [1059, 494] width 588 height 47
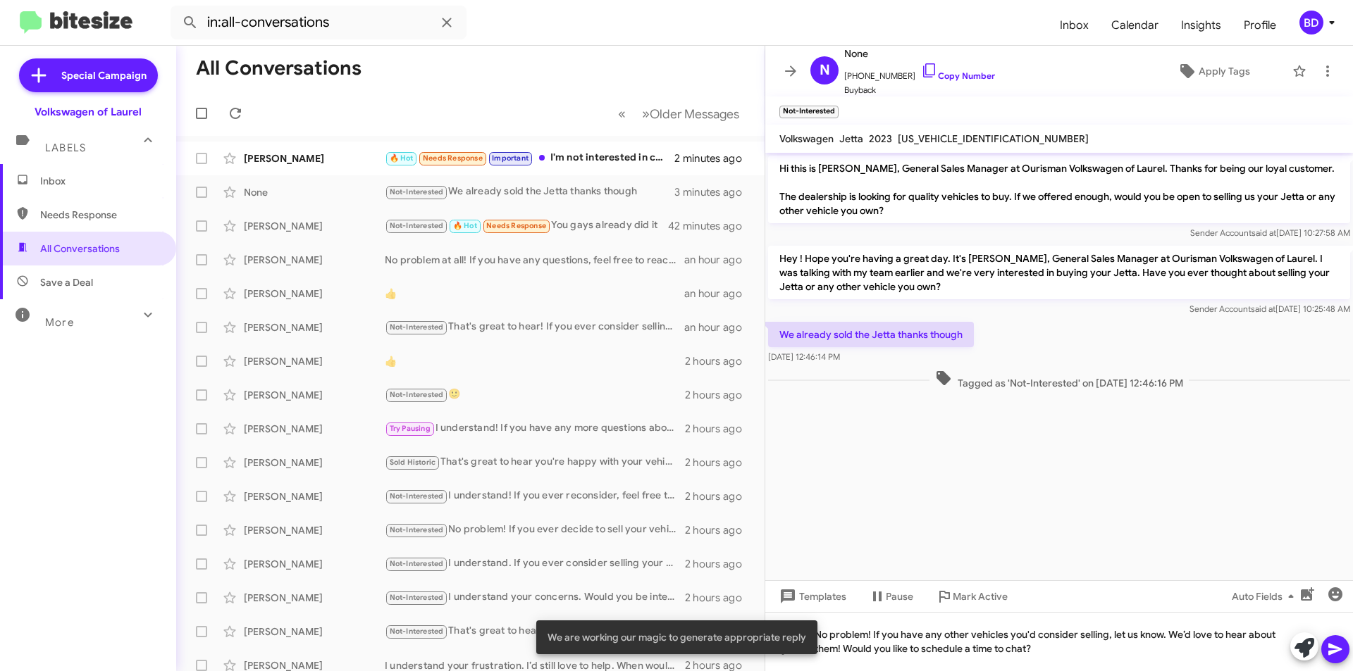
click at [1338, 655] on icon at bounding box center [1335, 649] width 17 height 17
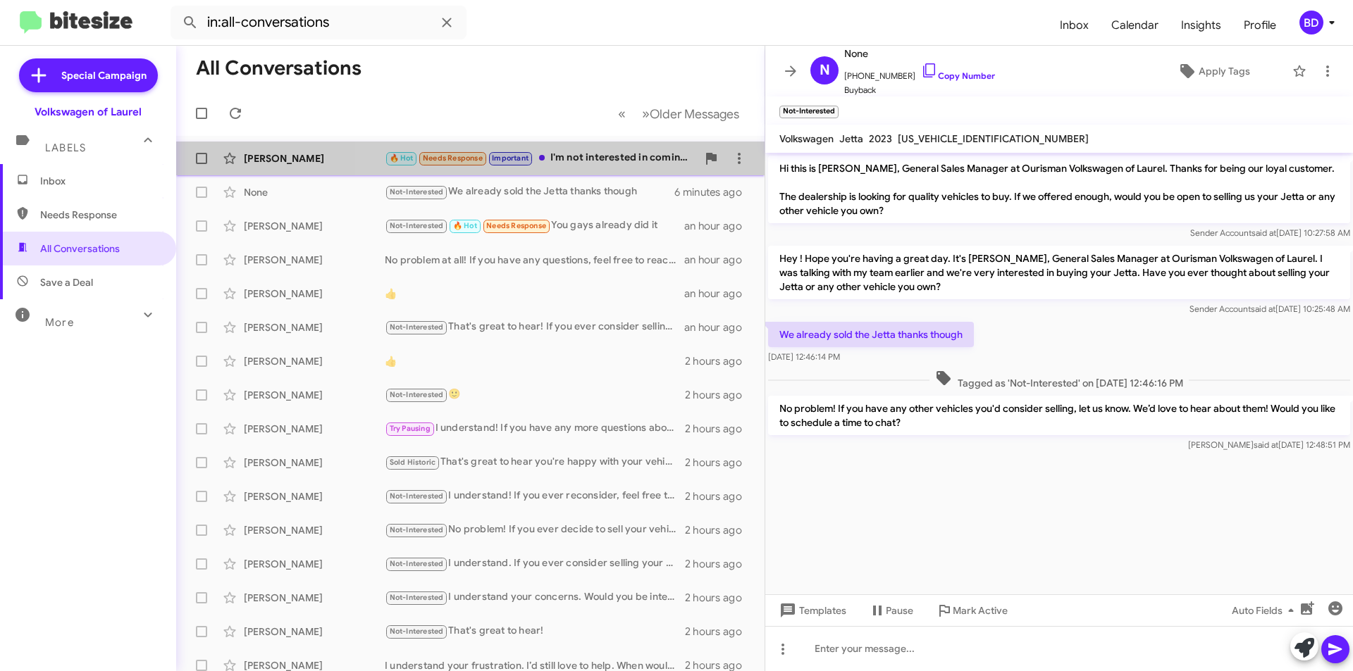
click at [596, 157] on div "🔥 Hot Needs Response Important I'm not interested in coming in without knowing …" at bounding box center [541, 158] width 312 height 16
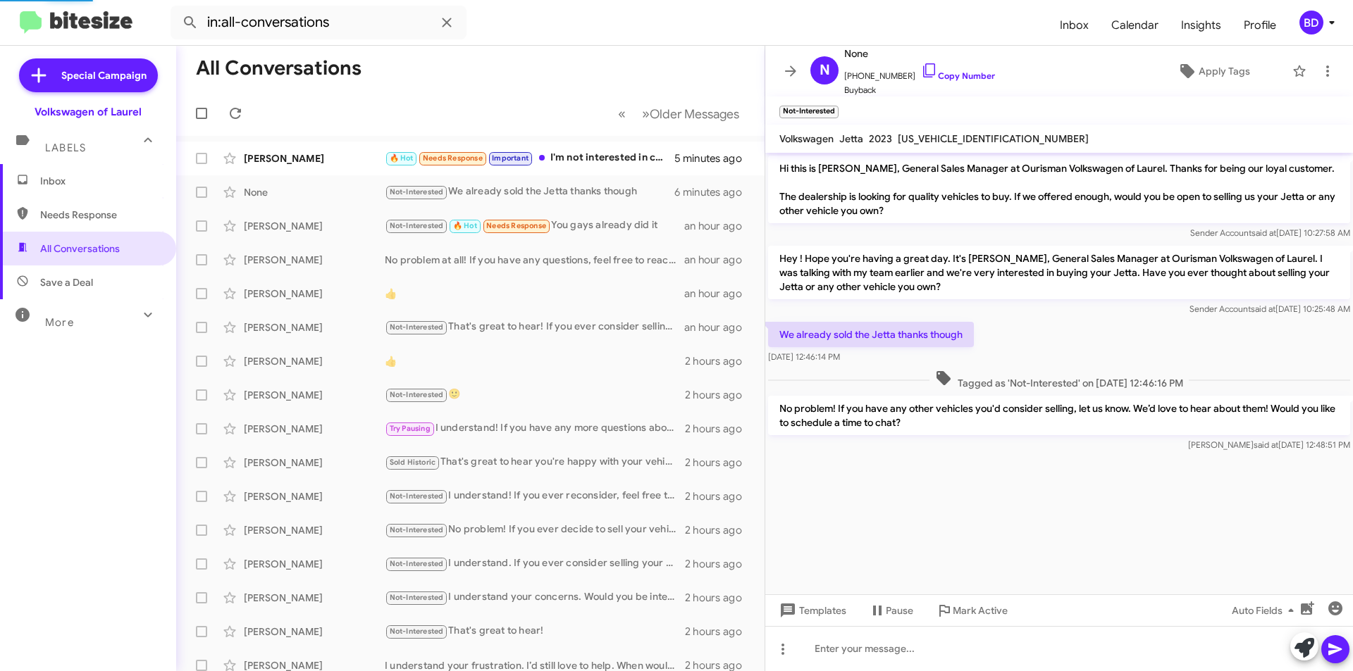
scroll to position [106, 0]
